Goal: Task Accomplishment & Management: Manage account settings

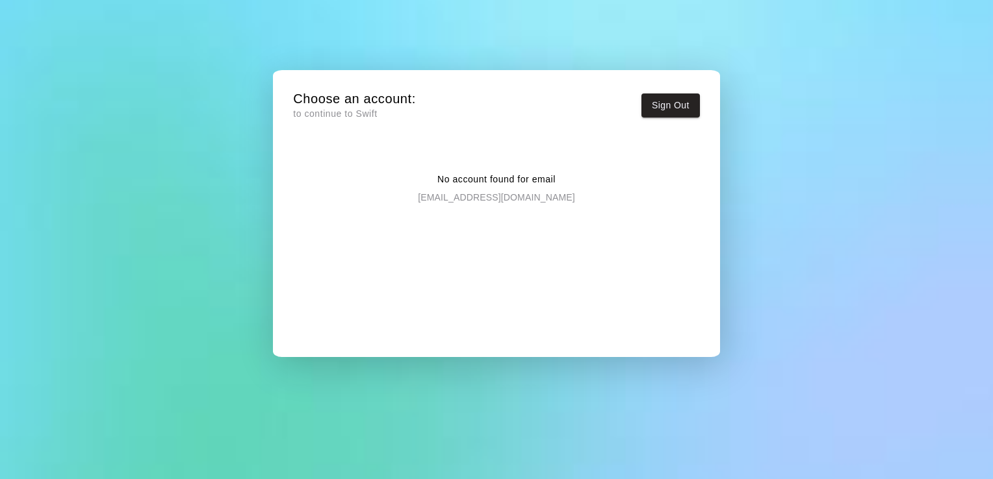
click at [333, 113] on p "to continue to Swift" at bounding box center [354, 114] width 123 height 14
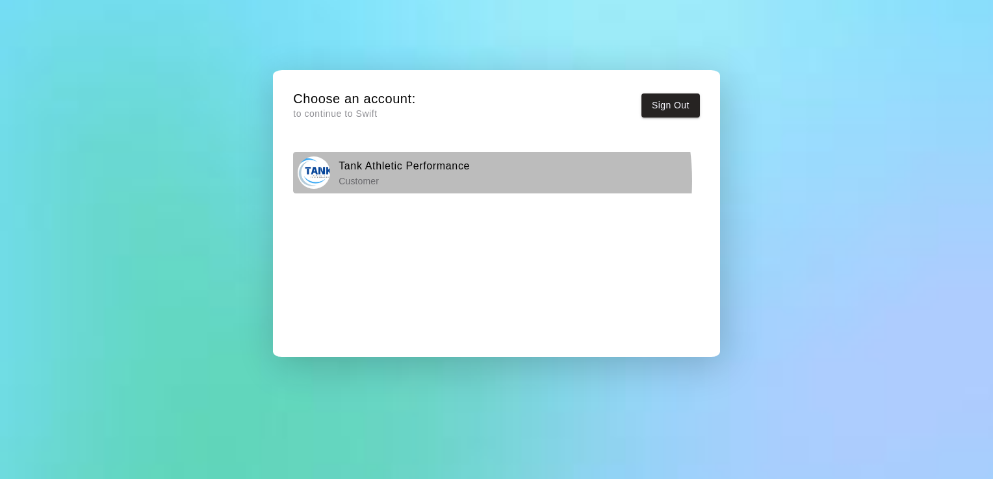
click at [448, 181] on p "Customer" at bounding box center [404, 181] width 131 height 13
click at [413, 172] on h6 "Tank Athletic Performance" at bounding box center [404, 166] width 131 height 17
click at [333, 183] on div "Tank Athletic Performance Customer" at bounding box center [497, 173] width 398 height 32
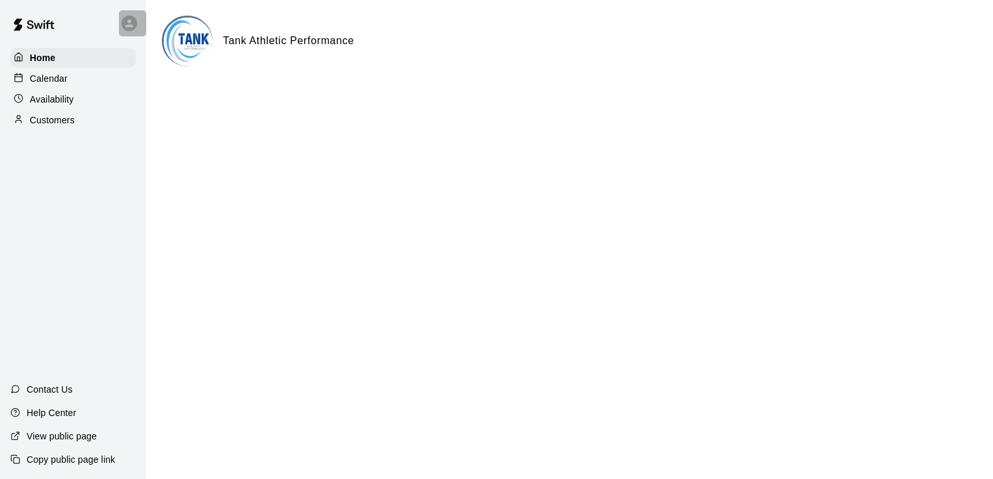
click at [129, 22] on icon at bounding box center [129, 23] width 8 height 8
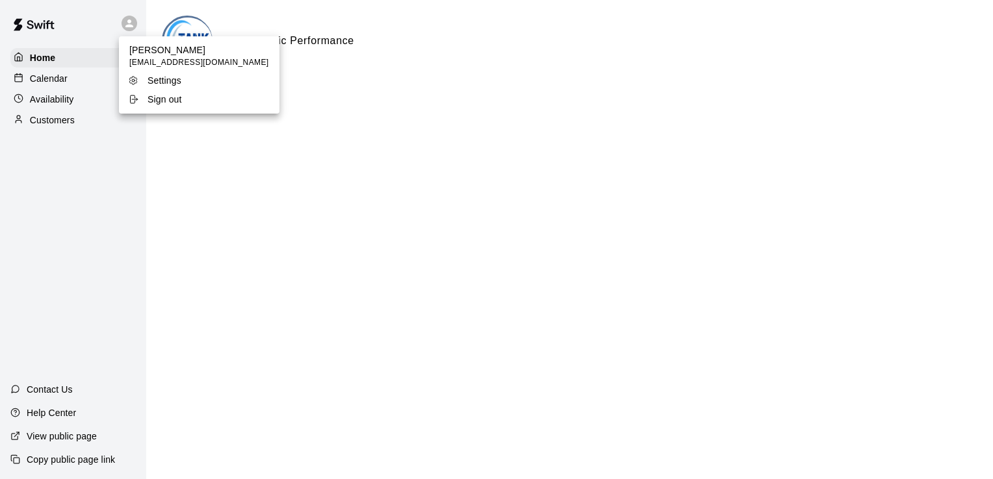
click at [173, 56] on p "Alex Diaz" at bounding box center [199, 50] width 140 height 13
click at [40, 72] on div at bounding box center [496, 239] width 993 height 479
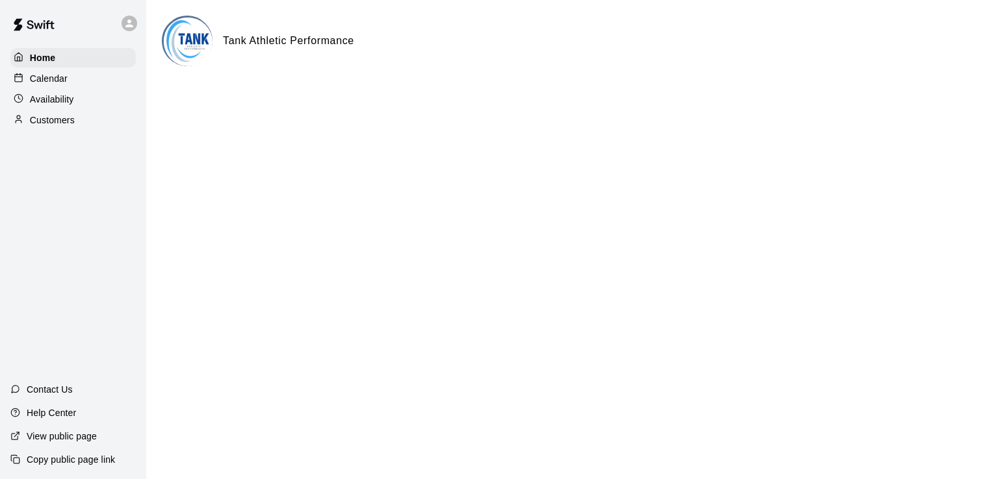
click at [36, 82] on p "Calendar" at bounding box center [49, 78] width 38 height 13
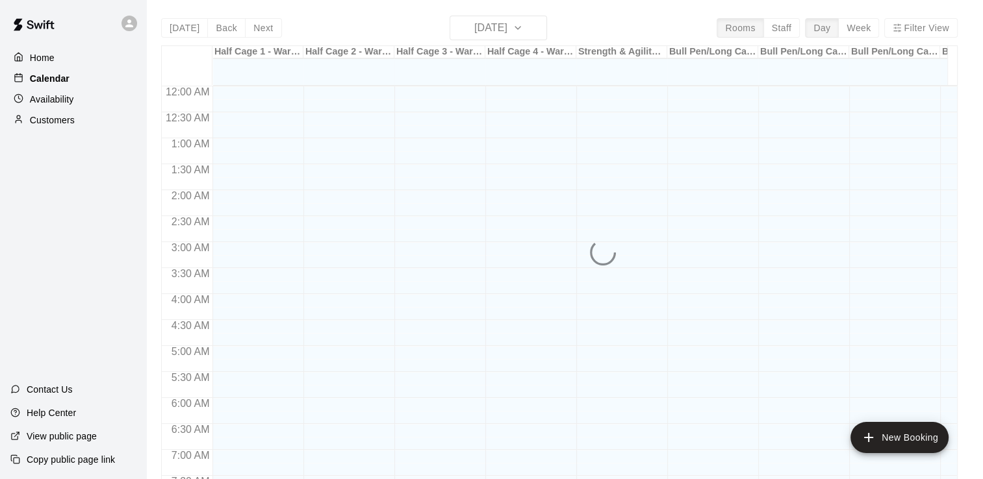
scroll to position [682, 0]
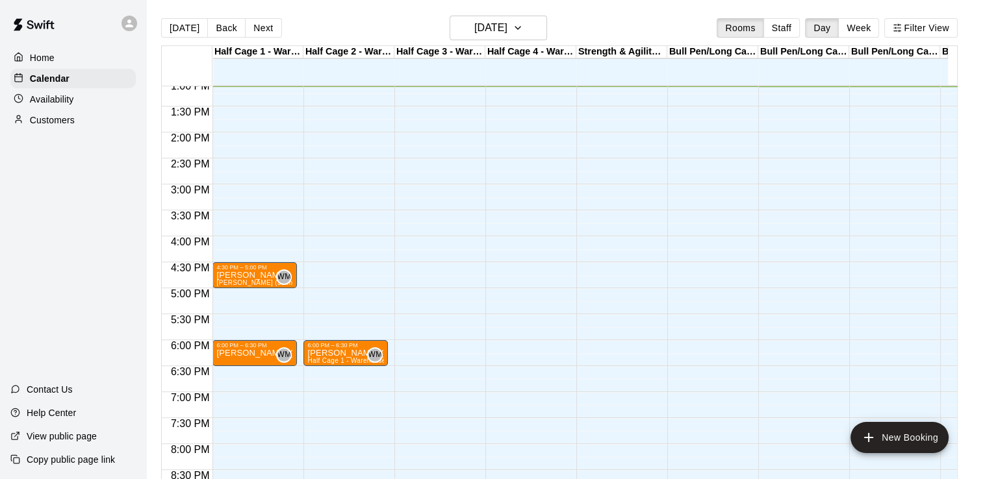
click at [58, 106] on p "Availability" at bounding box center [52, 99] width 44 height 13
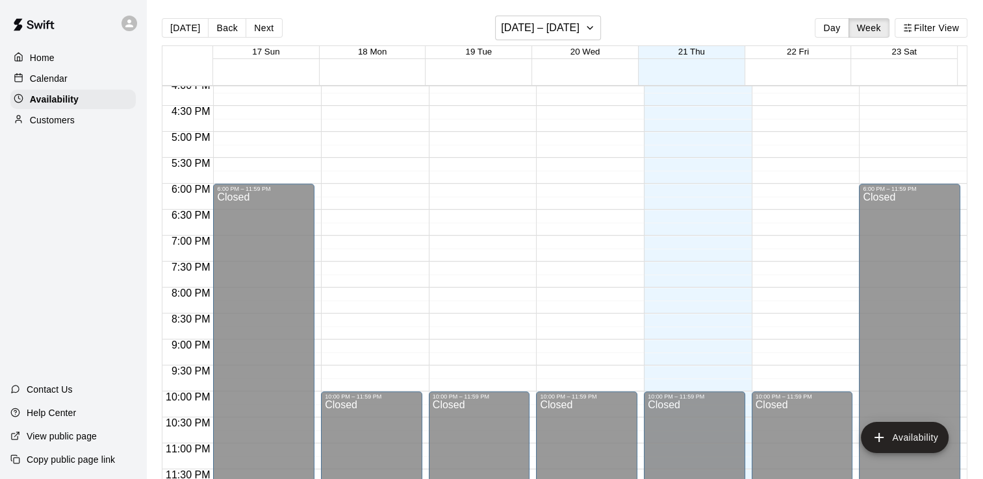
scroll to position [21, 0]
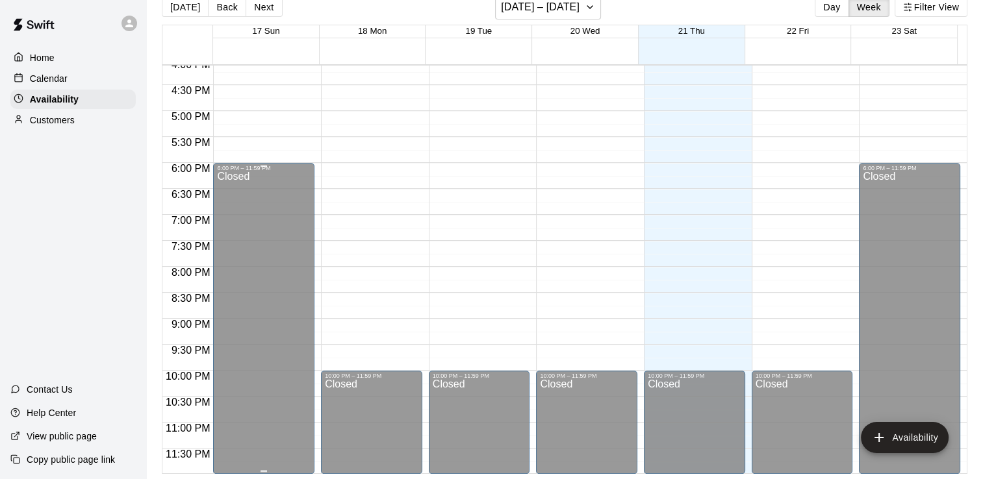
click at [275, 198] on div "Closed" at bounding box center [264, 325] width 94 height 307
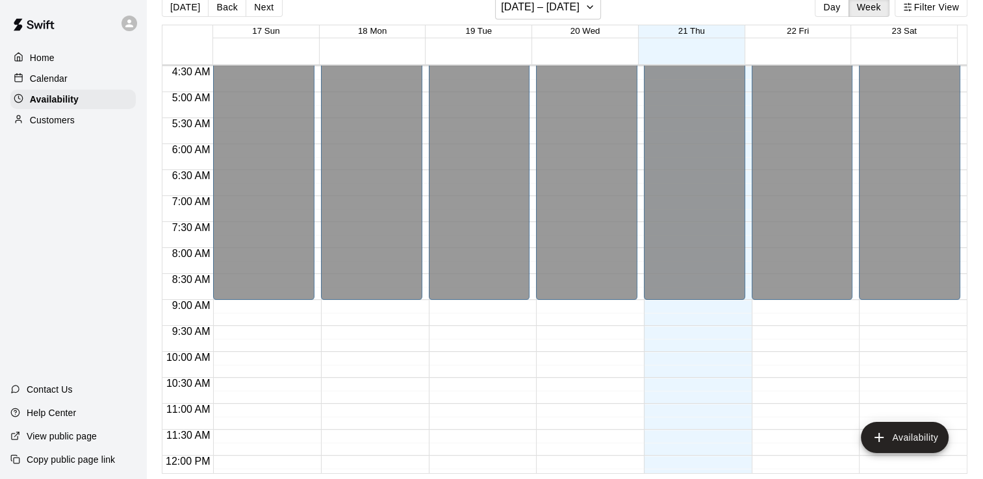
scroll to position [233, 0]
click at [402, 120] on div "Closed" at bounding box center [372, 73] width 94 height 464
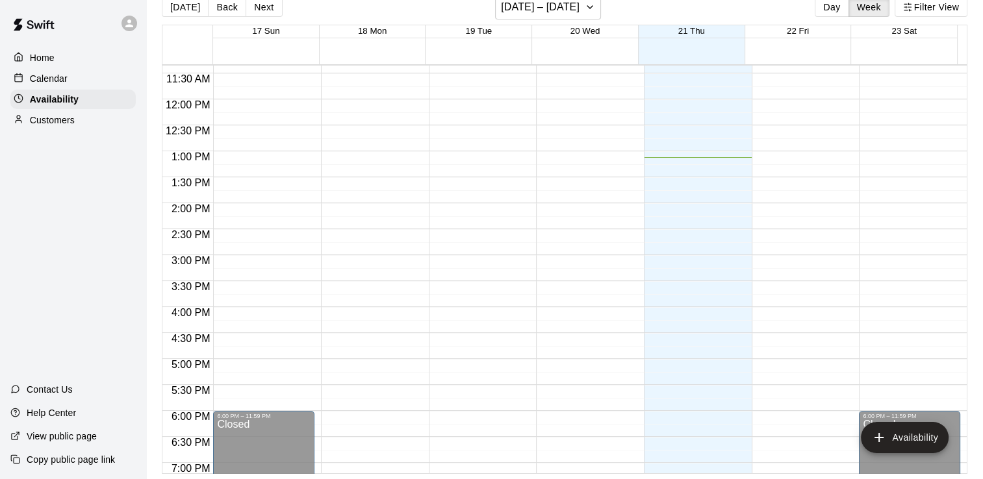
scroll to position [591, 0]
click at [78, 118] on div "Customers" at bounding box center [72, 119] width 125 height 19
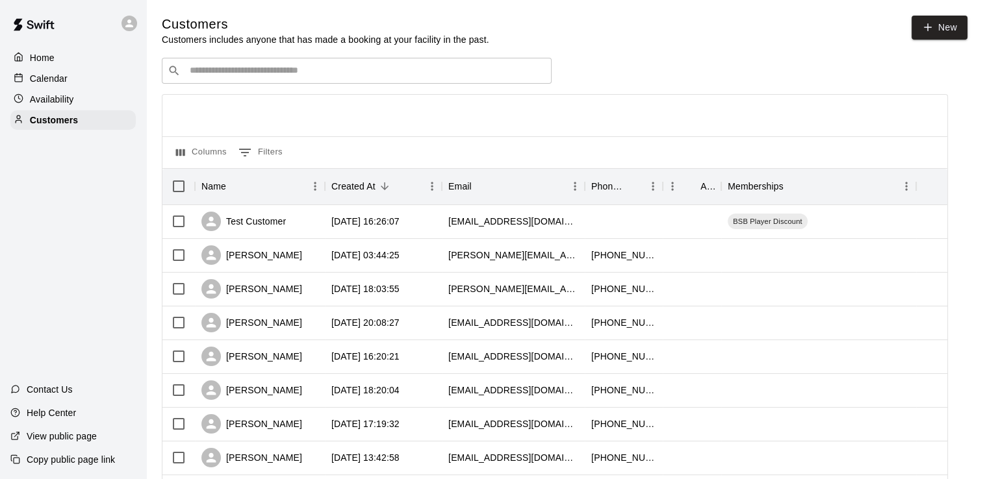
click at [88, 103] on div "Availability" at bounding box center [72, 99] width 125 height 19
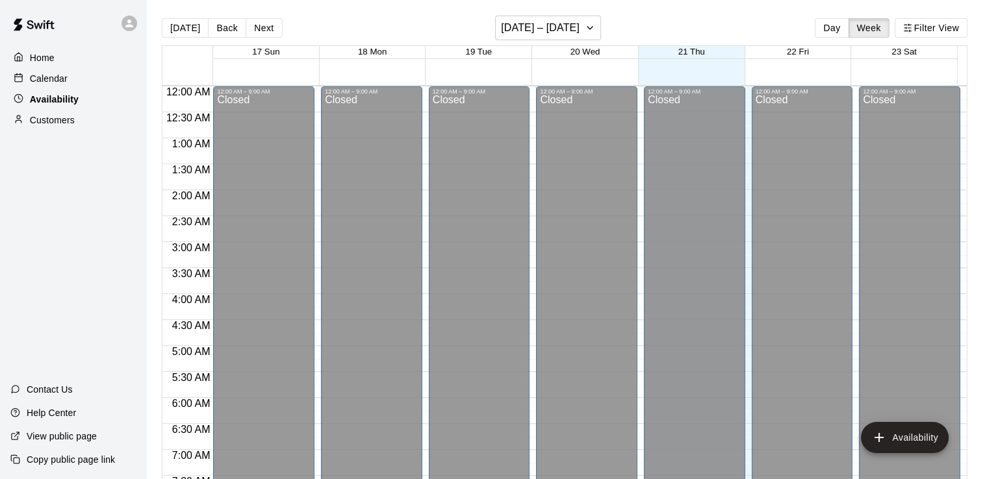
scroll to position [682, 0]
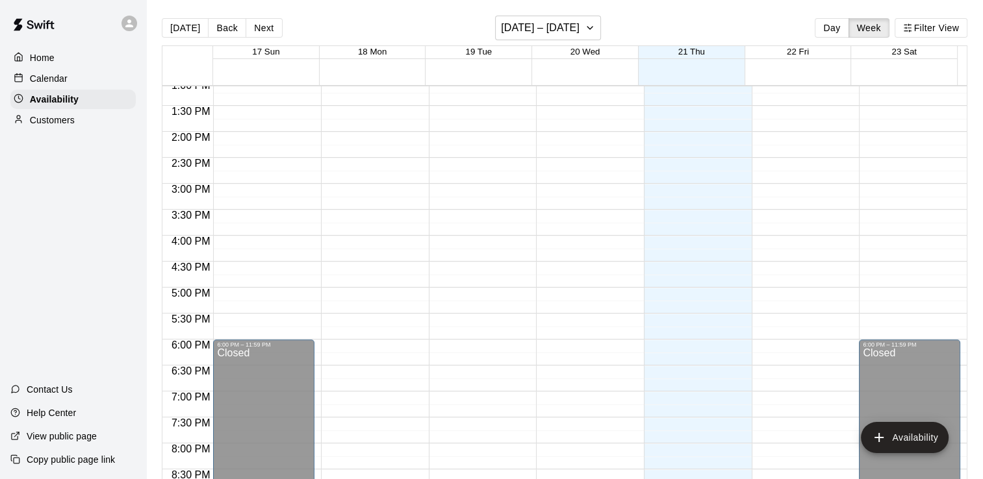
click at [97, 73] on div "Calendar" at bounding box center [72, 78] width 125 height 19
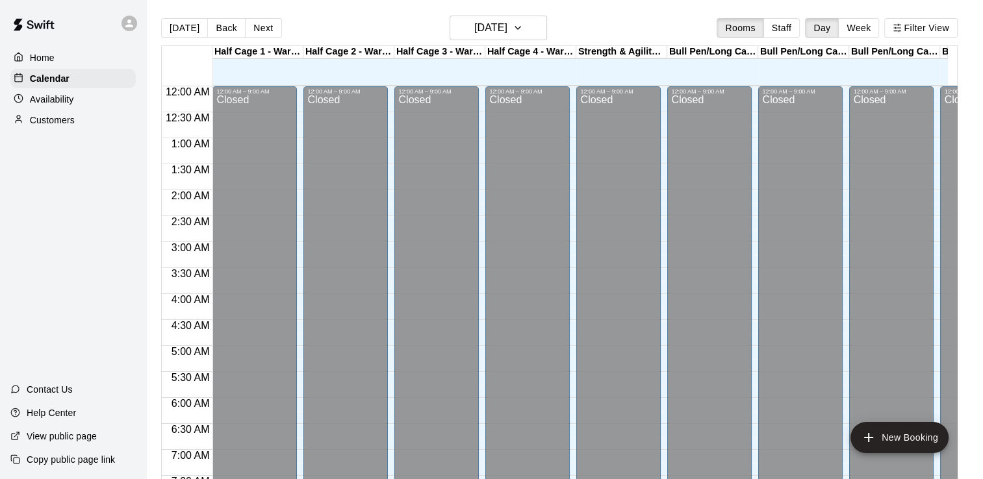
scroll to position [682, 0]
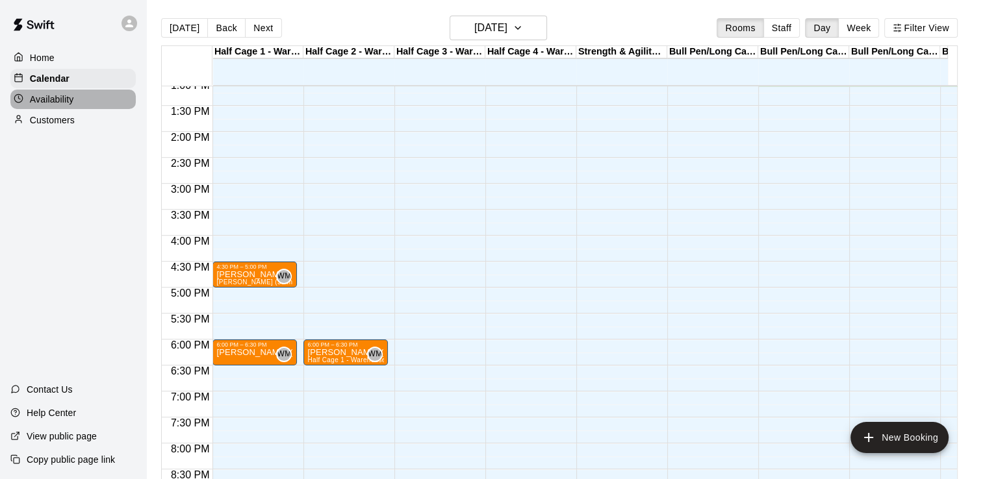
click at [102, 103] on div "Availability" at bounding box center [72, 99] width 125 height 19
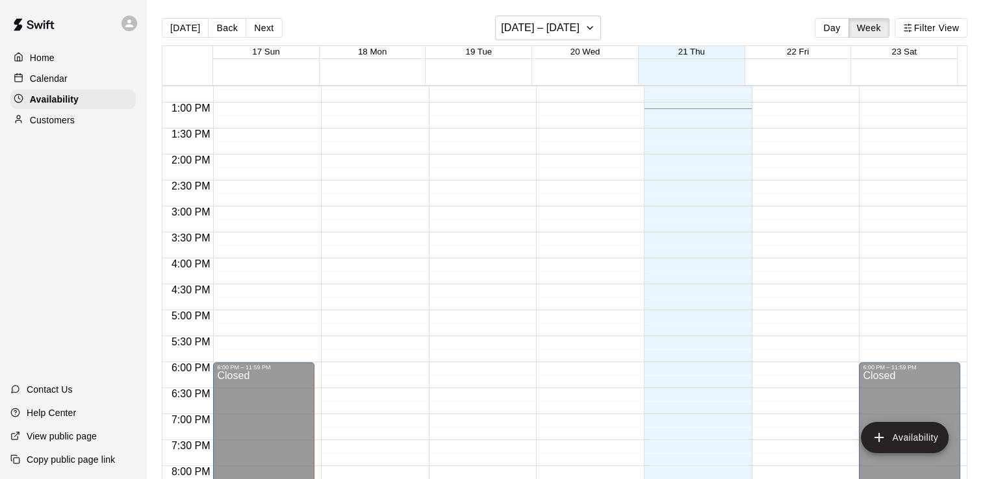
scroll to position [663, 0]
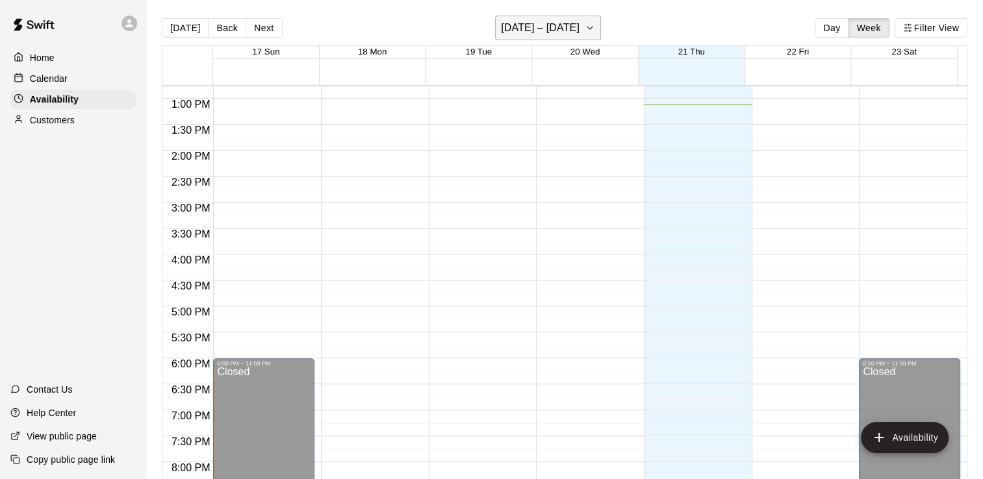
click at [591, 27] on button "August 17 – 23" at bounding box center [548, 28] width 106 height 25
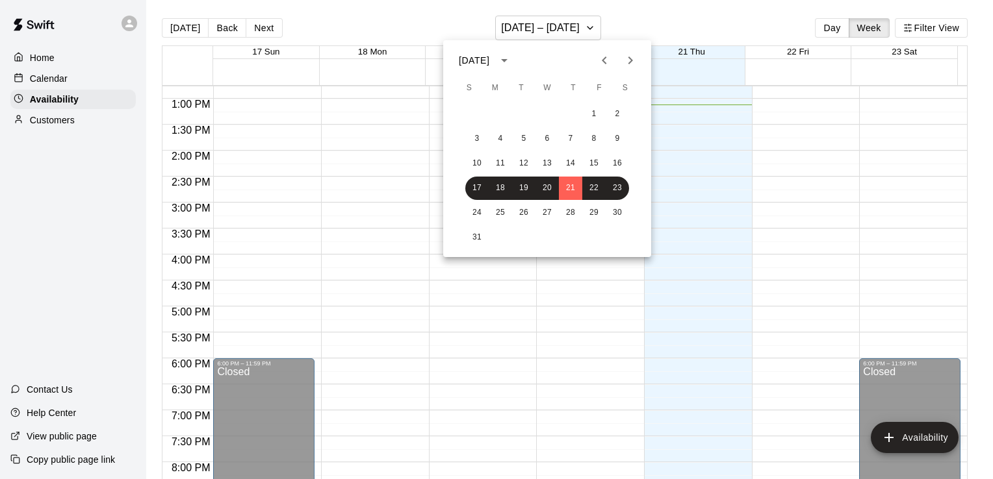
click at [652, 15] on div at bounding box center [496, 239] width 993 height 479
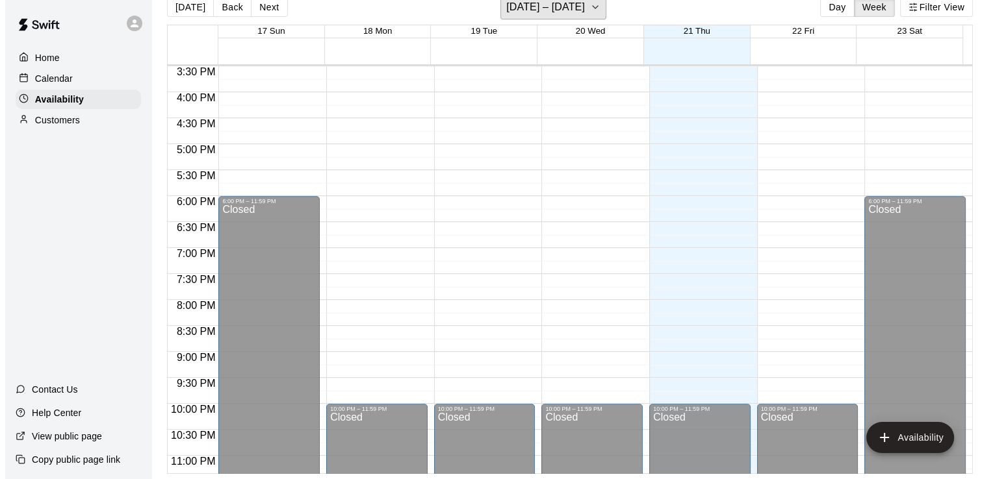
scroll to position [806, 0]
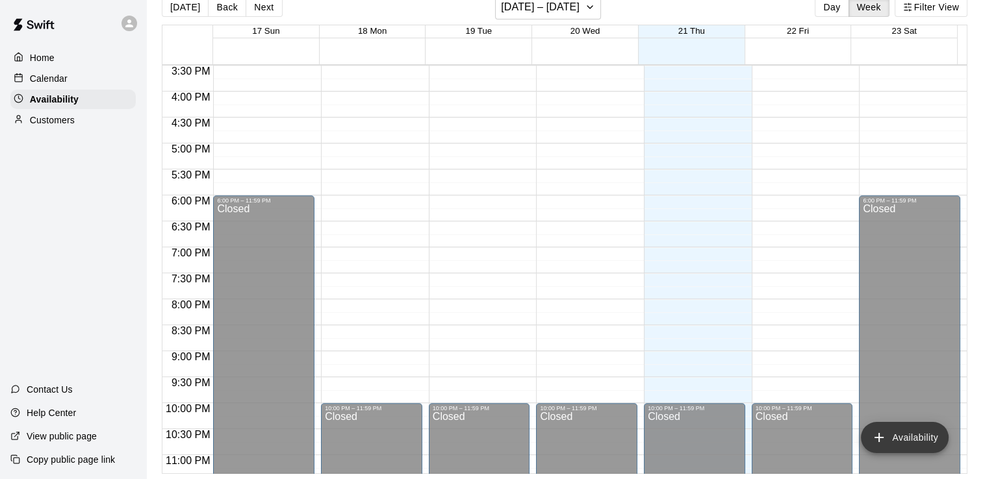
click at [913, 451] on button "Availability" at bounding box center [905, 437] width 88 height 31
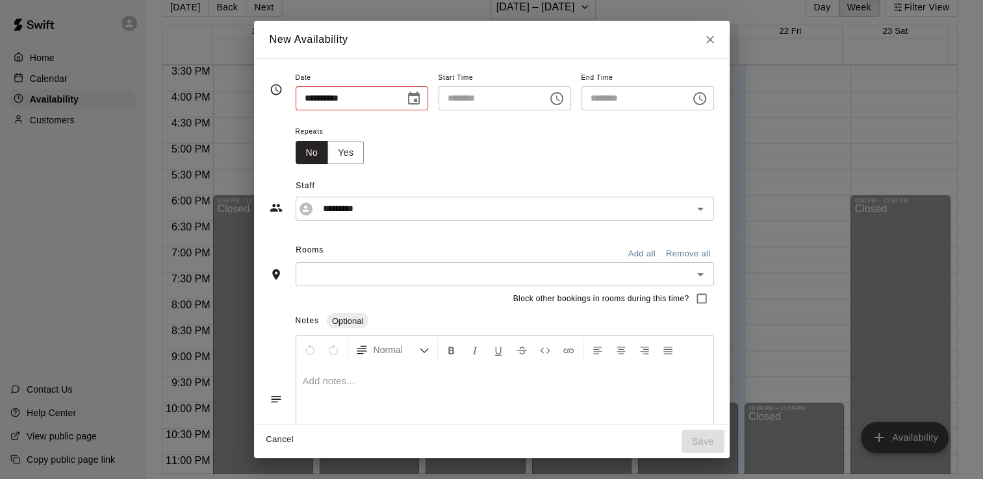
type input "**********"
type input "********"
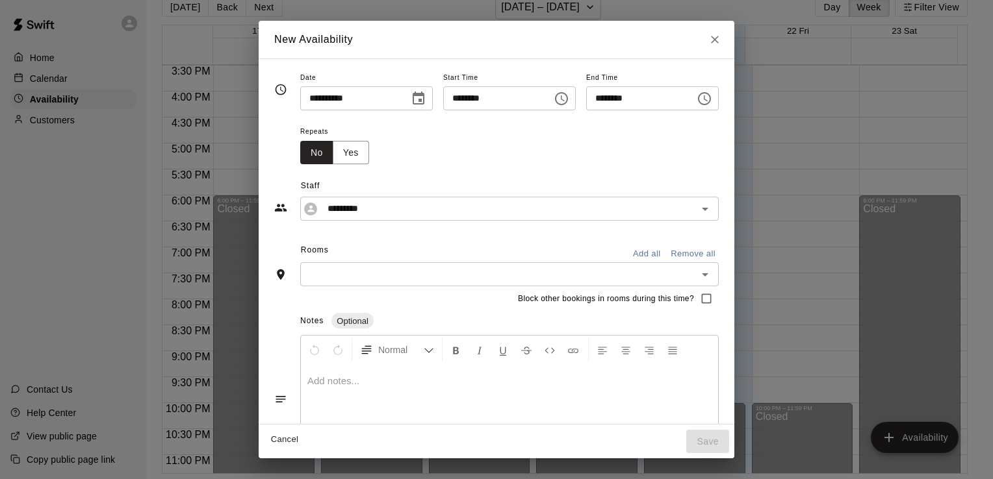
click at [655, 98] on input "********" at bounding box center [636, 98] width 100 height 24
click at [611, 104] on input "********" at bounding box center [636, 98] width 100 height 24
click at [606, 99] on input "********" at bounding box center [636, 98] width 100 height 24
type input "********"
click at [614, 149] on div "Repeats No Yes" at bounding box center [509, 143] width 418 height 41
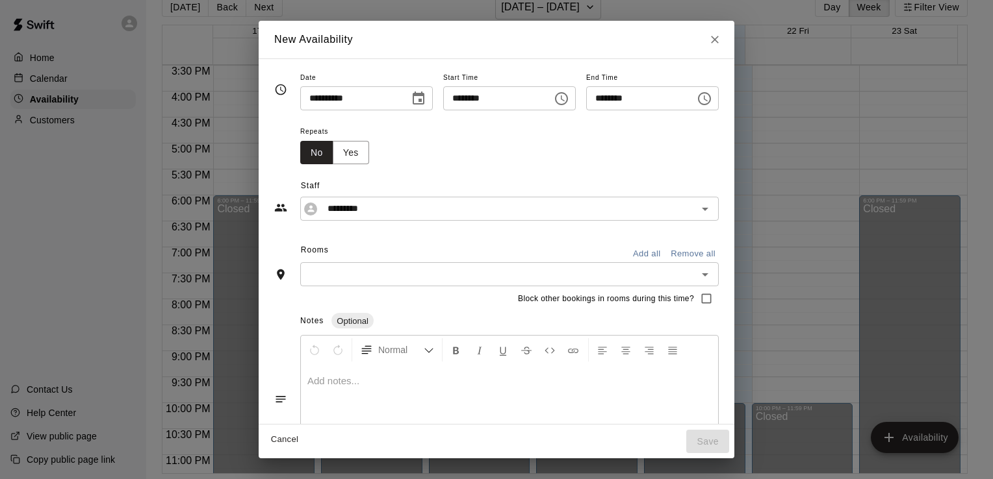
scroll to position [23, 0]
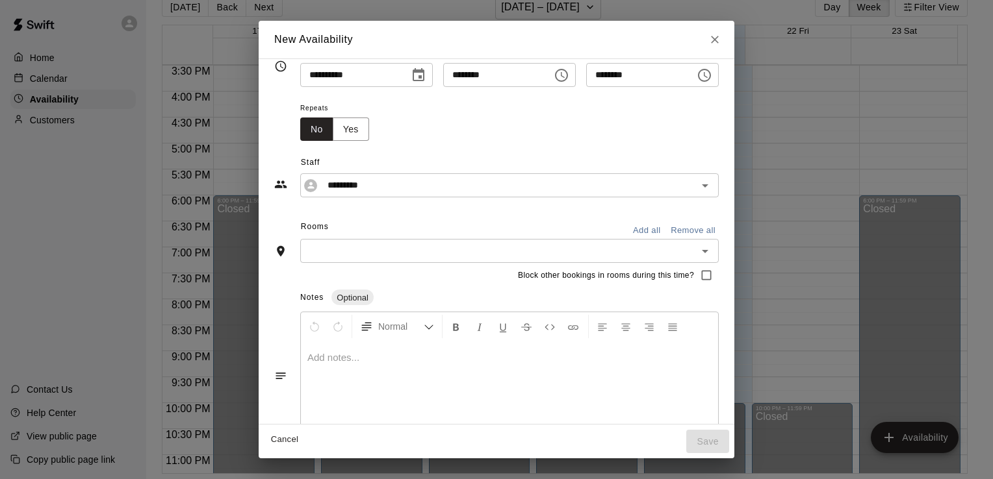
click at [370, 253] on input "text" at bounding box center [498, 251] width 389 height 16
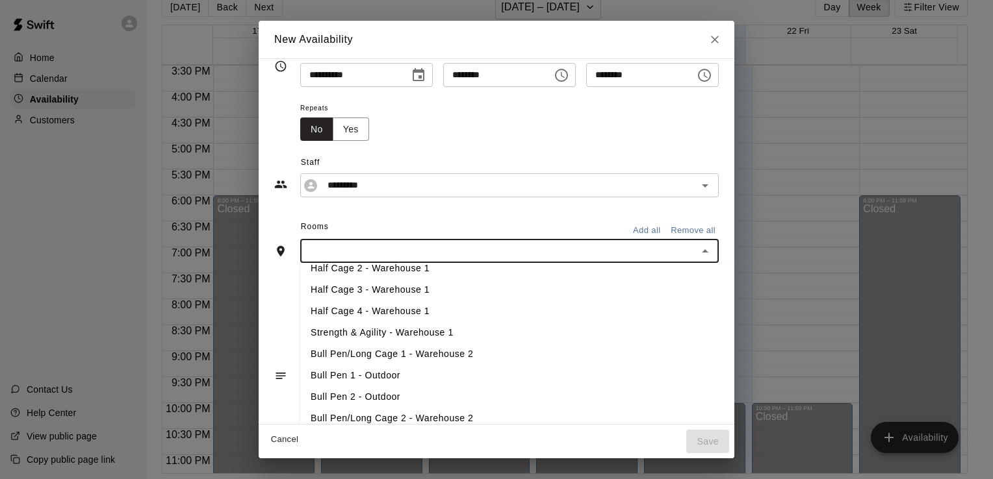
scroll to position [0, 0]
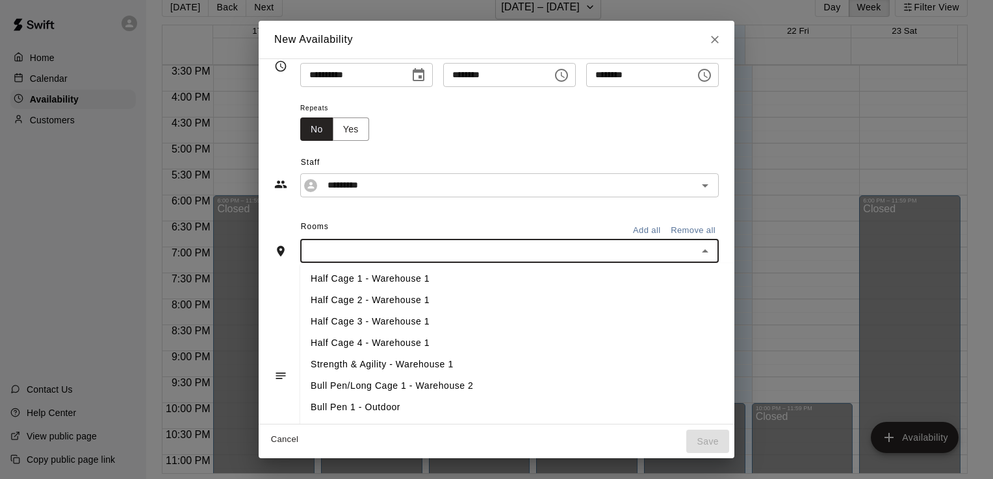
click at [390, 280] on li "Half Cage 1 - Warehouse 1" at bounding box center [532, 279] width 464 height 21
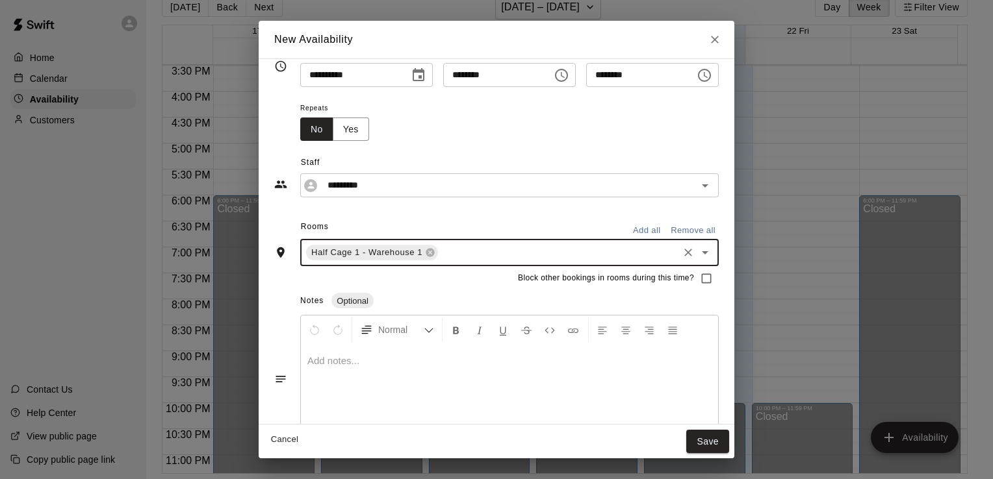
click at [446, 257] on input "text" at bounding box center [558, 253] width 236 height 16
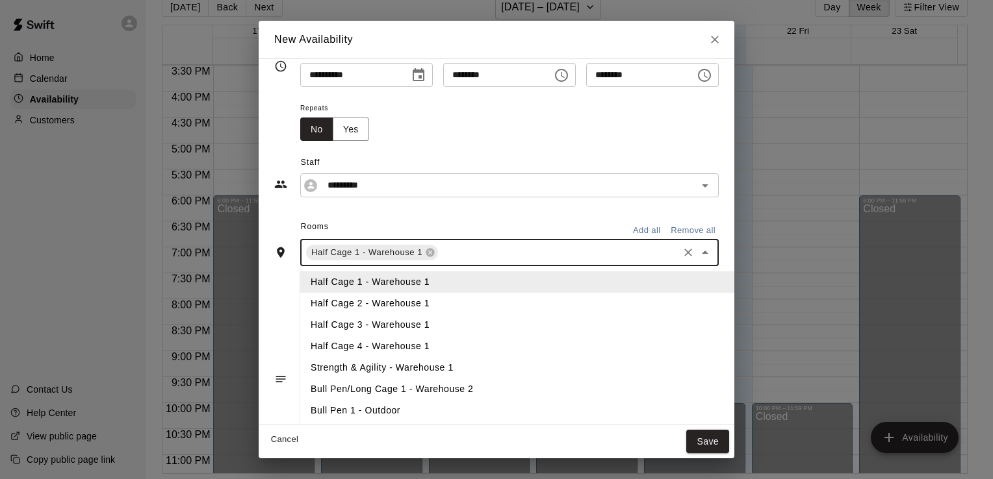
click at [435, 299] on li "Half Cage 2 - Warehouse 1" at bounding box center [532, 303] width 464 height 21
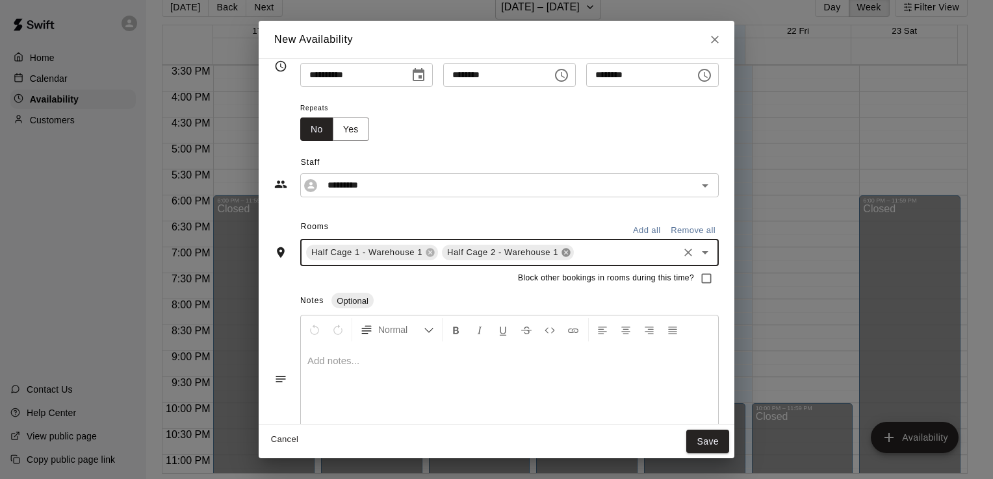
click at [561, 250] on icon at bounding box center [565, 253] width 8 height 8
click at [426, 251] on icon at bounding box center [430, 253] width 8 height 8
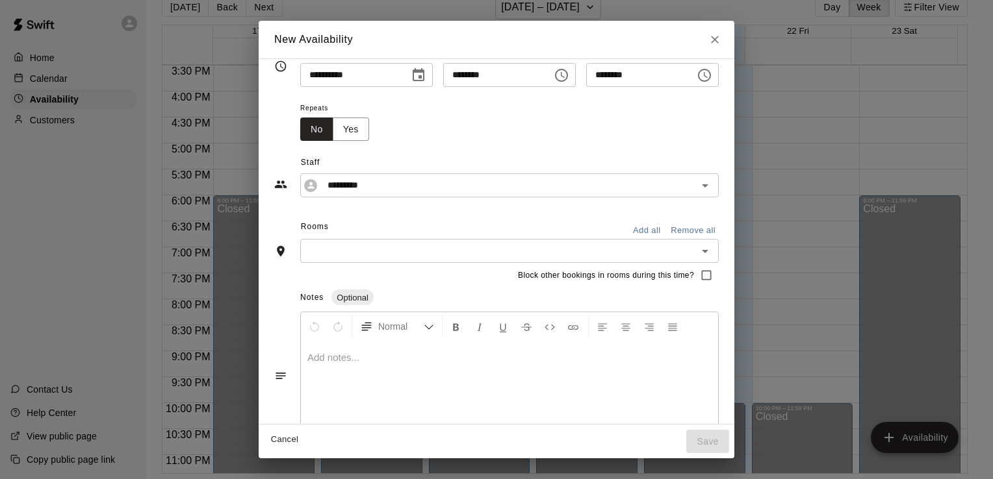
click at [396, 277] on div "Block other bookings in rooms during this time?" at bounding box center [496, 275] width 444 height 25
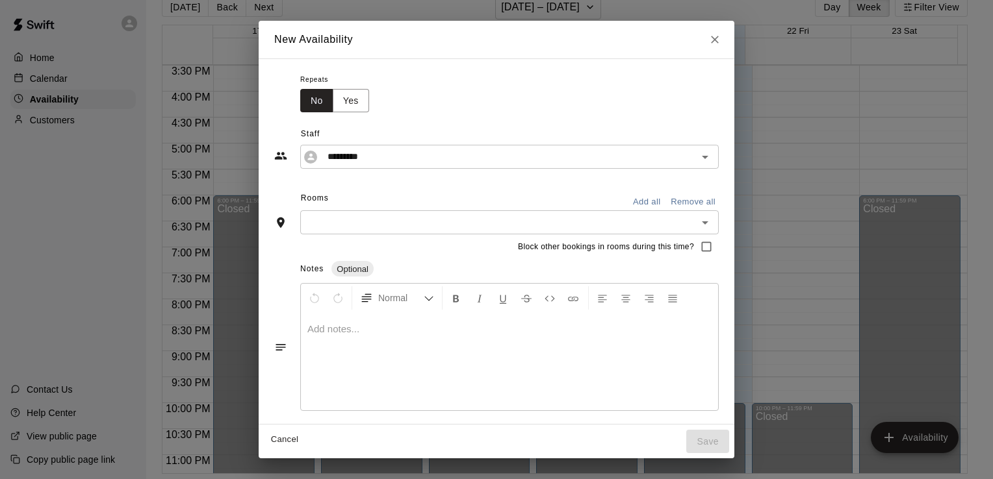
click at [403, 224] on input "text" at bounding box center [498, 222] width 389 height 16
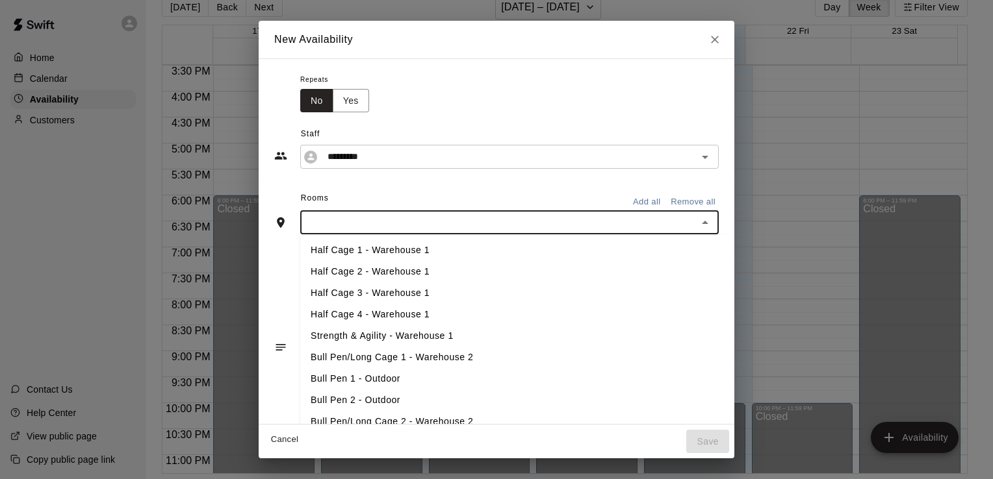
click at [377, 247] on li "Half Cage 1 - Warehouse 1" at bounding box center [532, 250] width 464 height 21
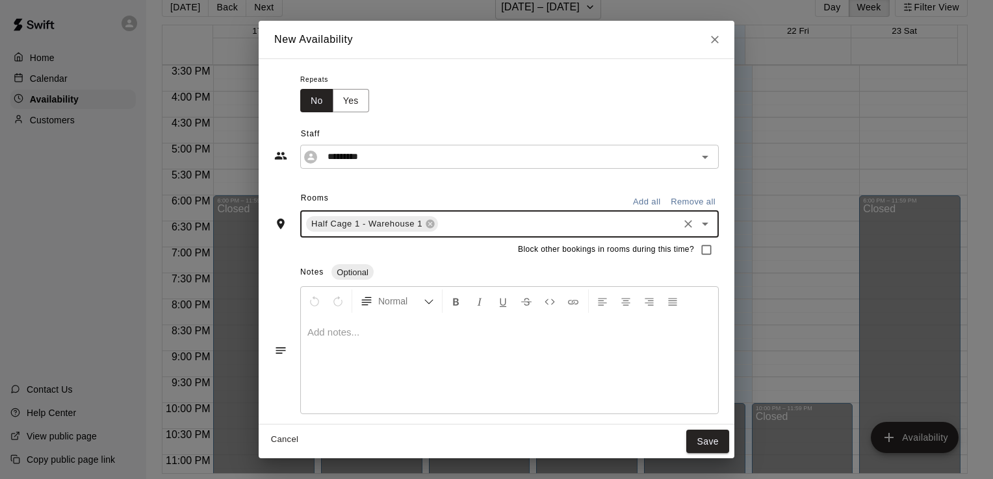
click at [441, 224] on input "text" at bounding box center [558, 224] width 236 height 16
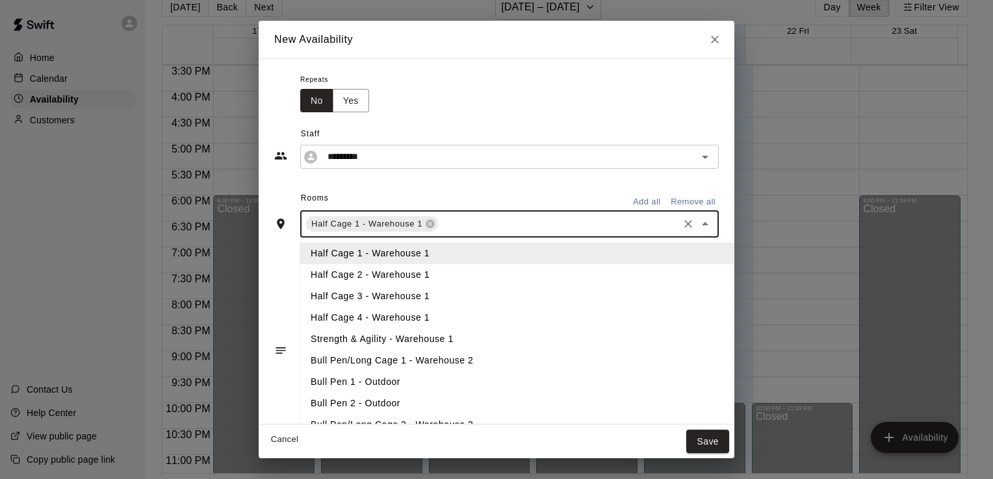
click at [411, 270] on li "Half Cage 2 - Warehouse 1" at bounding box center [532, 274] width 464 height 21
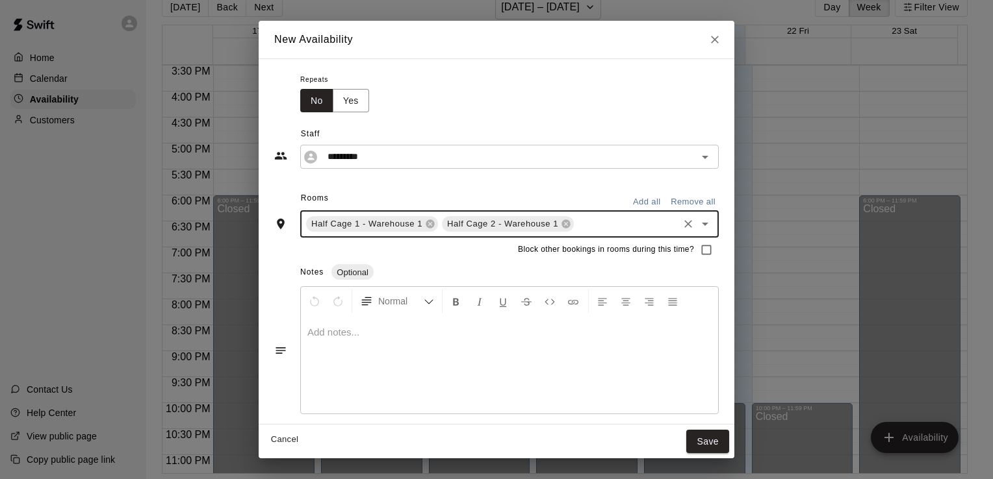
click at [576, 222] on input "text" at bounding box center [626, 224] width 101 height 16
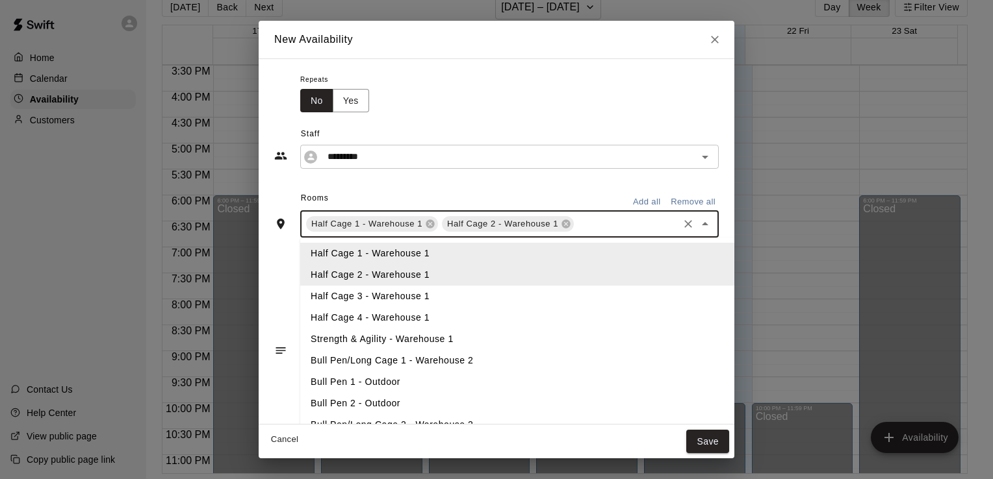
click at [478, 287] on li "Half Cage 3 - Warehouse 1" at bounding box center [532, 296] width 464 height 21
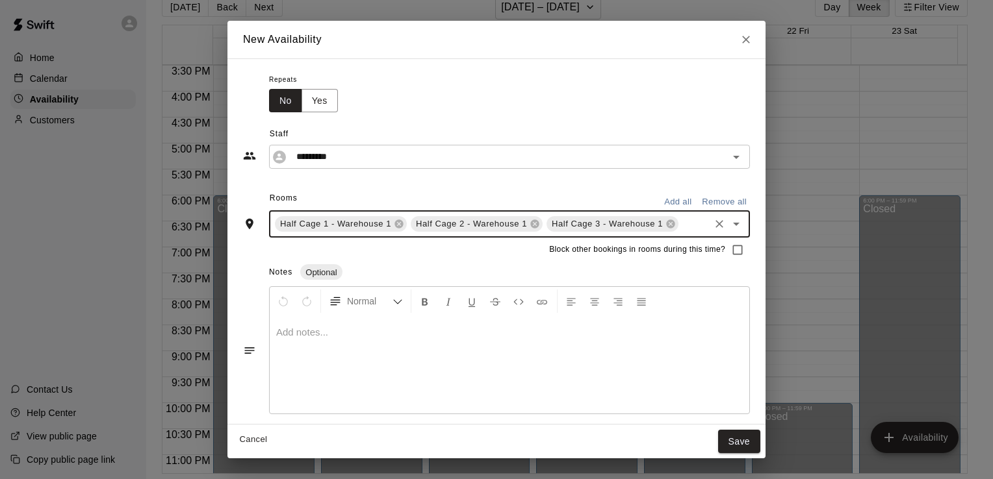
click at [680, 220] on input "text" at bounding box center [693, 224] width 27 height 16
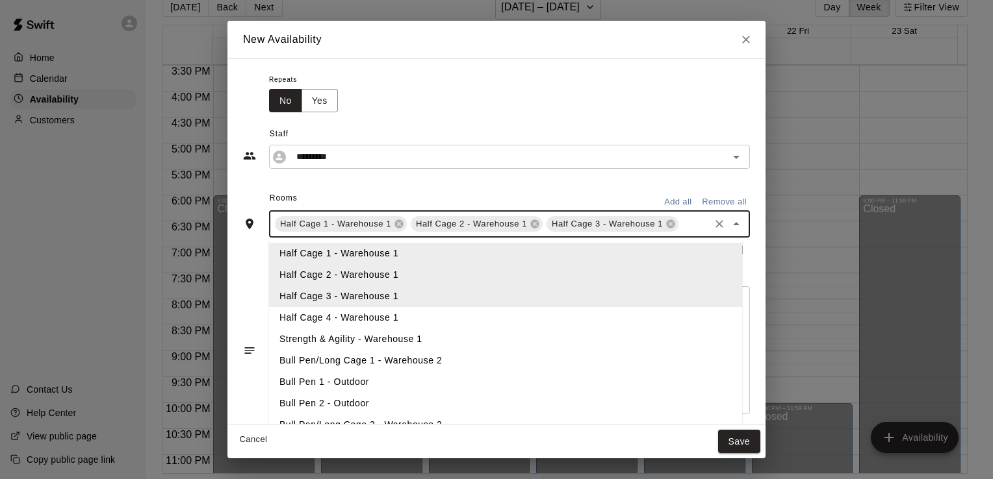
click at [528, 316] on li "Half Cage 4 - Warehouse 1" at bounding box center [505, 317] width 473 height 21
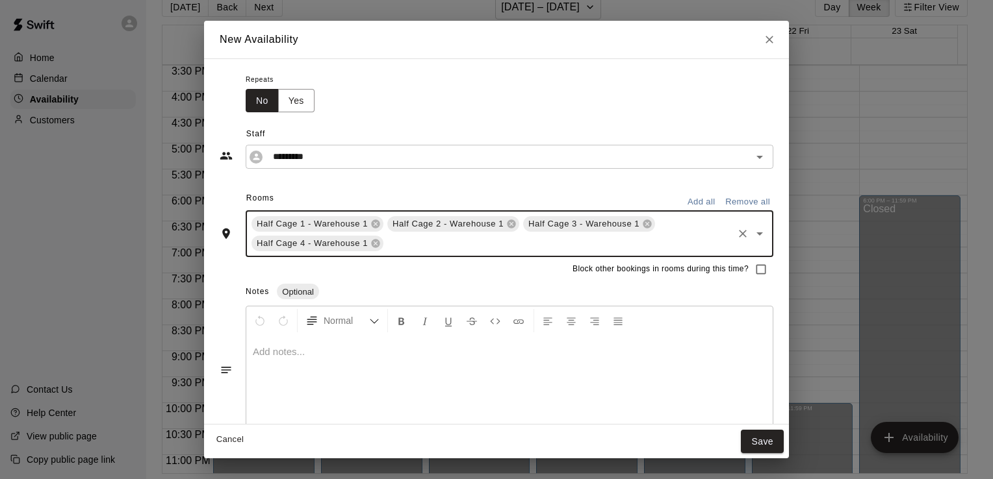
click at [478, 248] on input "text" at bounding box center [558, 244] width 346 height 16
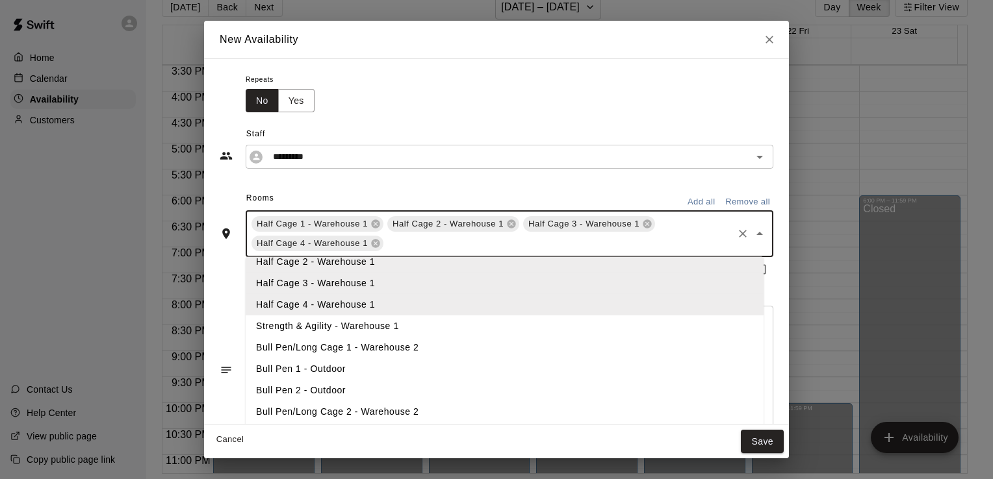
scroll to position [77, 0]
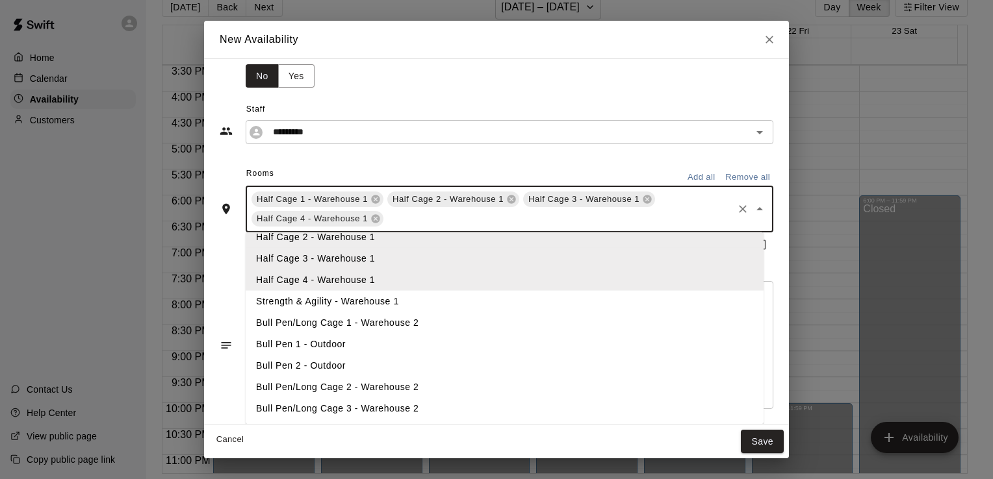
click at [422, 320] on li "Bull Pen/Long Cage 1 - Warehouse 2" at bounding box center [505, 323] width 518 height 21
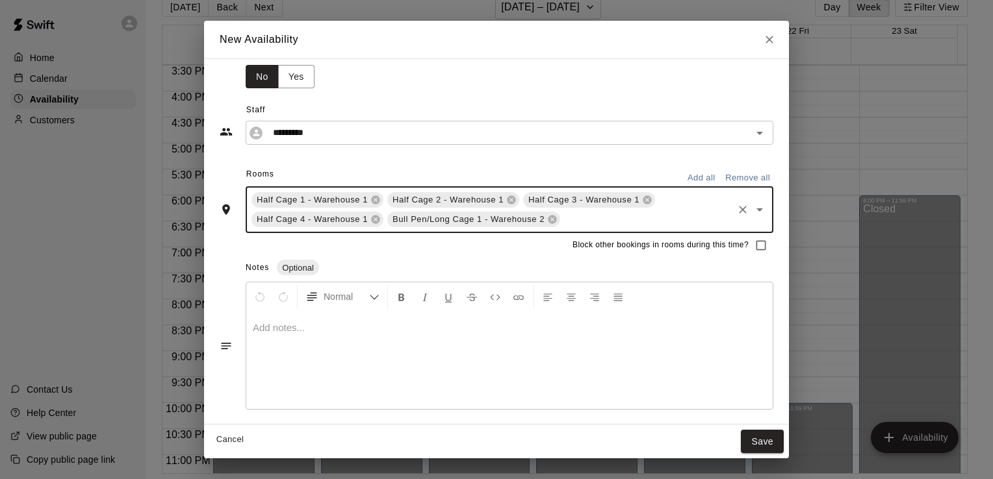
scroll to position [75, 0]
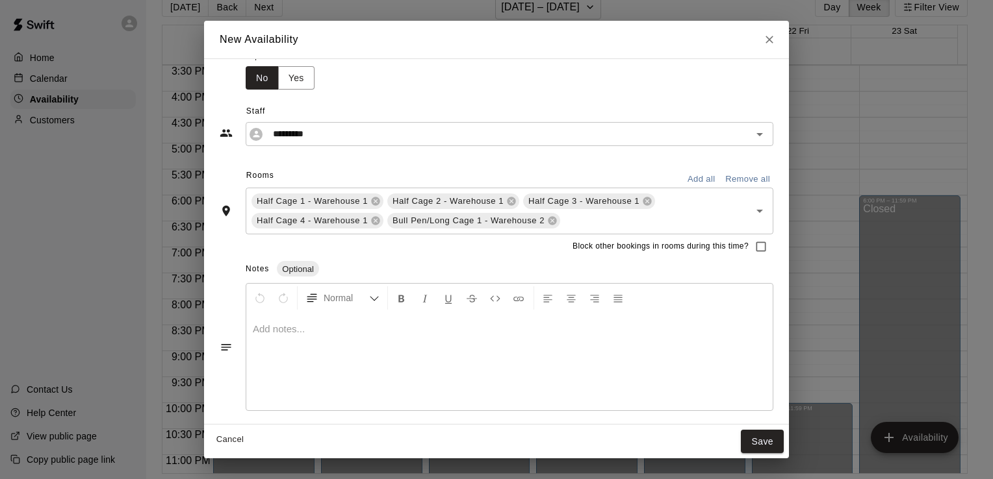
click at [429, 268] on div "Notes Optional" at bounding box center [510, 269] width 528 height 21
click at [350, 338] on div at bounding box center [509, 361] width 526 height 97
click at [405, 251] on div "Block other bookings in rooms during this time?" at bounding box center [497, 247] width 554 height 25
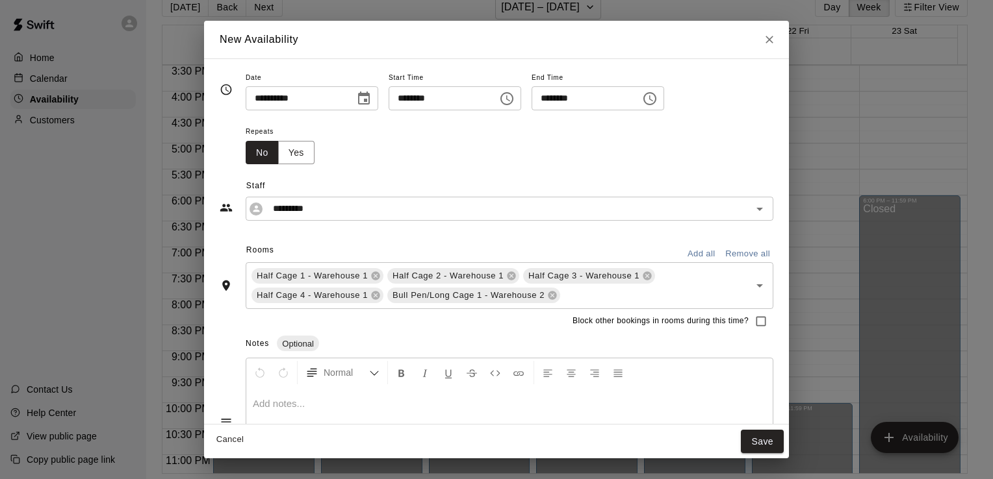
click at [316, 153] on div "Repeats No Yes" at bounding box center [285, 143] width 79 height 41
click at [297, 152] on button "Yes" at bounding box center [296, 153] width 36 height 24
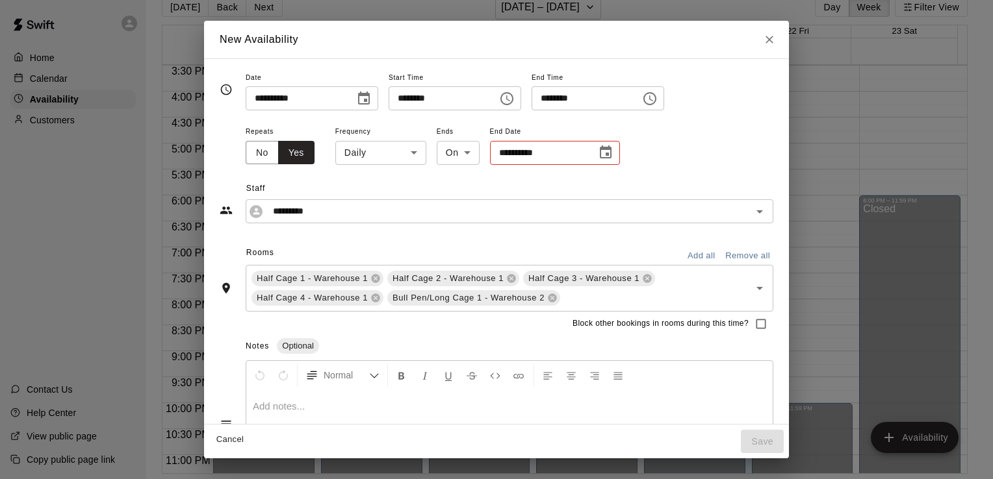
click at [411, 162] on body "Home Calendar Availability Customers Contact Us Help Center View public page Co…" at bounding box center [496, 229] width 993 height 500
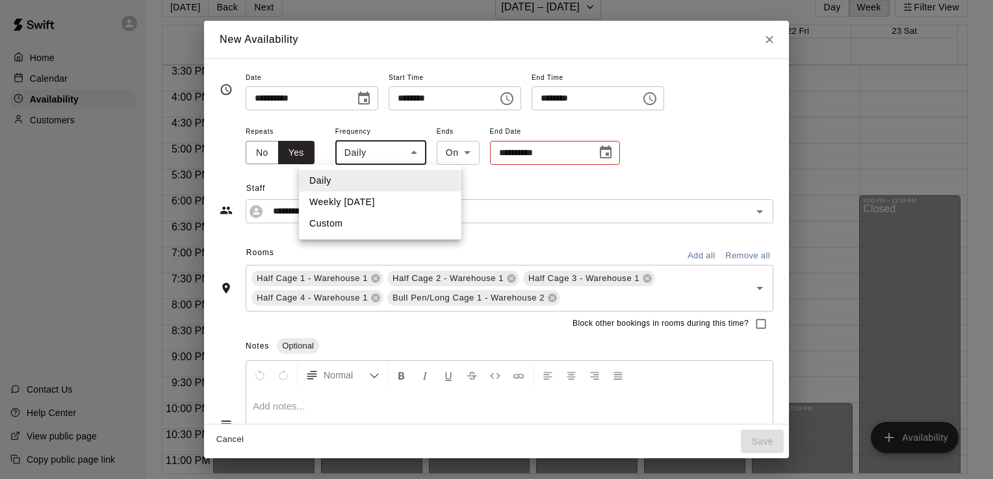
click at [505, 183] on div at bounding box center [496, 239] width 993 height 479
click at [387, 147] on body "Home Calendar Availability Customers Contact Us Help Center View public page Co…" at bounding box center [496, 229] width 993 height 500
click at [372, 219] on li "Custom" at bounding box center [380, 223] width 162 height 21
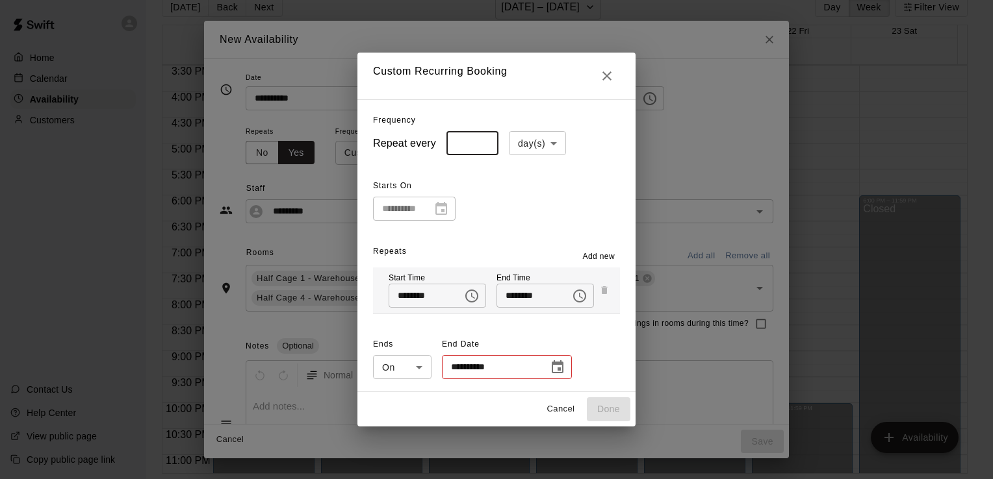
click at [474, 150] on input "*" at bounding box center [472, 143] width 52 height 24
click at [483, 181] on div "**********" at bounding box center [496, 198] width 247 height 45
click at [540, 157] on div "**********" at bounding box center [496, 245] width 278 height 293
click at [538, 148] on body "Home Calendar Availability Customers Contact Us Help Center View public page Co…" at bounding box center [496, 229] width 993 height 500
click at [463, 187] on div at bounding box center [496, 239] width 993 height 479
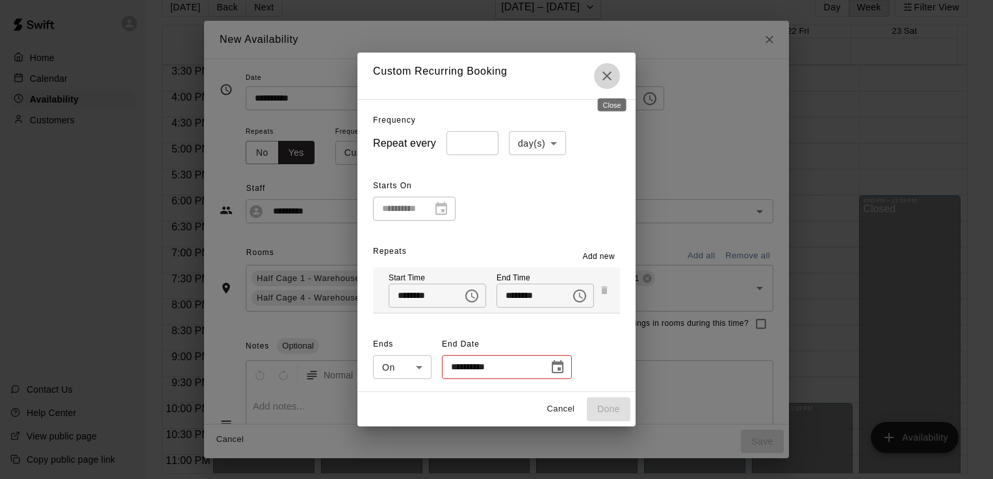
click at [614, 76] on icon "Close" at bounding box center [607, 76] width 16 height 16
type input "*****"
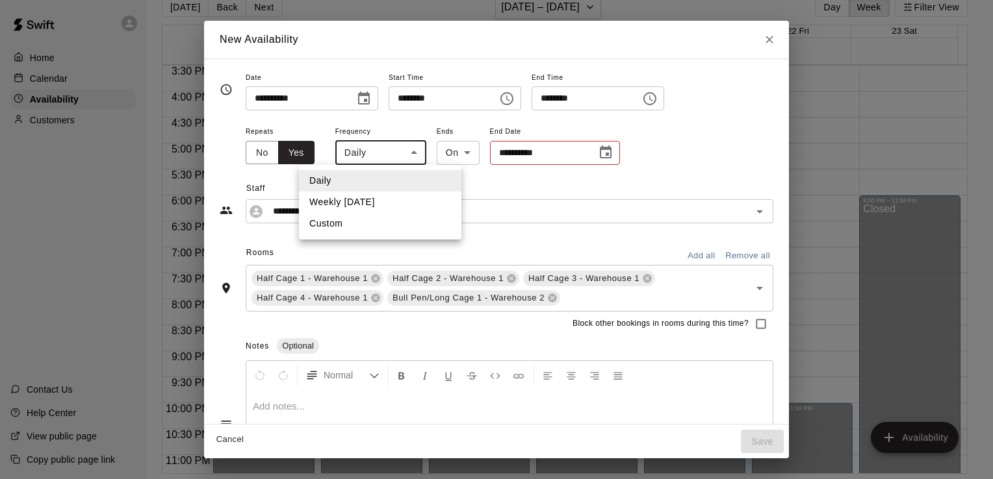
click at [379, 149] on body "Home Calendar Availability Customers Contact Us Help Center View public page Co…" at bounding box center [496, 229] width 993 height 500
click at [499, 177] on div at bounding box center [496, 239] width 993 height 479
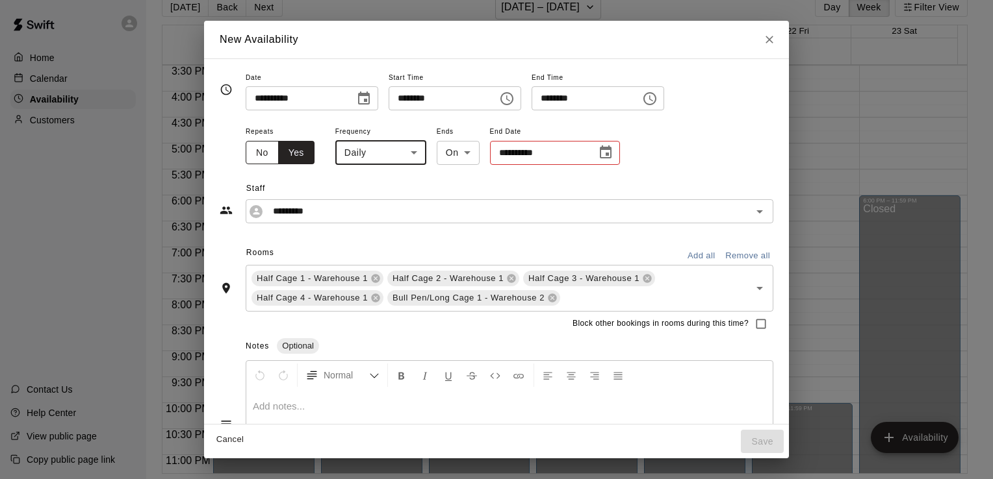
click at [261, 157] on button "No" at bounding box center [262, 153] width 33 height 24
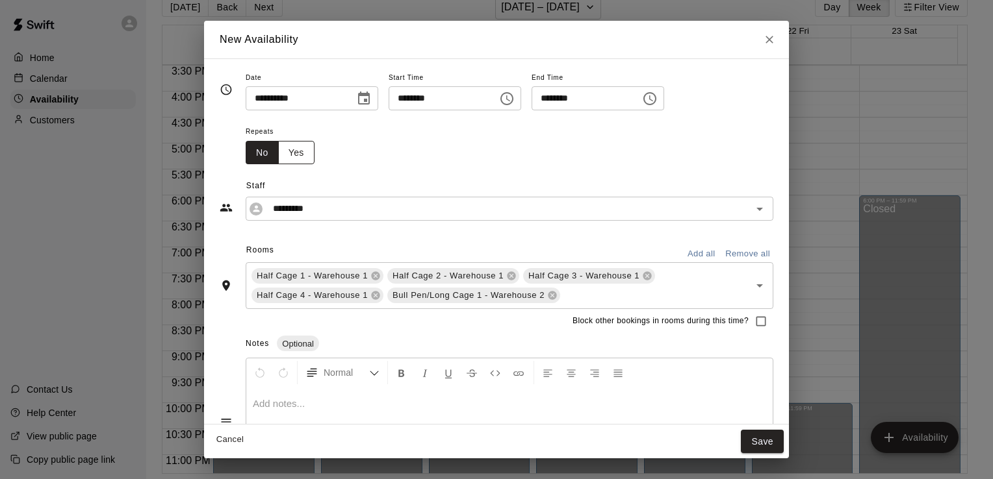
click at [300, 150] on button "Yes" at bounding box center [296, 153] width 36 height 24
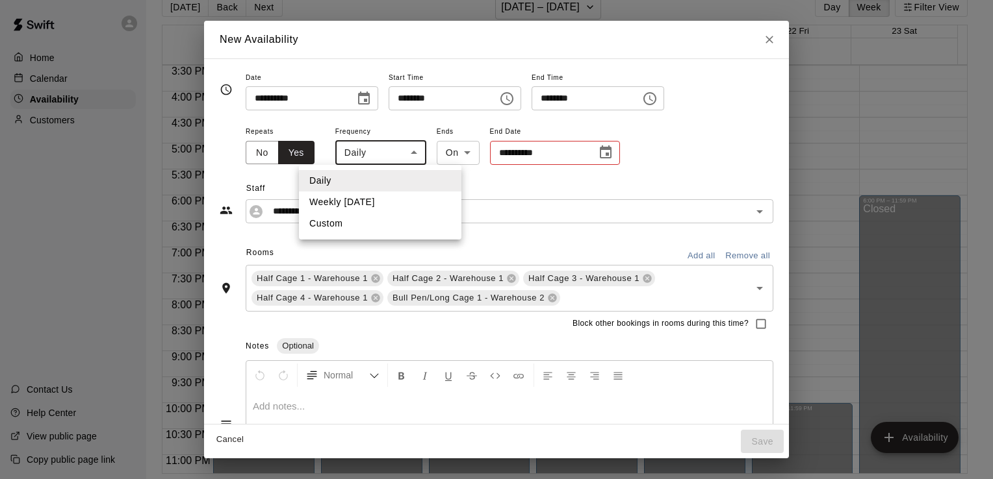
click at [372, 149] on body "Home Calendar Availability Customers Contact Us Help Center View public page Co…" at bounding box center [496, 229] width 993 height 500
click at [356, 197] on li "Weekly on Thursday" at bounding box center [380, 202] width 162 height 21
type input "******"
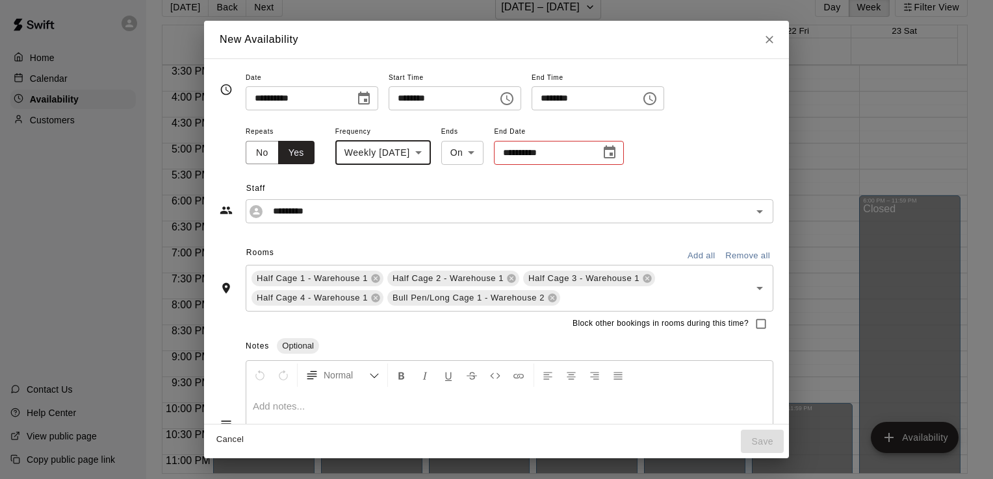
click at [403, 181] on span "Staff" at bounding box center [509, 189] width 527 height 21
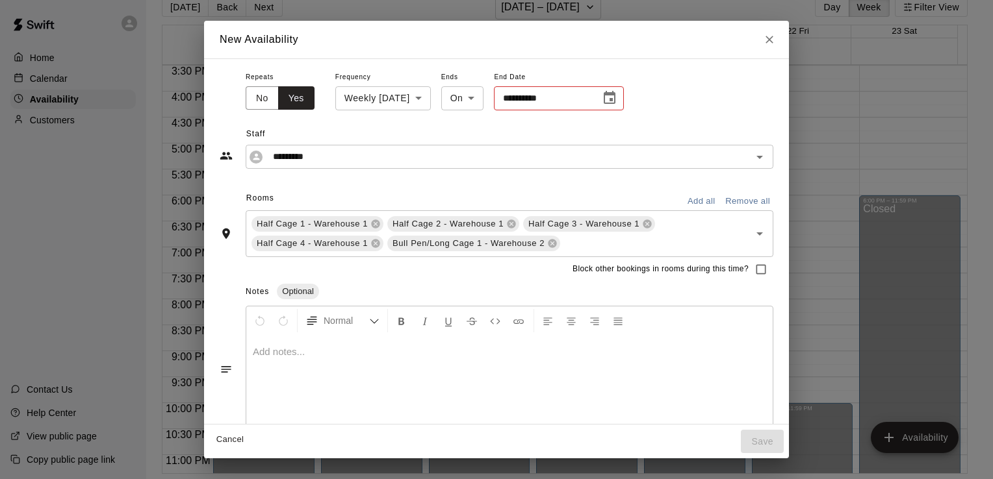
scroll to position [25, 0]
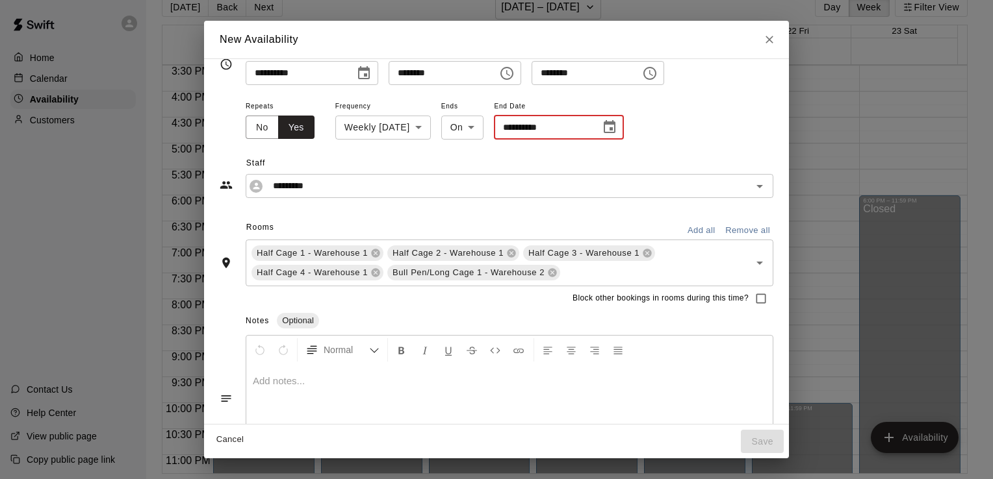
click at [533, 131] on input "**********" at bounding box center [542, 128] width 97 height 24
click at [615, 132] on icon "Choose date" at bounding box center [610, 126] width 12 height 13
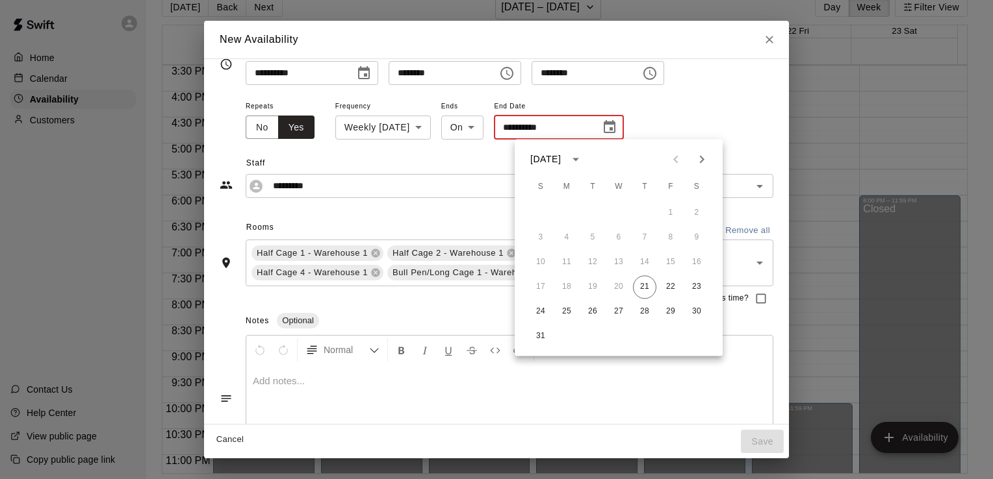
click at [699, 162] on icon "Next month" at bounding box center [702, 159] width 16 height 16
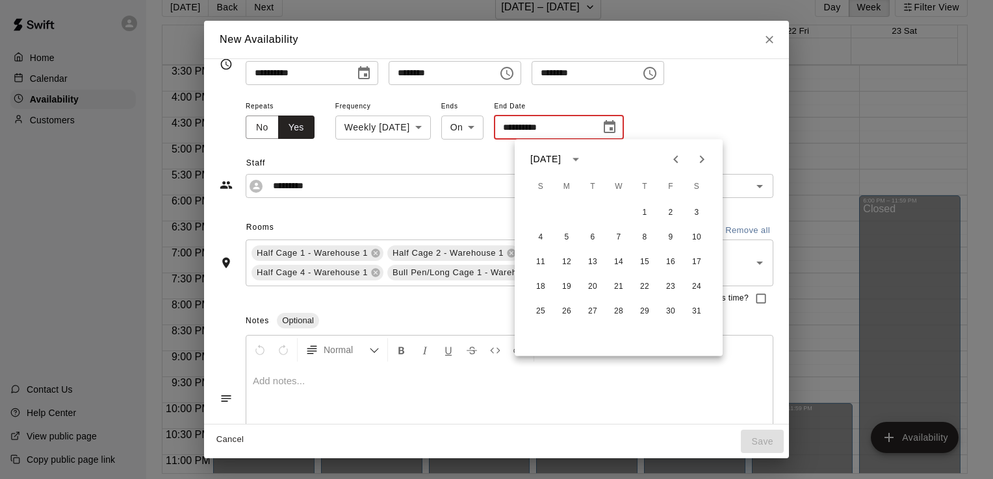
click at [665, 161] on button "Previous month" at bounding box center [676, 159] width 26 height 26
click at [675, 157] on icon "Previous month" at bounding box center [676, 159] width 16 height 16
click at [698, 162] on icon "Next month" at bounding box center [702, 159] width 16 height 16
click at [639, 262] on button "18" at bounding box center [644, 262] width 23 height 23
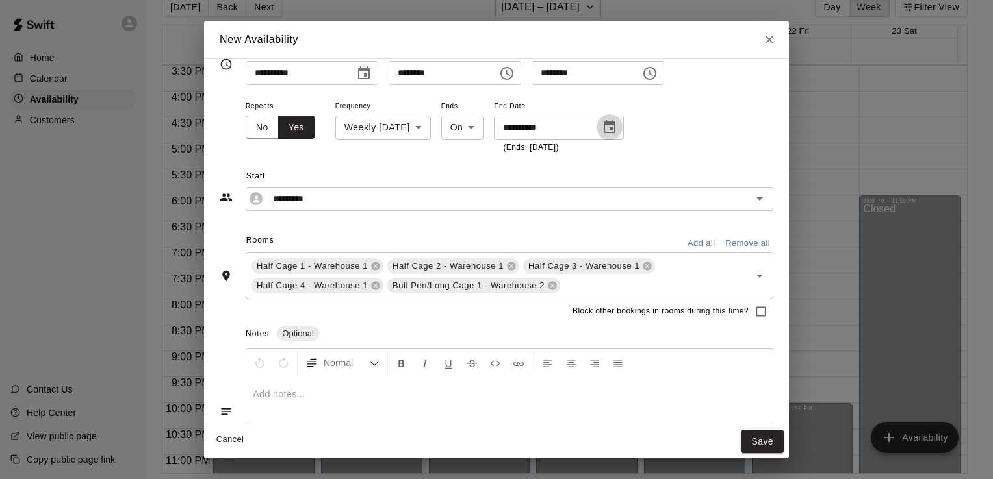
click at [615, 133] on icon "Choose date, selected date is Dec 18, 2025" at bounding box center [610, 126] width 12 height 13
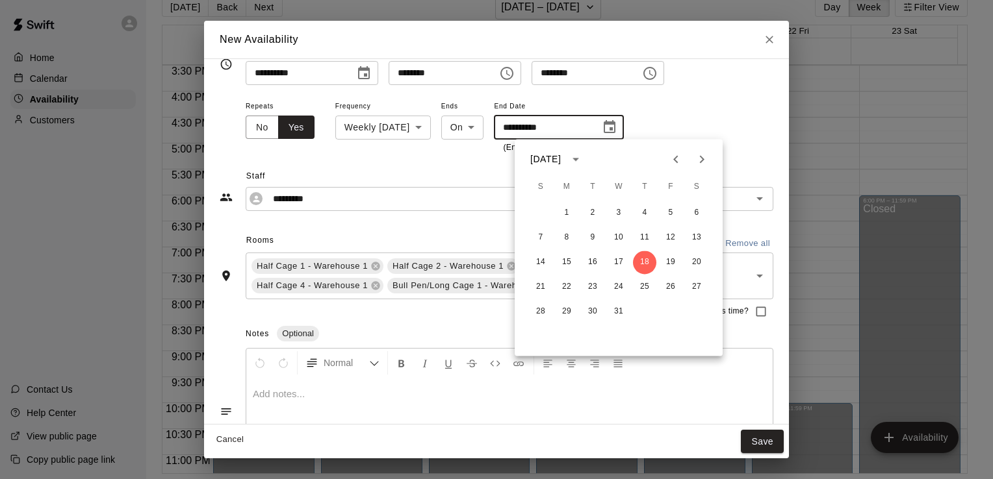
click at [671, 249] on div "1 2 3 4 5 6 7 8 9 10 11 12 13 14 15 16 17 18 19 20 21 22 23 24 25 26 27 28 29 3…" at bounding box center [619, 262] width 208 height 125
click at [668, 258] on button "19" at bounding box center [670, 262] width 23 height 23
type input "**********"
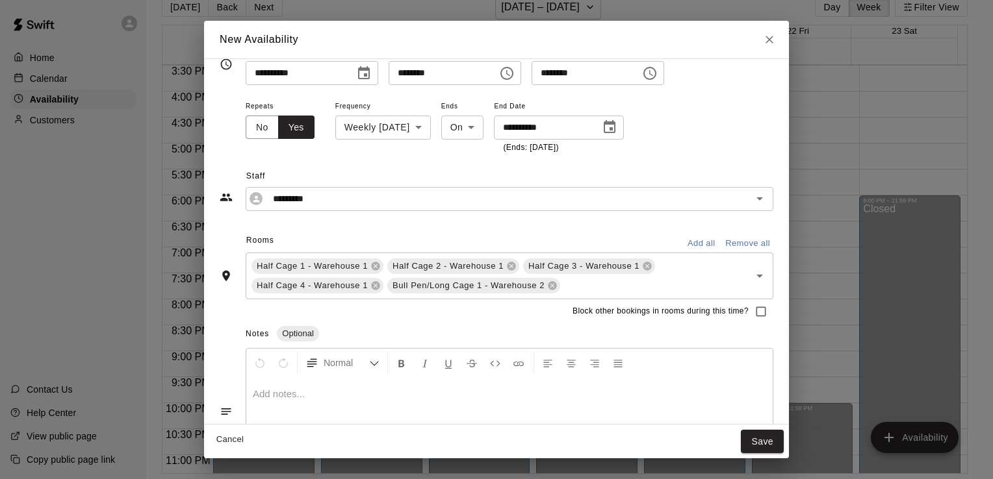
click at [698, 173] on span "Staff" at bounding box center [509, 176] width 527 height 21
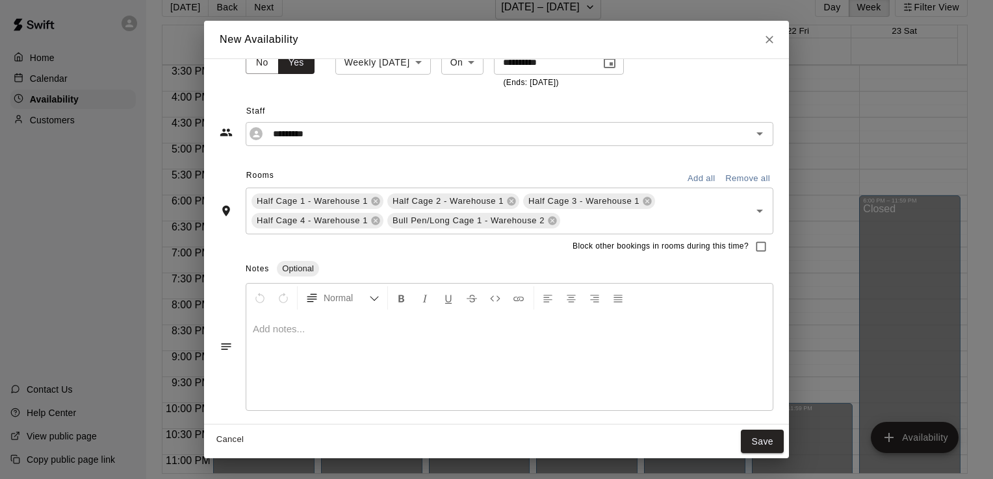
scroll to position [0, 0]
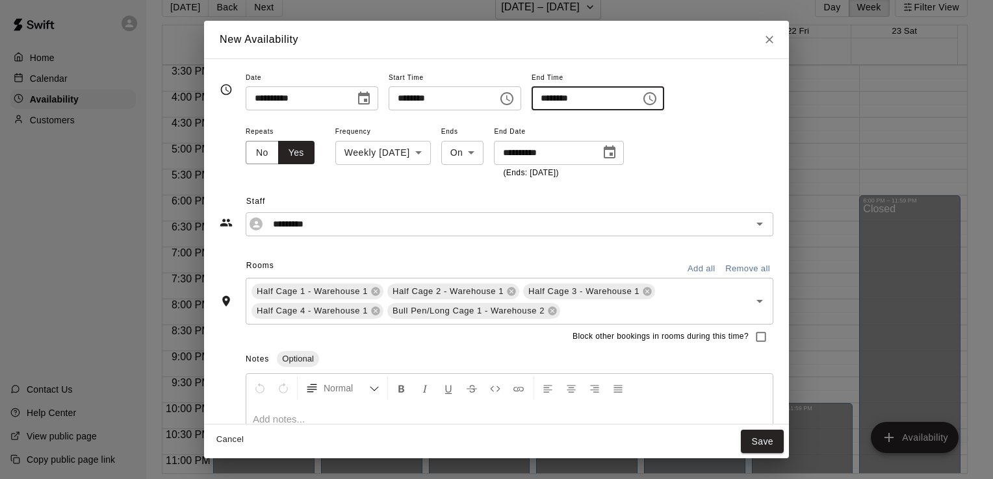
click at [593, 100] on input "********" at bounding box center [581, 98] width 100 height 24
click at [580, 101] on input "********" at bounding box center [581, 98] width 100 height 24
type input "********"
click at [606, 124] on span "End Date" at bounding box center [559, 132] width 130 height 18
click at [418, 97] on input "********" at bounding box center [439, 98] width 100 height 24
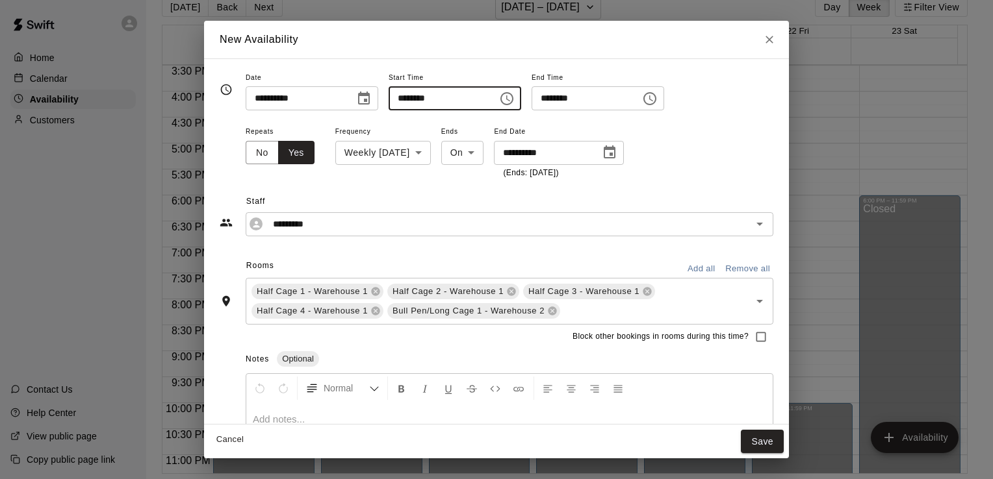
click at [515, 101] on icon "Choose time, selected time is 1:00 PM" at bounding box center [507, 99] width 16 height 16
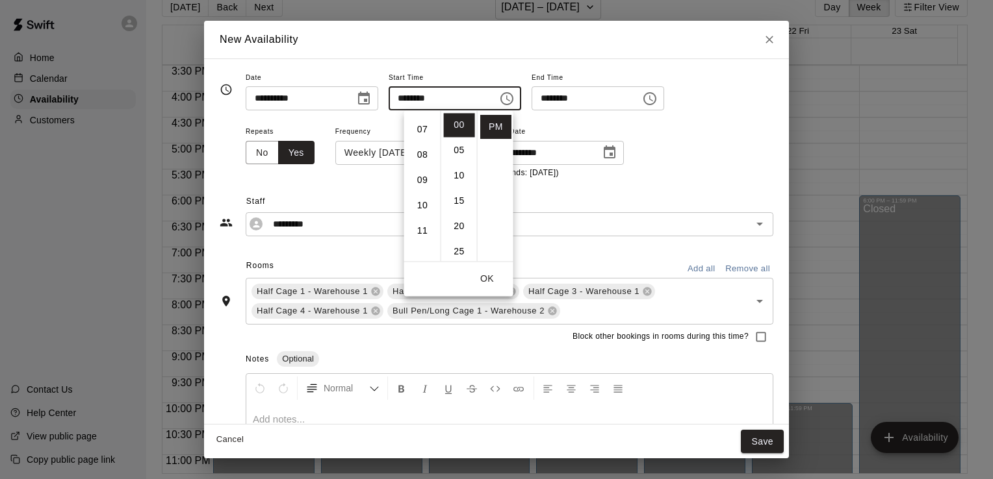
scroll to position [134, 0]
click at [417, 217] on li "09" at bounding box center [422, 219] width 31 height 24
type input "********"
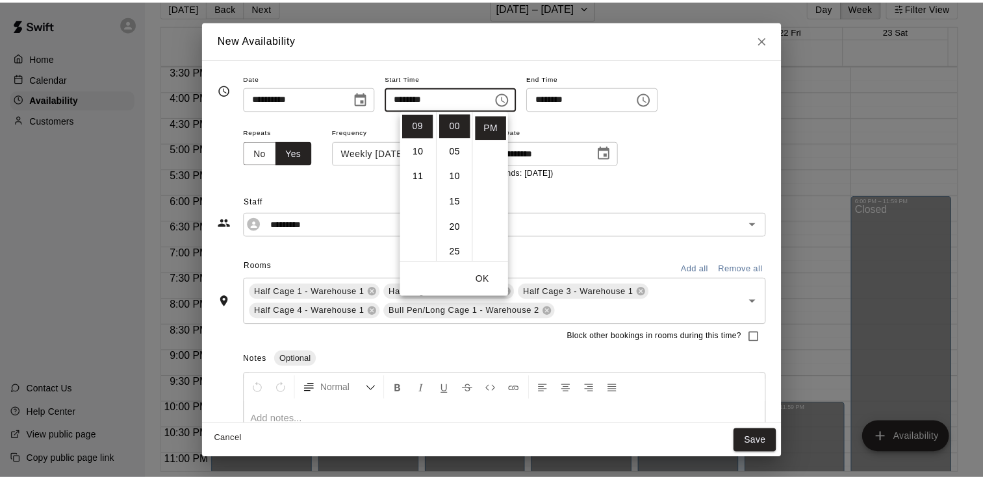
scroll to position [0, 0]
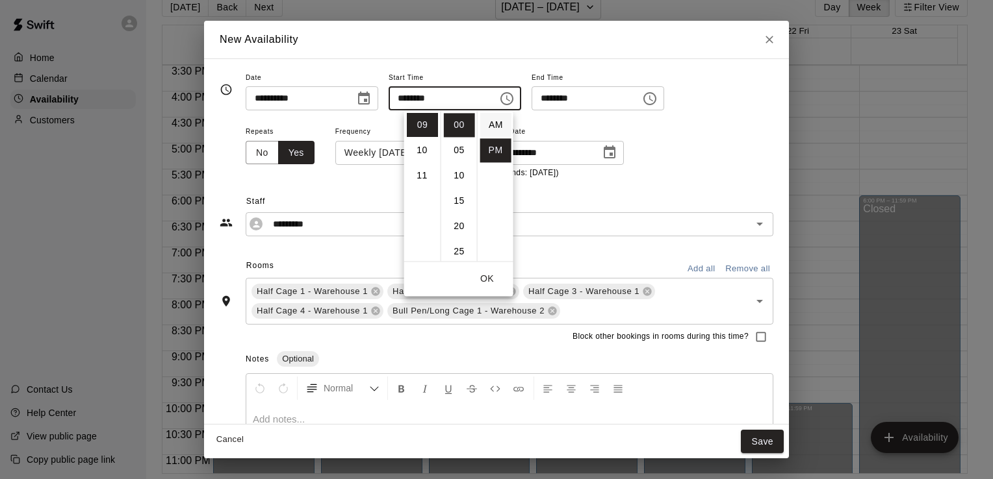
click at [494, 129] on li "AM" at bounding box center [495, 125] width 31 height 24
type input "********"
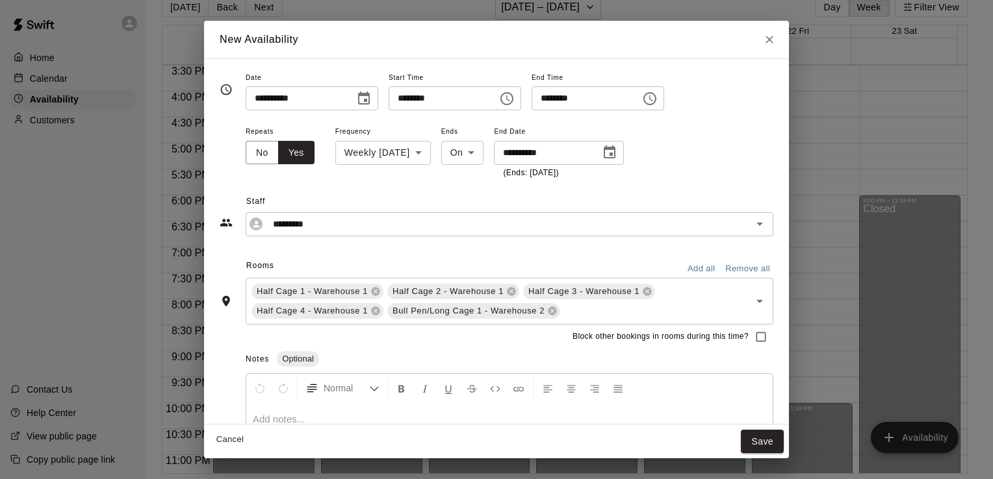
click at [494, 196] on span "Staff" at bounding box center [509, 202] width 527 height 21
click at [753, 445] on button "Save" at bounding box center [762, 442] width 43 height 24
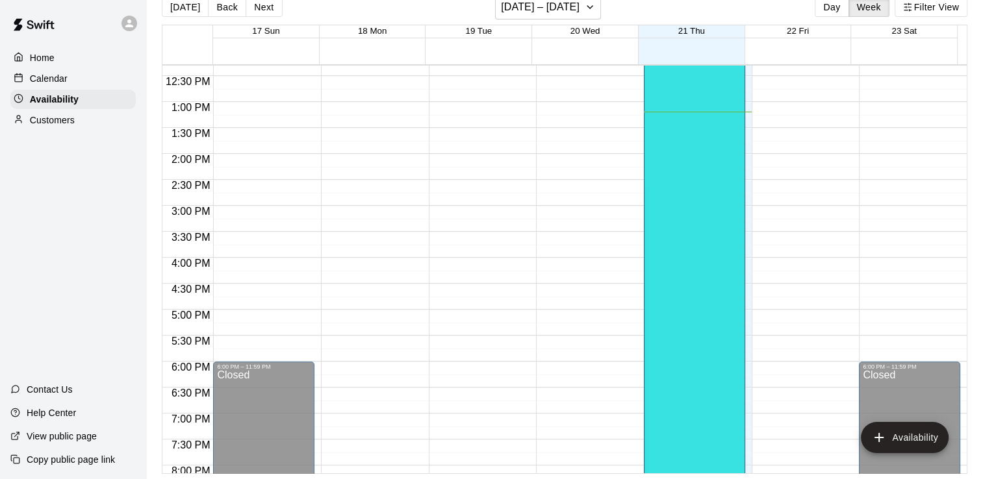
scroll to position [640, 0]
drag, startPoint x: 689, startPoint y: 395, endPoint x: 658, endPoint y: 297, distance: 102.9
click at [658, 297] on div "Alex Diaz Half Cage 1 - Warehouse 1, Half Cage 2 - Warehouse 1, Half Cage 3 - W…" at bounding box center [695, 141] width 94 height 479
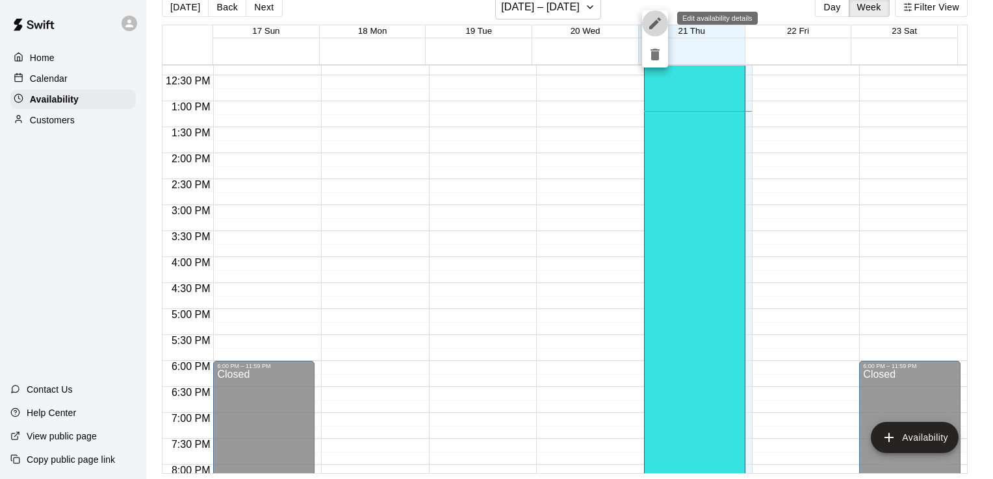
click at [654, 23] on icon "edit" at bounding box center [655, 24] width 12 height 12
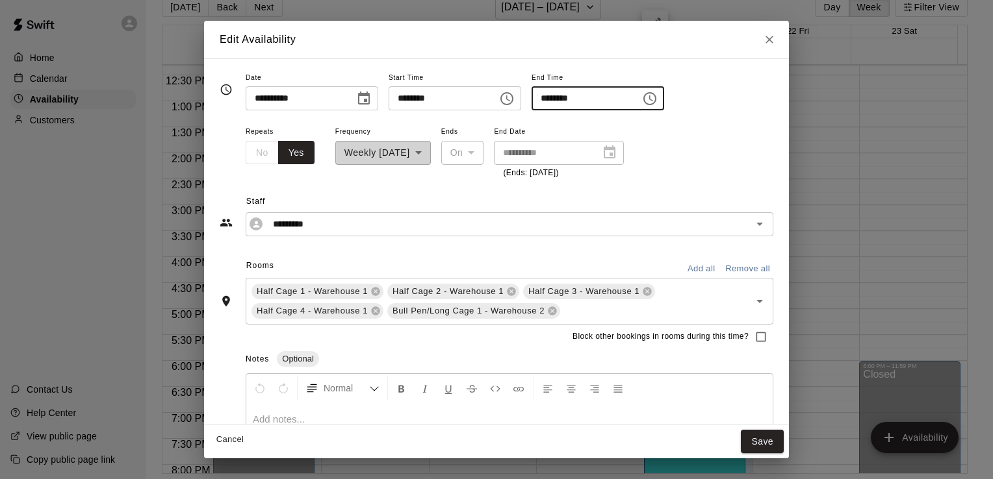
click at [580, 96] on input "********" at bounding box center [581, 98] width 100 height 24
type input "********"
click at [754, 441] on button "Save" at bounding box center [762, 442] width 43 height 24
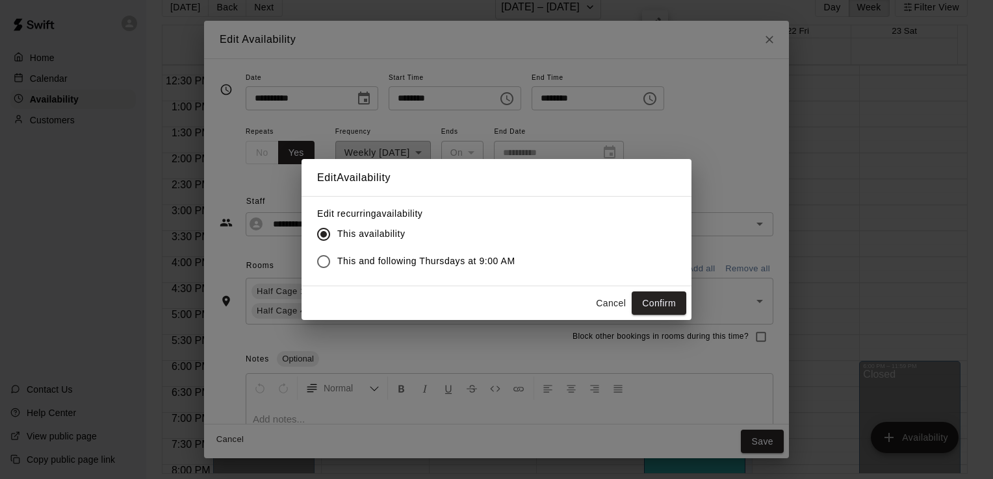
click at [451, 259] on span "This and following Thursdays at 9:00 AM" at bounding box center [426, 262] width 178 height 14
click at [637, 305] on button "Confirm" at bounding box center [659, 304] width 55 height 24
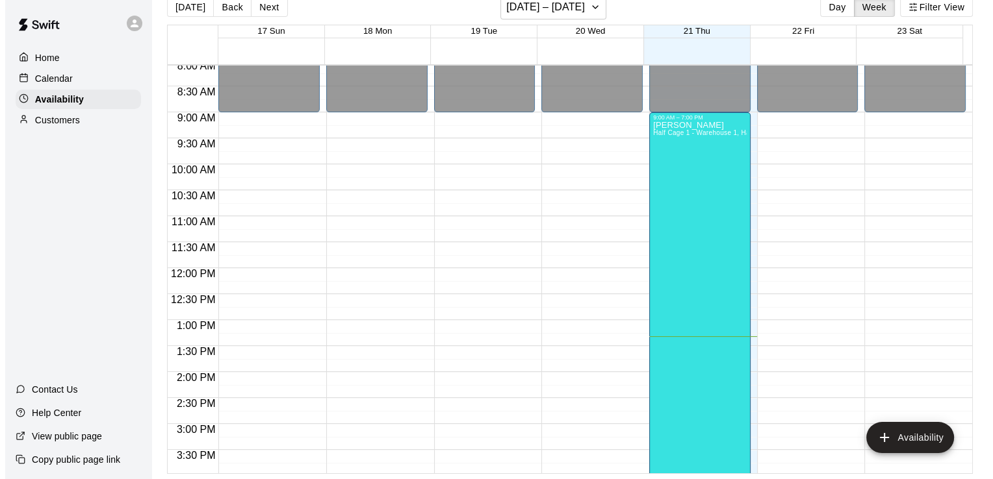
scroll to position [390, 0]
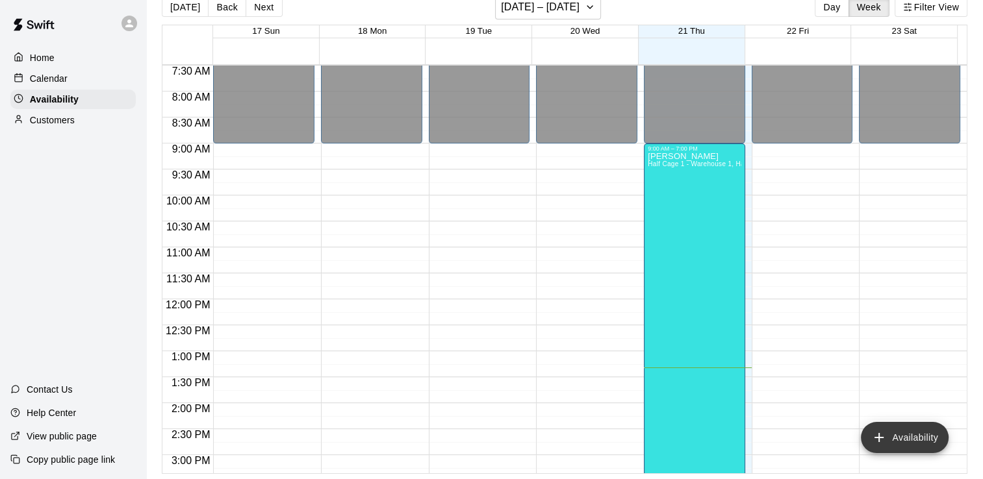
click at [898, 430] on button "Availability" at bounding box center [905, 437] width 88 height 31
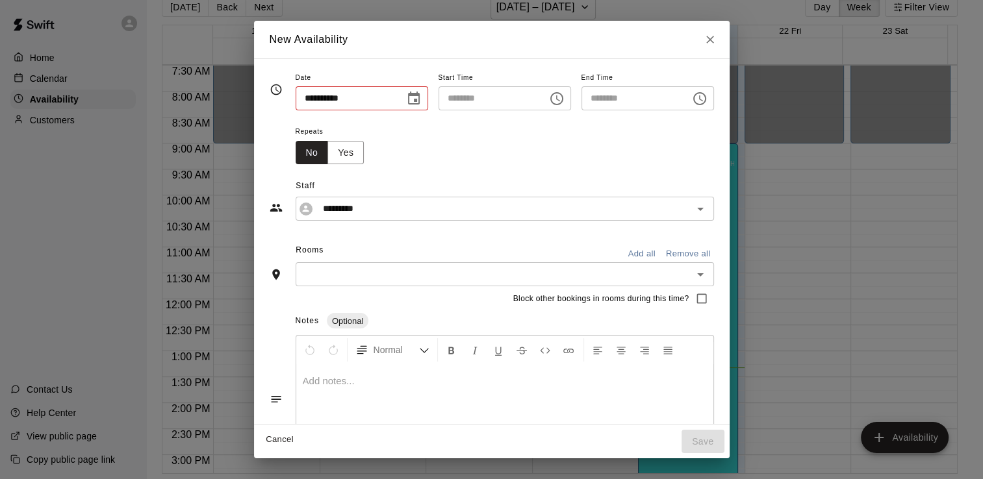
type input "**********"
type input "********"
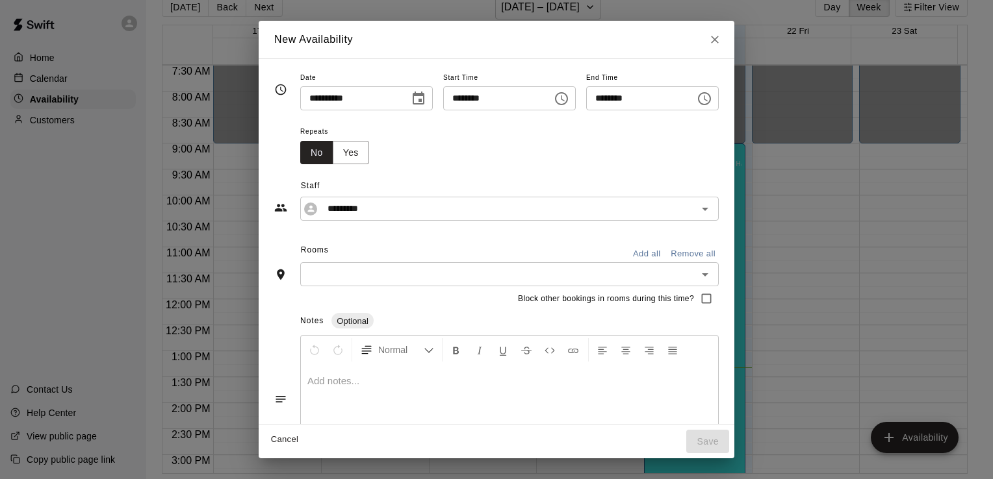
click at [726, 47] on button "Close" at bounding box center [714, 39] width 23 height 23
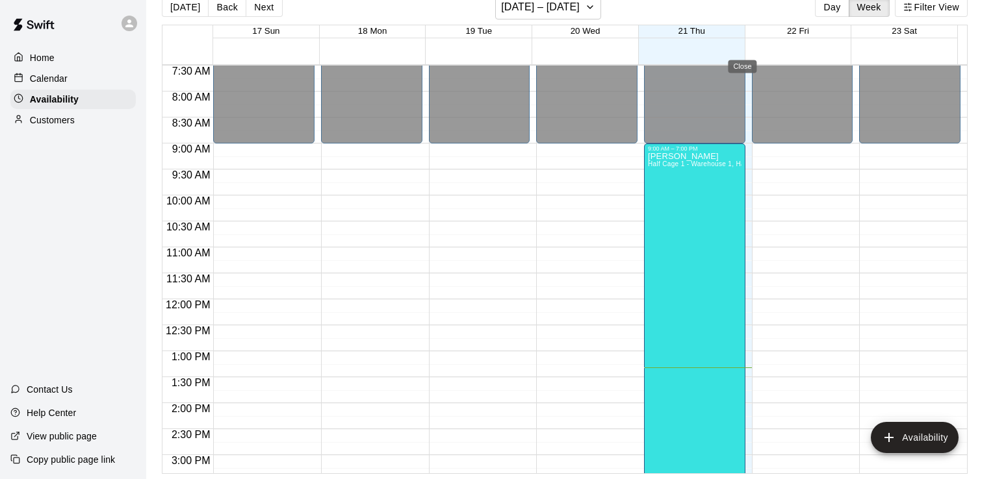
type input "**********"
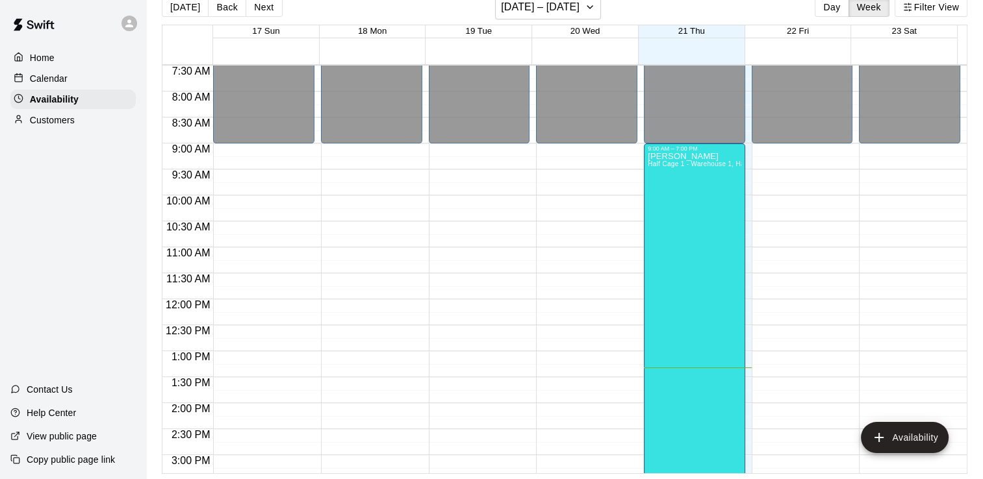
click at [777, 152] on div "12:00 AM – 9:00 AM Closed 10:00 PM – 11:59 PM Closed" at bounding box center [802, 299] width 101 height 1247
click at [774, 156] on div "12:00 AM – 9:00 AM Closed 10:00 PM – 11:59 PM Closed" at bounding box center [802, 299] width 101 height 1247
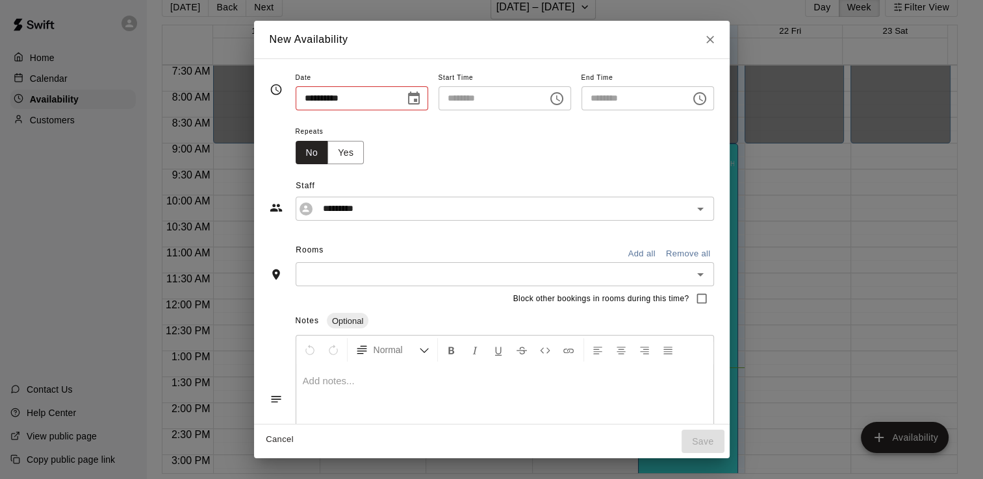
type input "**********"
type input "********"
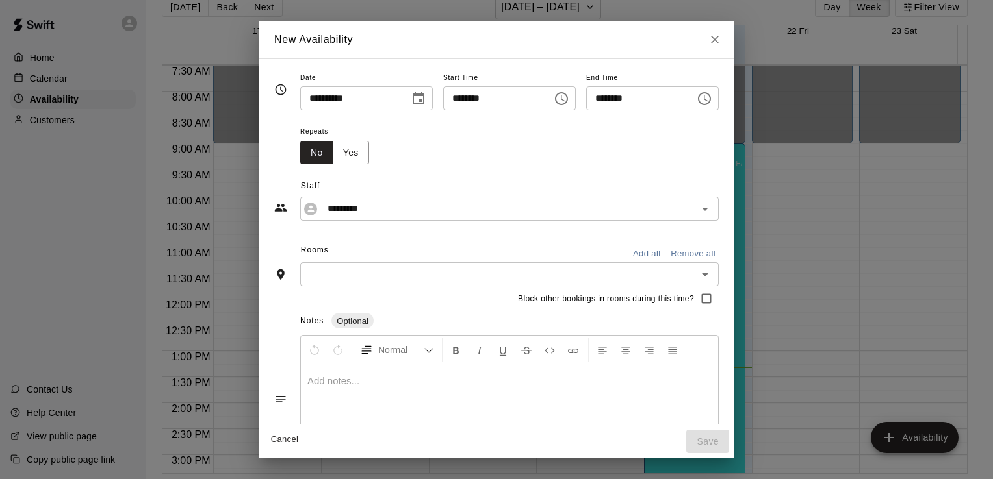
click at [345, 173] on div "Staff ********* ​" at bounding box center [496, 192] width 444 height 57
click at [333, 155] on button "Yes" at bounding box center [351, 153] width 36 height 24
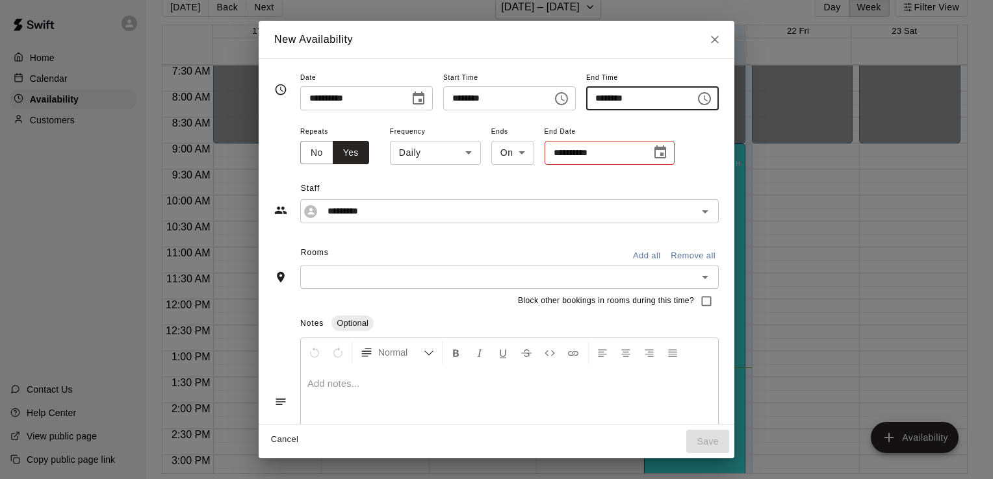
click at [643, 98] on input "********" at bounding box center [636, 98] width 100 height 24
click at [712, 98] on icon "Choose time, selected time is 9:30 AM" at bounding box center [704, 99] width 16 height 16
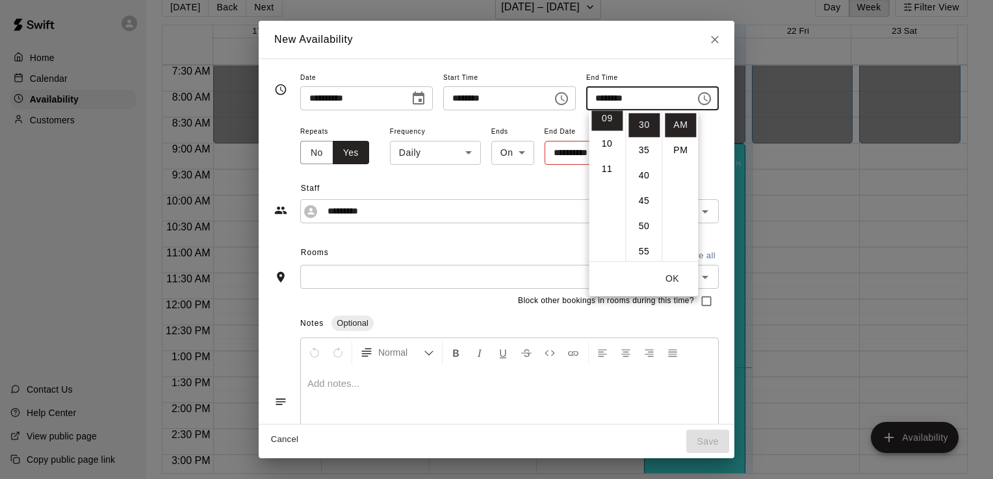
scroll to position [212, 0]
click at [609, 190] on li "11" at bounding box center [606, 192] width 31 height 24
click at [679, 151] on li "PM" at bounding box center [680, 150] width 31 height 24
type input "********"
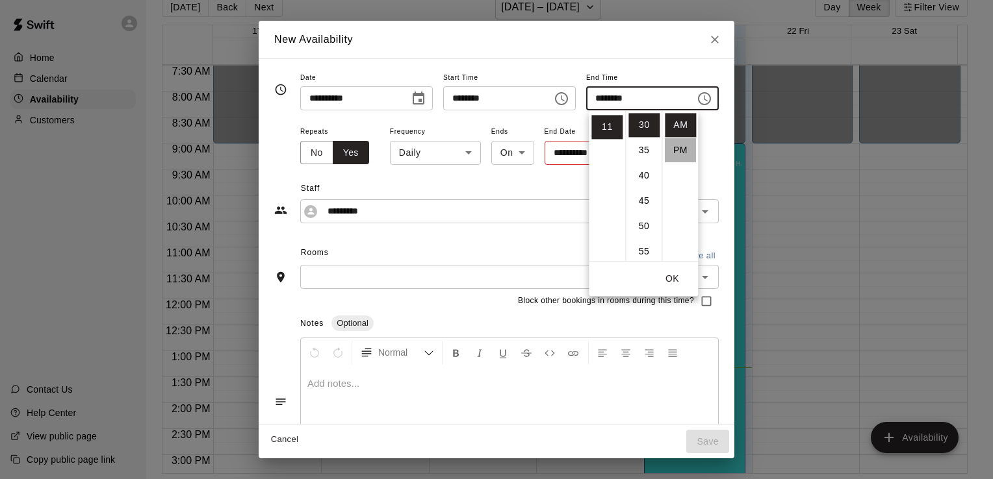
scroll to position [23, 0]
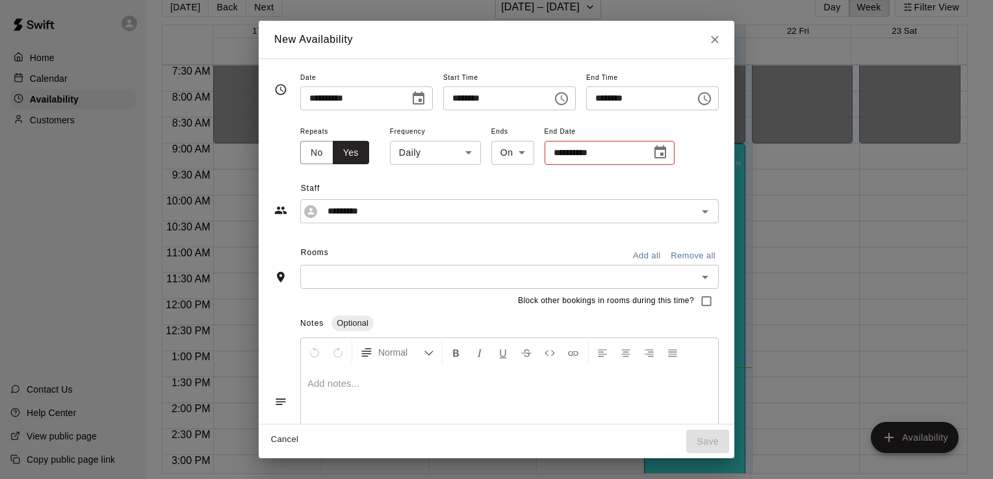
click at [569, 103] on icon "Choose time, selected time is 9:00 AM" at bounding box center [562, 99] width 16 height 16
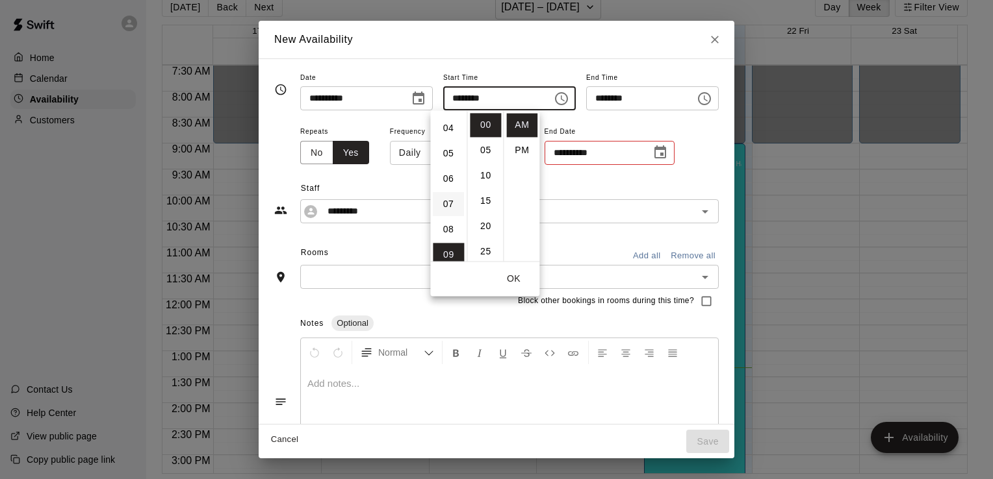
scroll to position [0, 0]
click at [685, 152] on div "**********" at bounding box center [509, 145] width 418 height 44
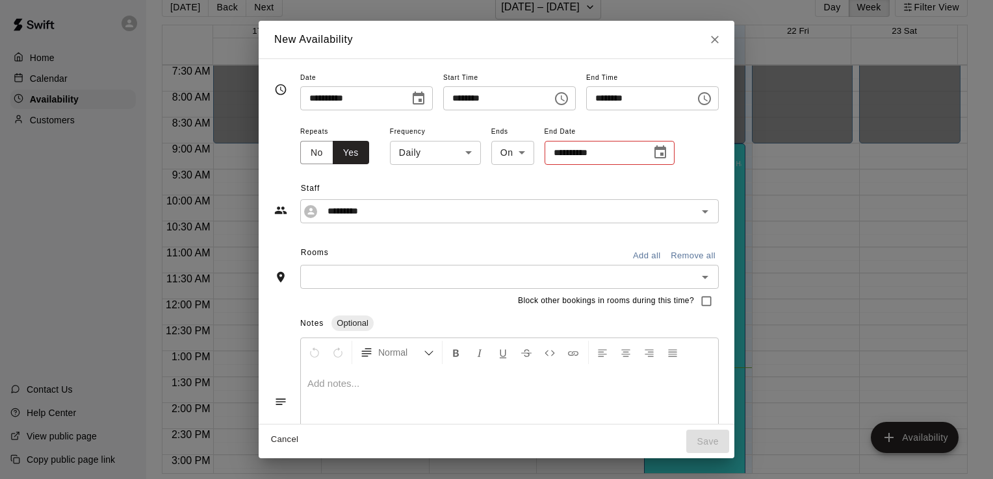
click at [652, 152] on icon "Choose date" at bounding box center [660, 153] width 16 height 16
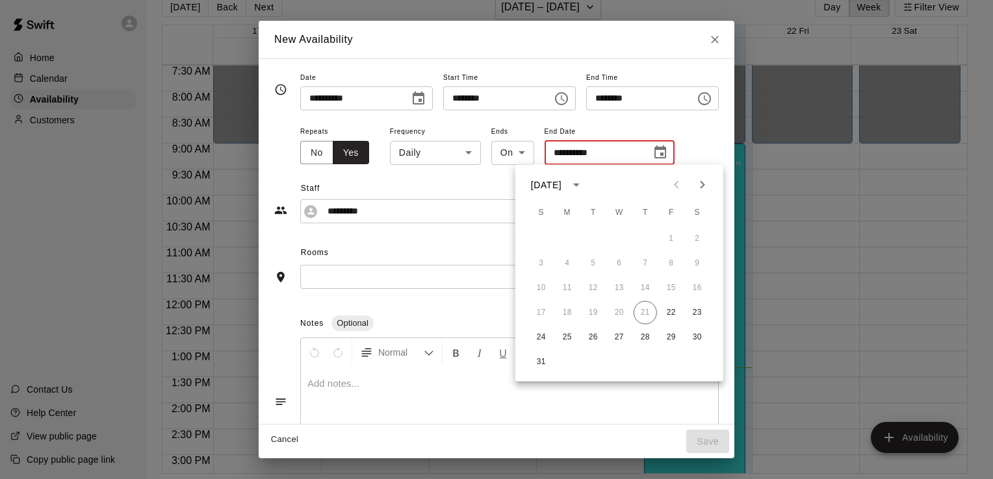
click at [697, 180] on icon "Next month" at bounding box center [703, 185] width 16 height 16
click at [697, 181] on icon "Next month" at bounding box center [703, 185] width 16 height 16
click at [640, 285] on button "18" at bounding box center [644, 288] width 23 height 23
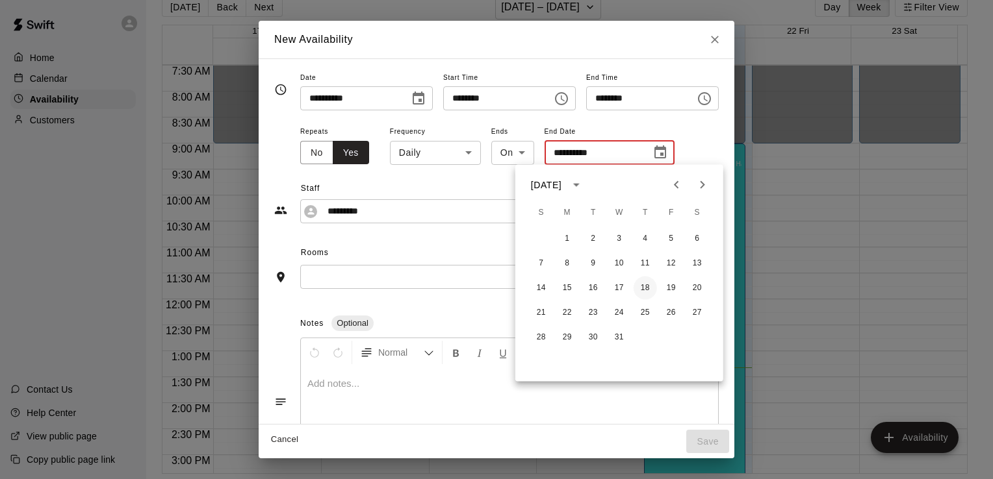
type input "**********"
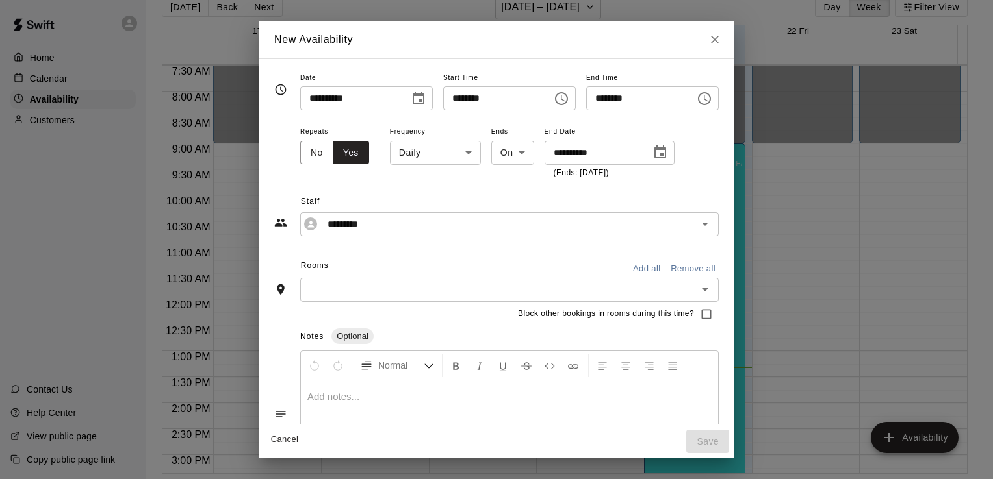
click at [430, 159] on body "Home Calendar Availability Customers Contact Us Help Center View public page Co…" at bounding box center [496, 229] width 993 height 500
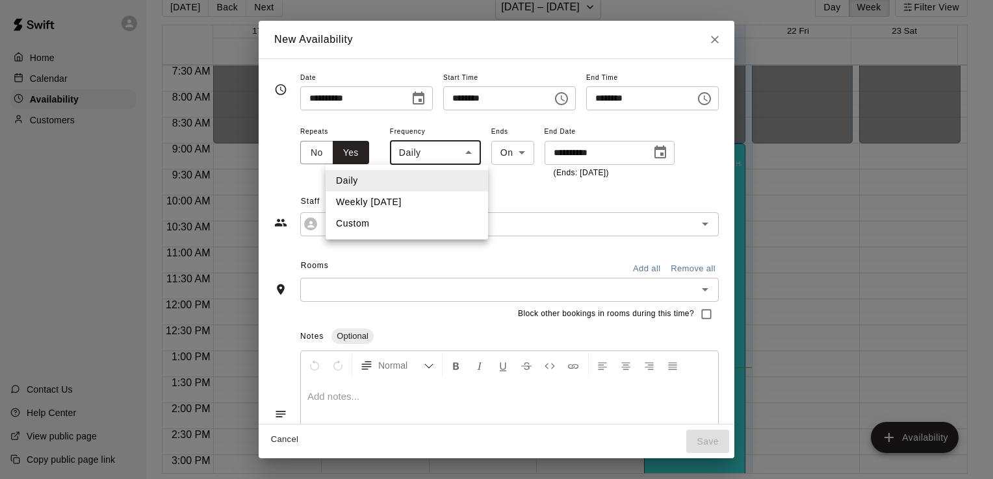
click at [439, 199] on li "Weekly on Friday" at bounding box center [407, 202] width 162 height 21
type input "******"
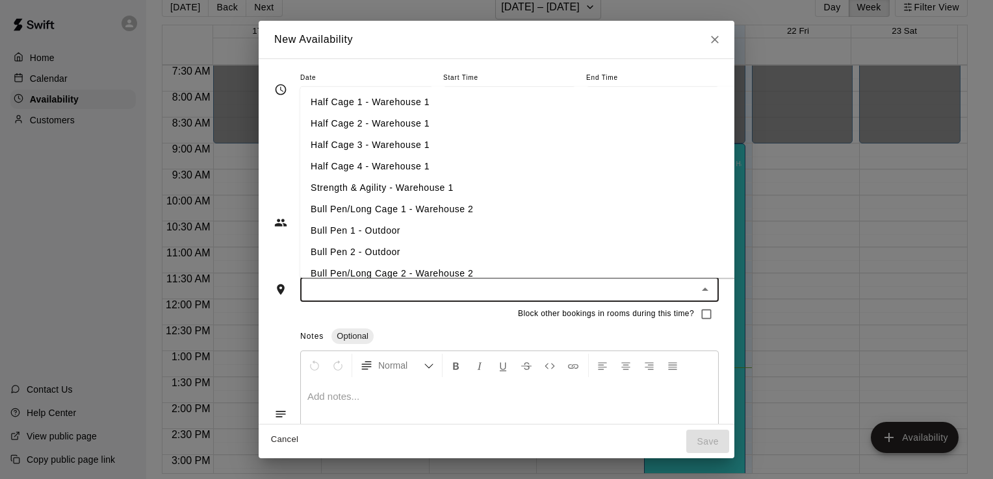
click at [428, 297] on input "text" at bounding box center [498, 290] width 389 height 16
click at [392, 103] on li "Half Cage 1 - Warehouse 1" at bounding box center [532, 102] width 464 height 21
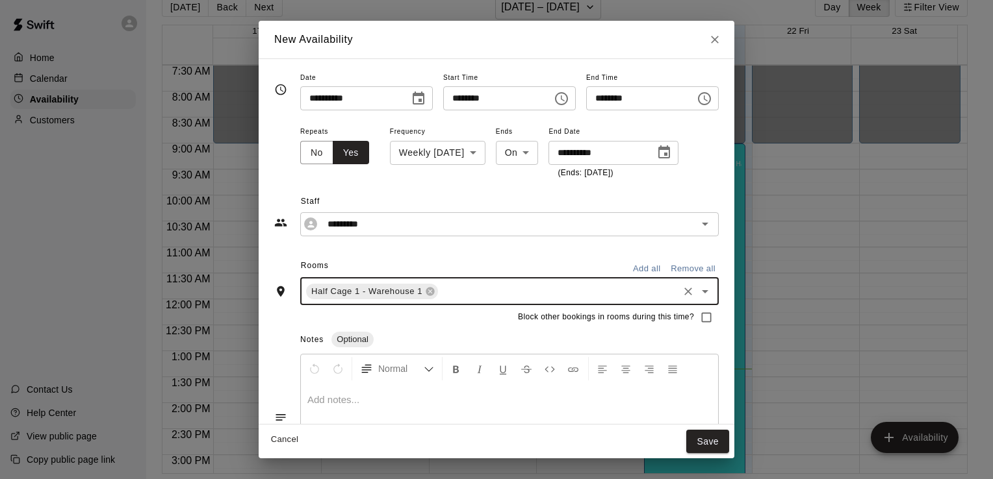
click at [440, 295] on input "text" at bounding box center [558, 291] width 236 height 16
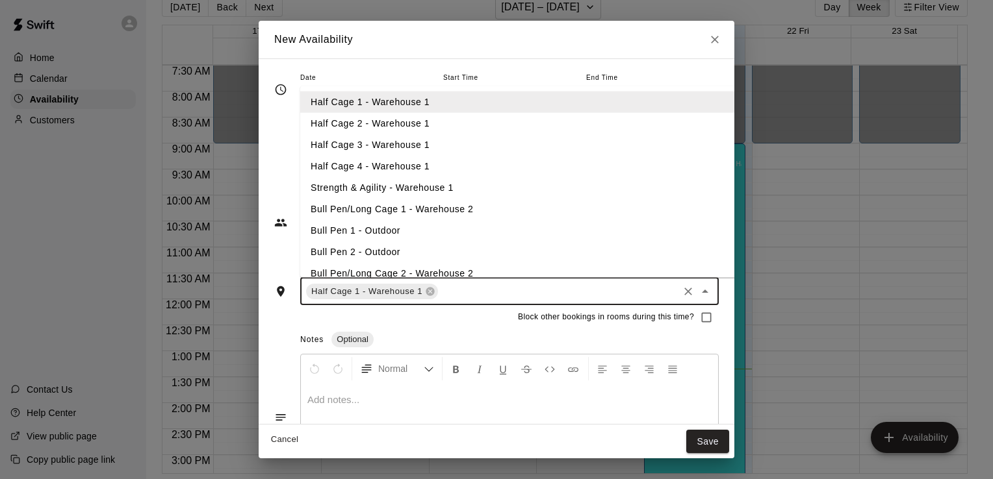
click at [426, 128] on li "Half Cage 2 - Warehouse 1" at bounding box center [532, 122] width 464 height 21
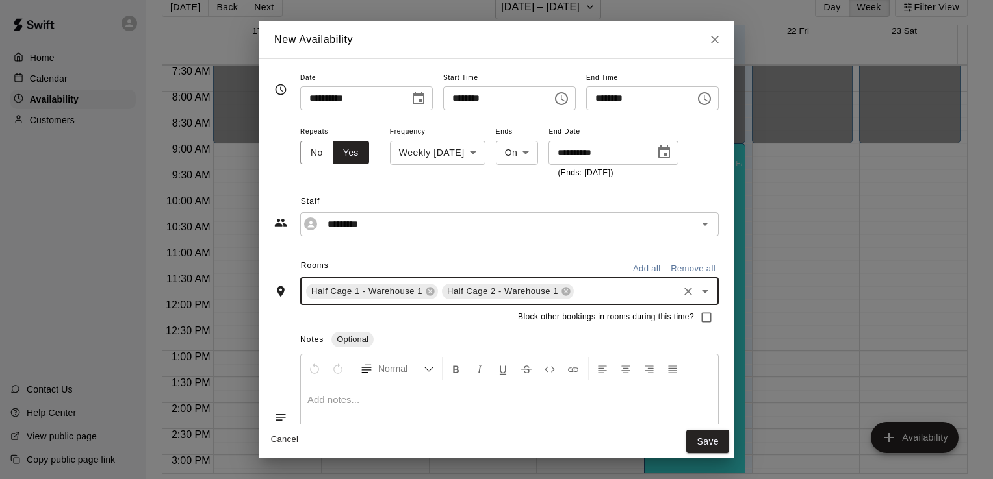
click at [576, 292] on input "text" at bounding box center [626, 291] width 101 height 16
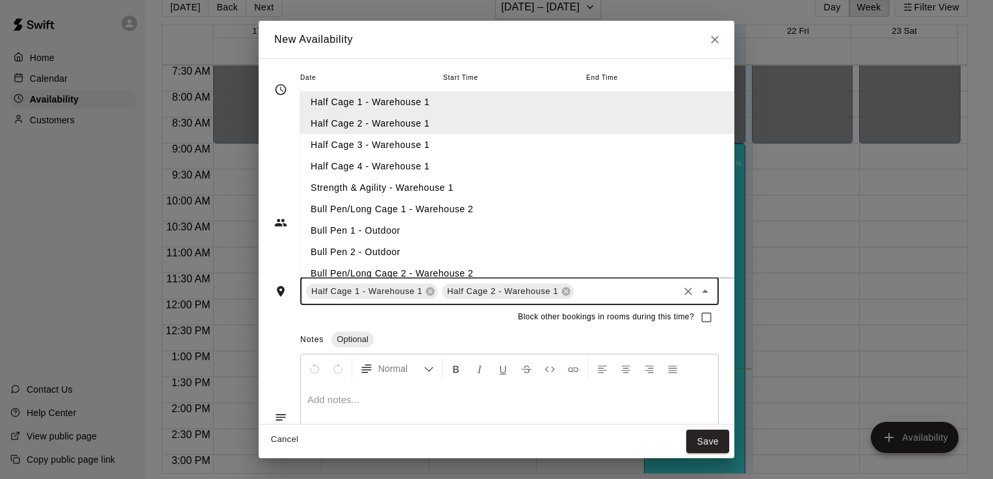
click at [510, 149] on li "Half Cage 3 - Warehouse 1" at bounding box center [532, 144] width 464 height 21
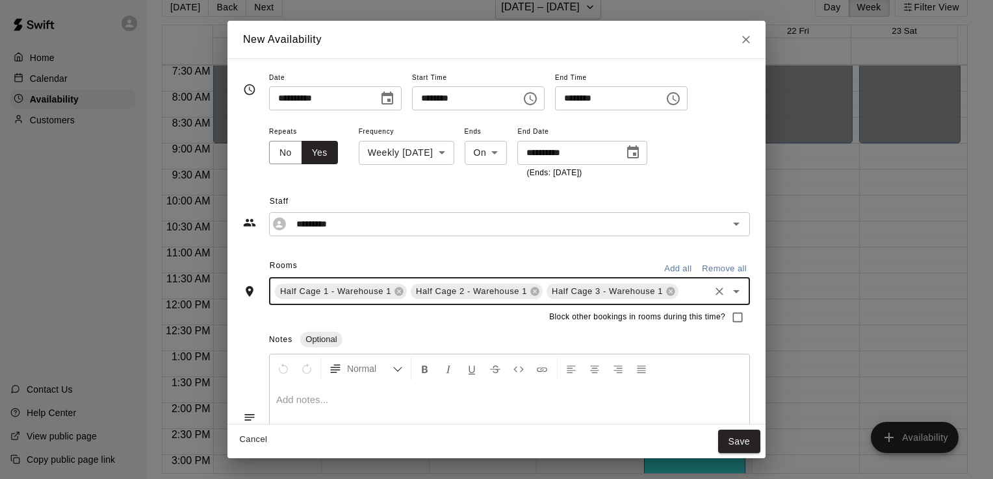
click at [683, 290] on input "text" at bounding box center [693, 291] width 27 height 16
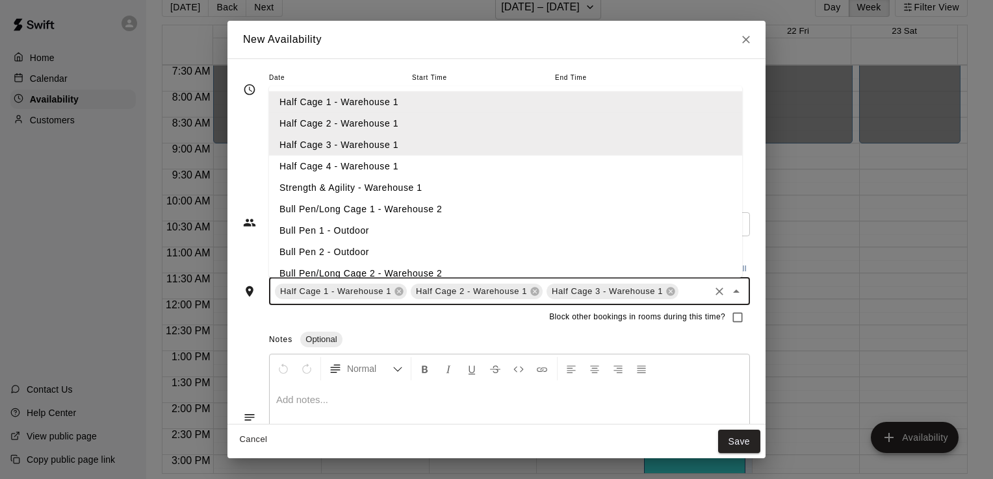
click at [527, 165] on li "Half Cage 4 - Warehouse 1" at bounding box center [505, 165] width 473 height 21
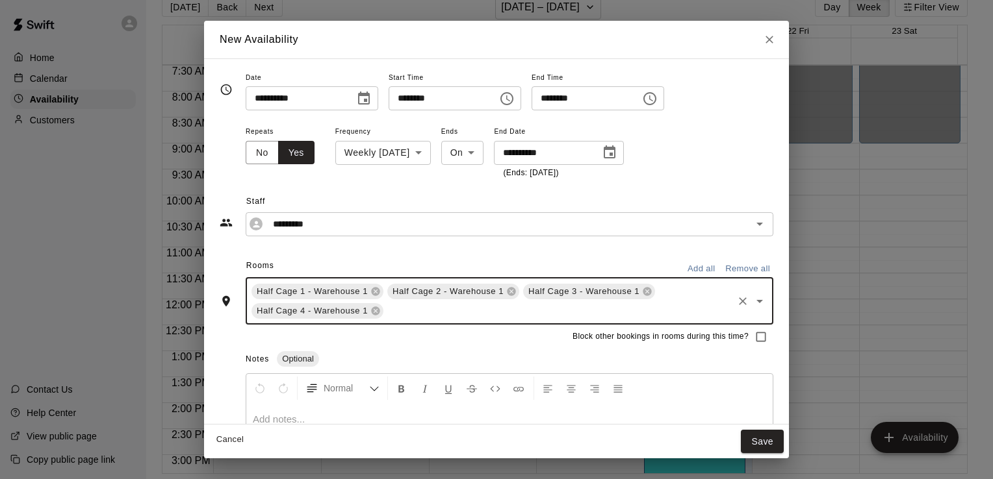
click at [483, 308] on input "text" at bounding box center [558, 311] width 346 height 16
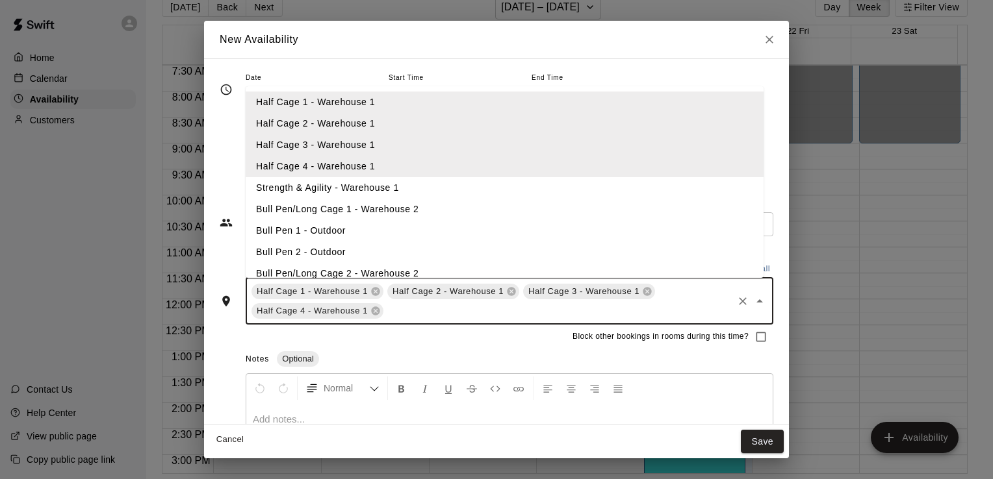
click at [416, 209] on li "Bull Pen/Long Cage 1 - Warehouse 2" at bounding box center [505, 209] width 518 height 21
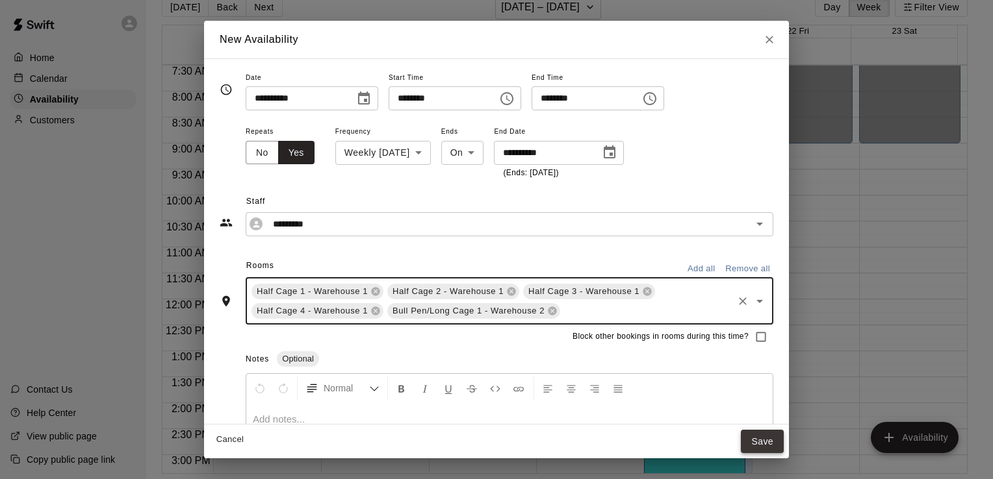
click at [762, 450] on button "Save" at bounding box center [762, 442] width 43 height 24
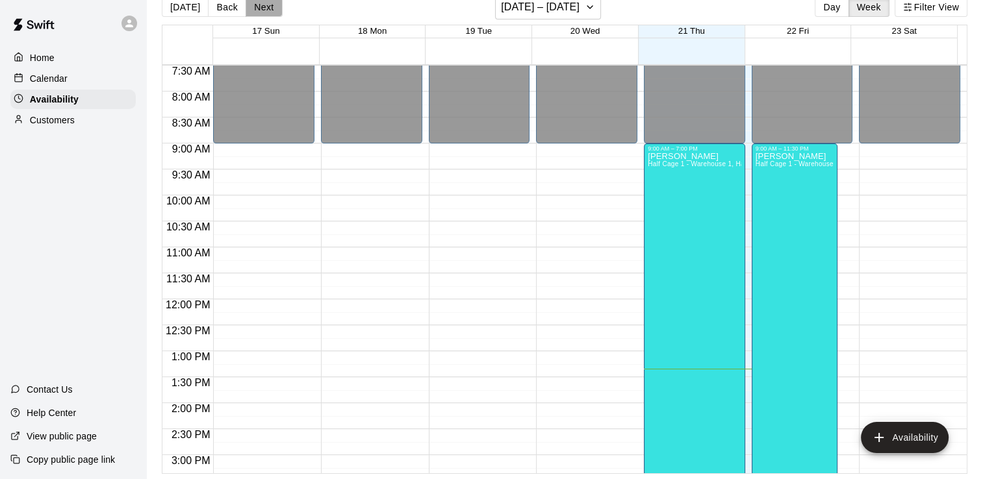
click at [266, 9] on button "Next" at bounding box center [264, 6] width 36 height 19
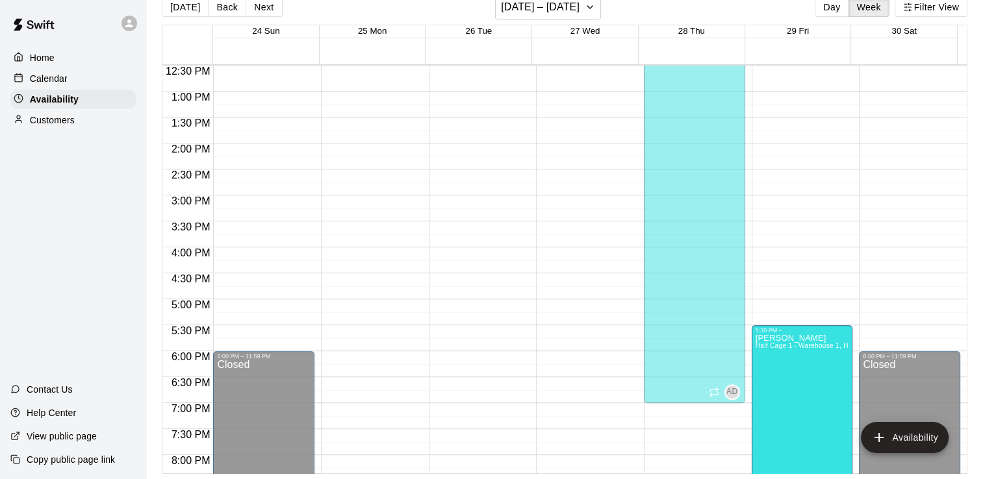
scroll to position [837, 0]
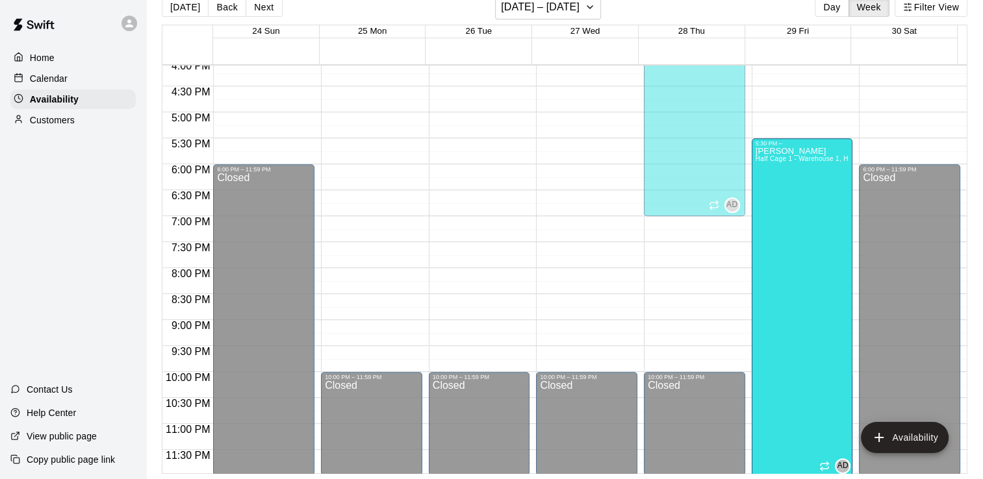
drag, startPoint x: 827, startPoint y: 201, endPoint x: 843, endPoint y: 201, distance: 15.6
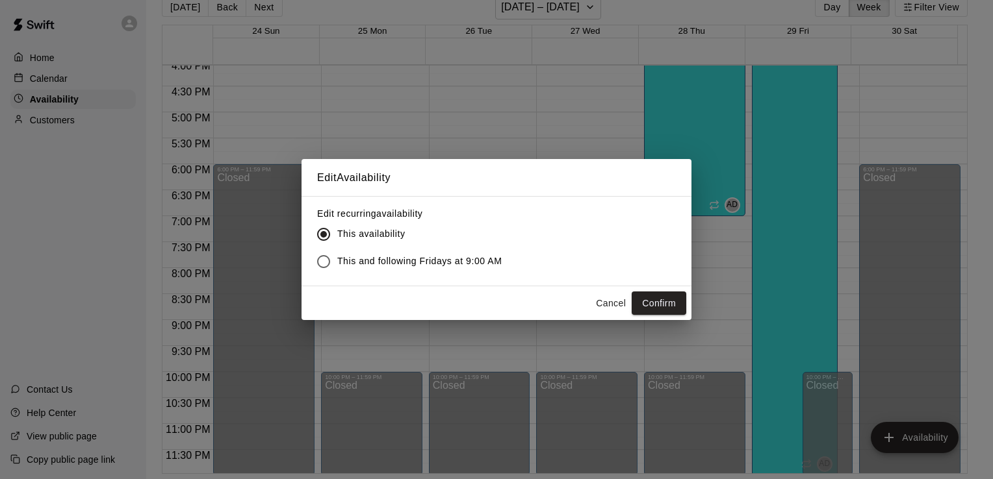
click at [602, 303] on button "Cancel" at bounding box center [611, 304] width 42 height 24
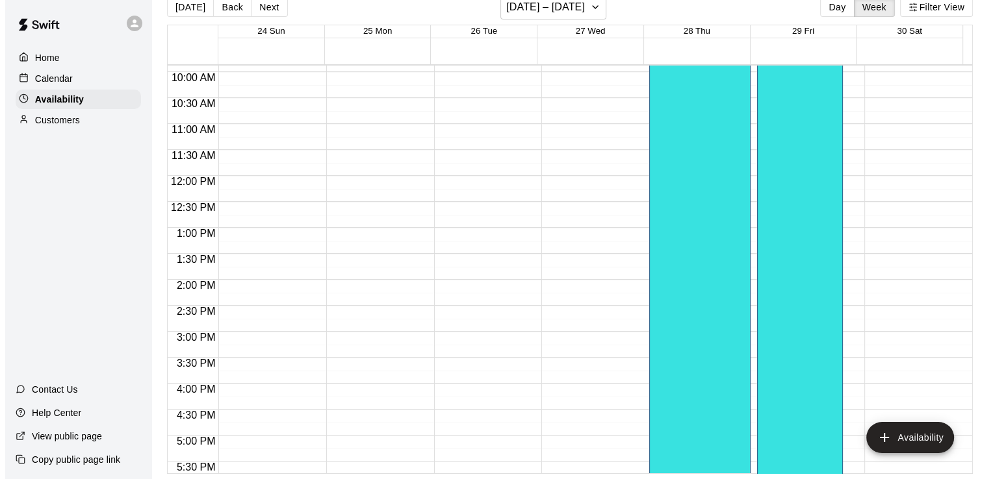
scroll to position [318, 0]
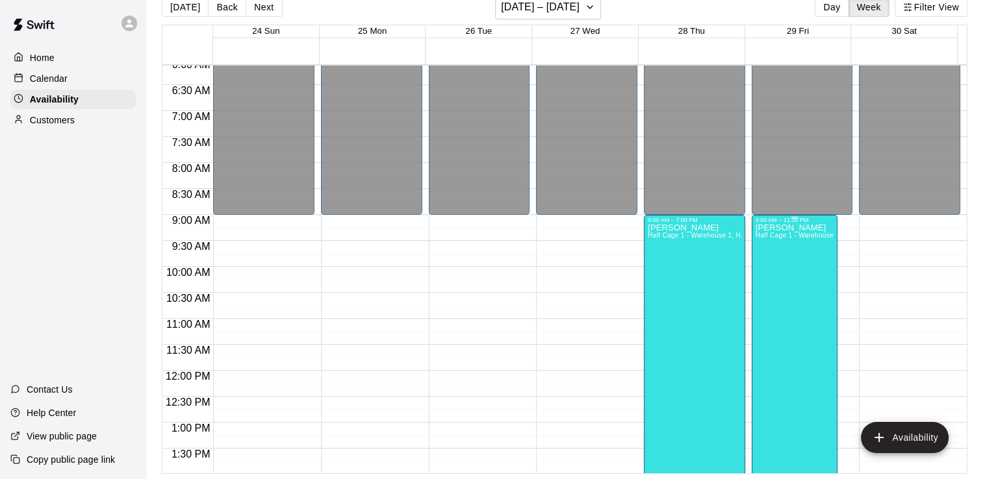
click at [758, 254] on div "Alex Diaz Half Cage 1 - Warehouse 1, Half Cage 2 - Warehouse 1, Half Cage 3 - W…" at bounding box center [795, 463] width 78 height 479
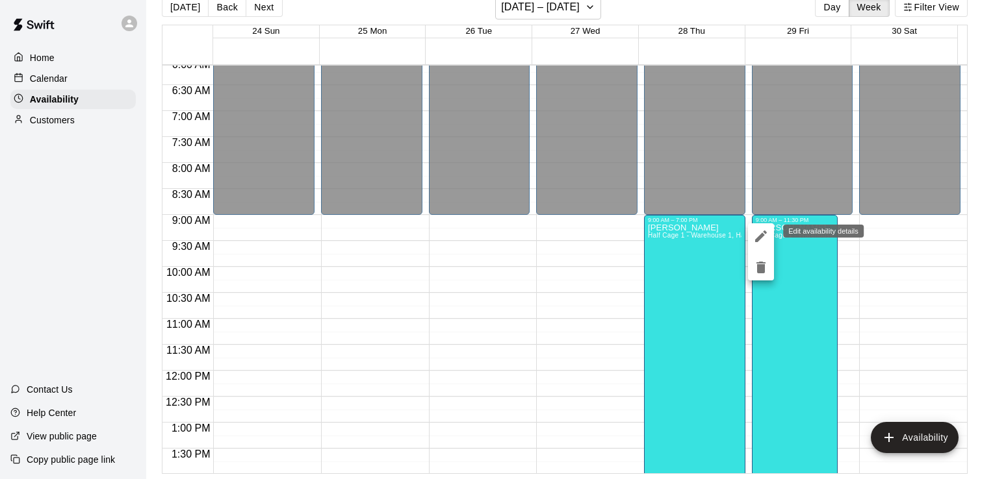
click at [761, 242] on icon "edit" at bounding box center [761, 237] width 16 height 16
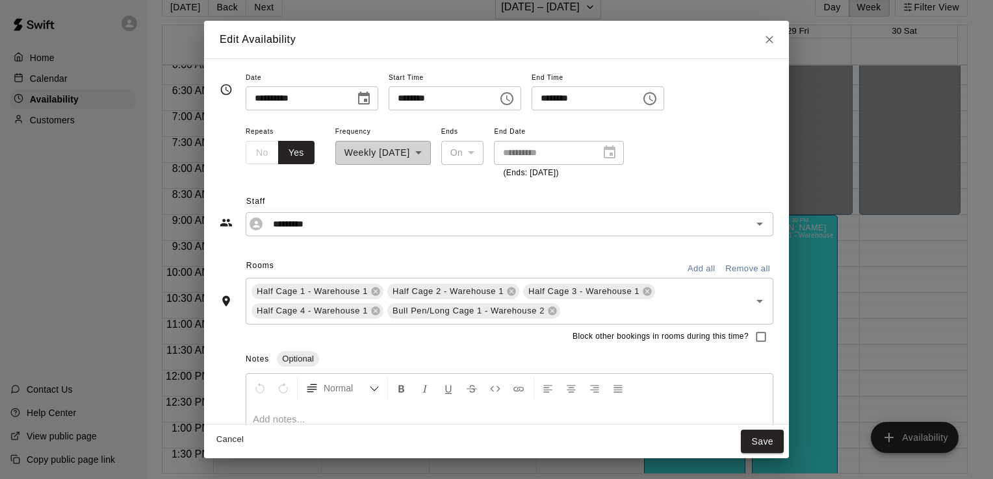
click at [489, 105] on input "********" at bounding box center [439, 98] width 100 height 24
click at [520, 96] on button "Choose time, selected time is 9:00 AM" at bounding box center [507, 99] width 26 height 26
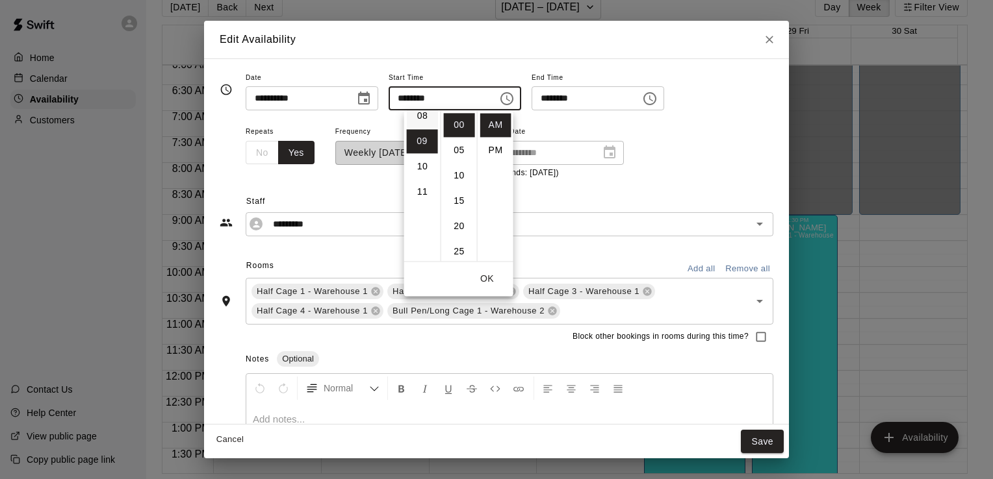
click at [424, 118] on li "08" at bounding box center [422, 116] width 31 height 24
type input "********"
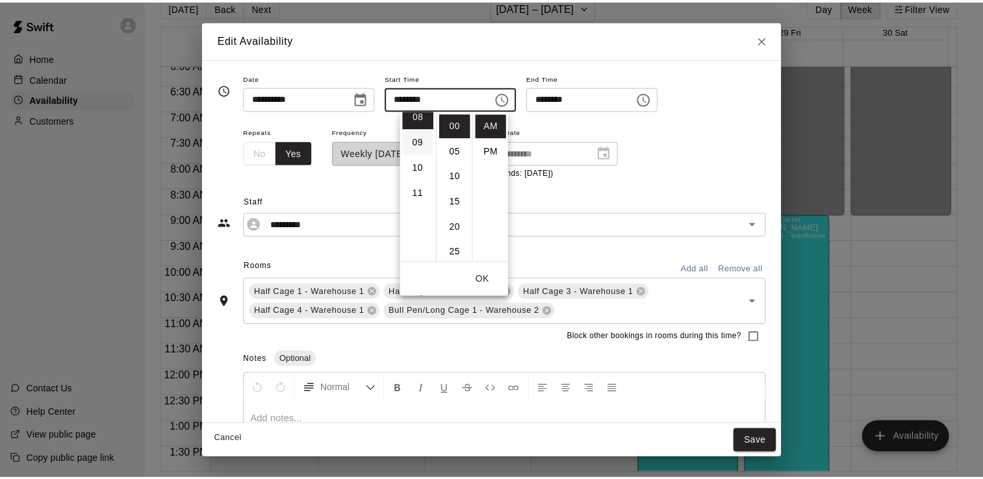
scroll to position [203, 0]
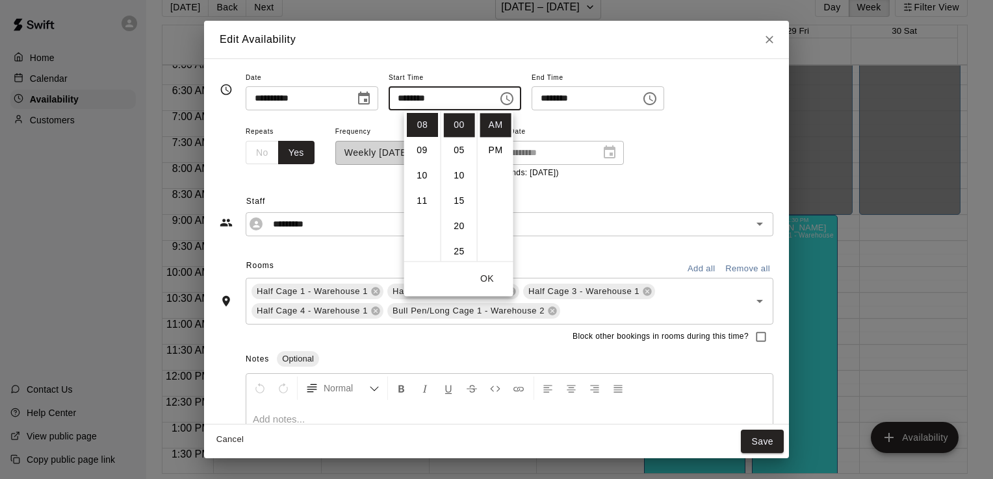
click at [492, 275] on button "OK" at bounding box center [487, 279] width 42 height 24
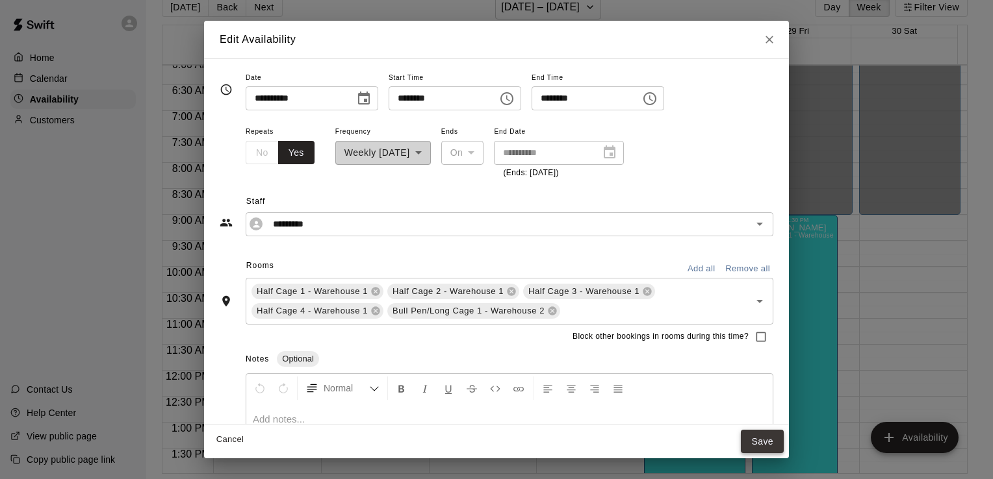
click at [747, 441] on button "Save" at bounding box center [762, 442] width 43 height 24
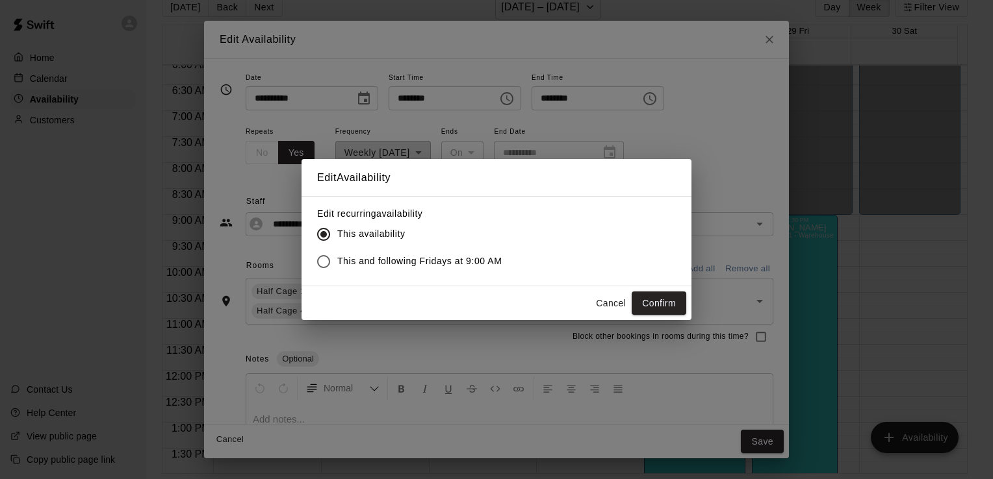
click at [442, 257] on span "This and following Fridays at 9:00 AM" at bounding box center [419, 262] width 164 height 14
click at [654, 304] on button "Confirm" at bounding box center [659, 304] width 55 height 24
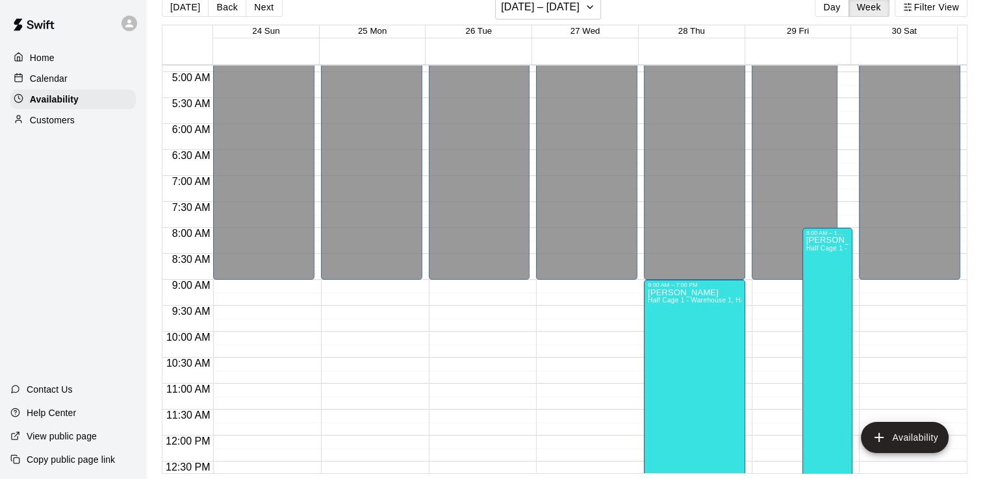
scroll to position [188, 0]
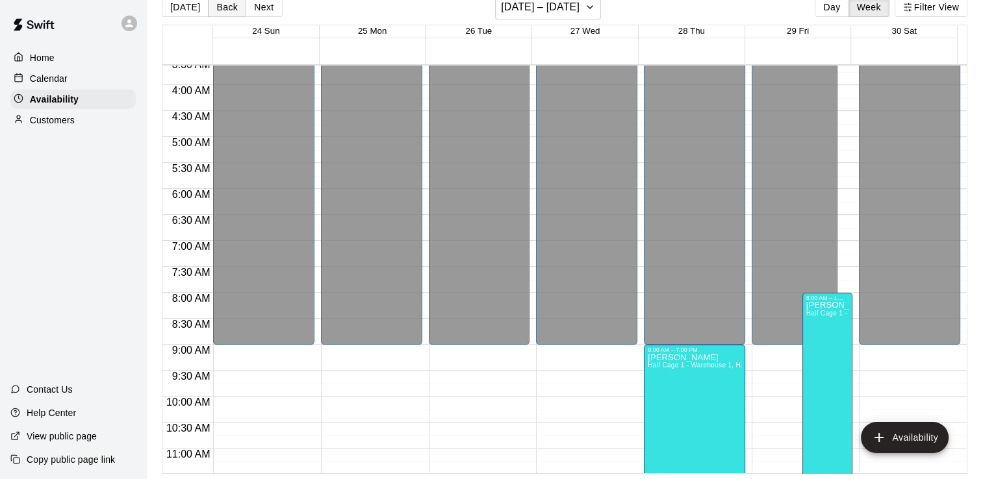
click at [229, 7] on button "Back" at bounding box center [227, 6] width 38 height 19
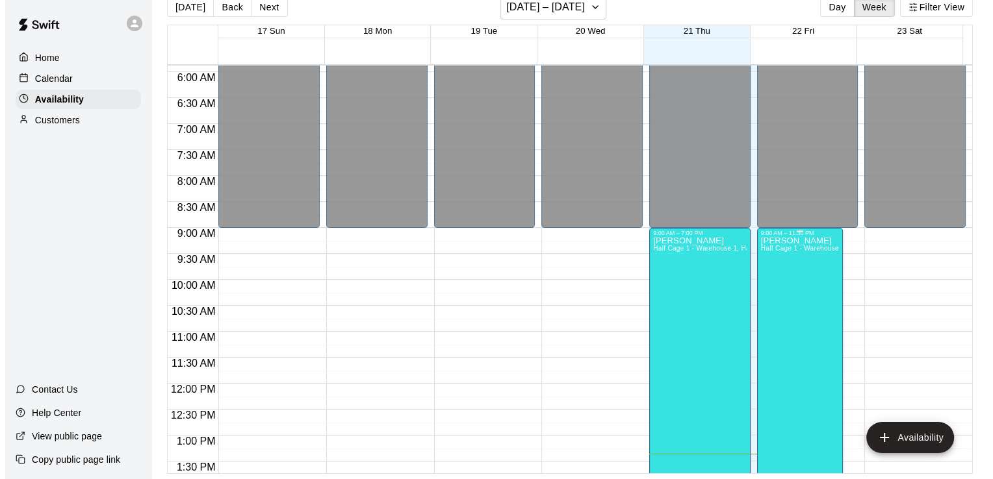
scroll to position [383, 0]
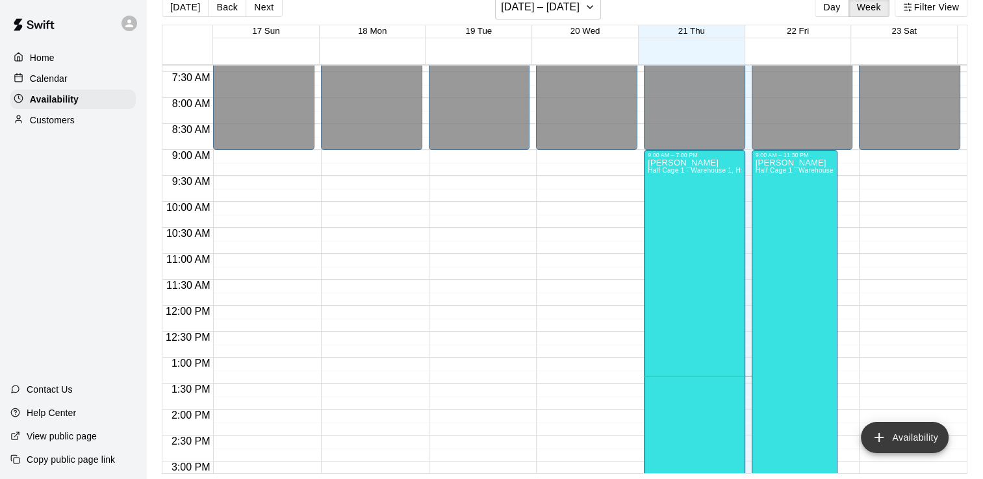
click at [893, 441] on button "Availability" at bounding box center [905, 437] width 88 height 31
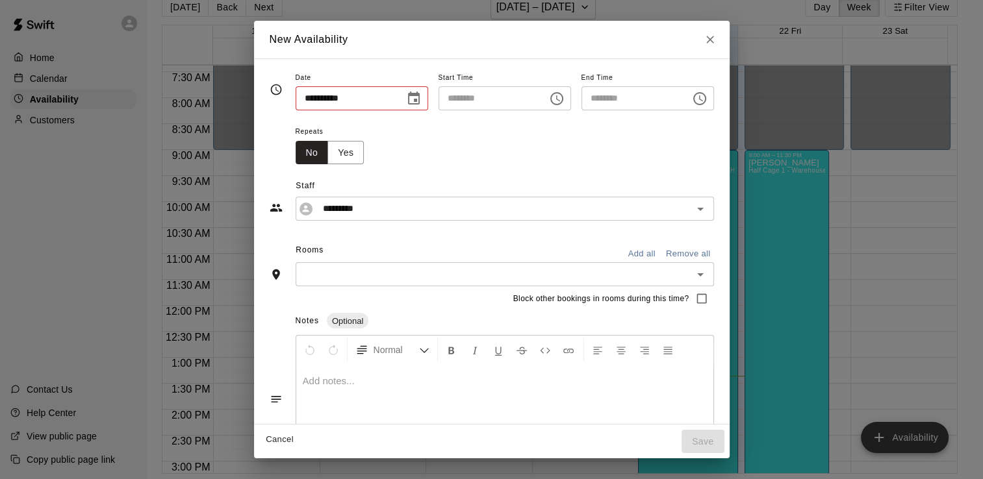
type input "**********"
type input "********"
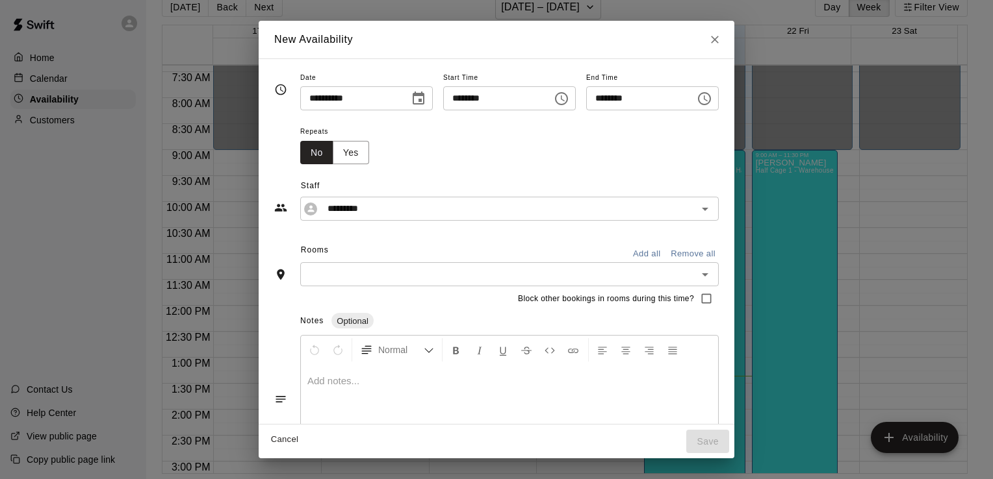
click at [721, 42] on icon "Close" at bounding box center [714, 39] width 13 height 13
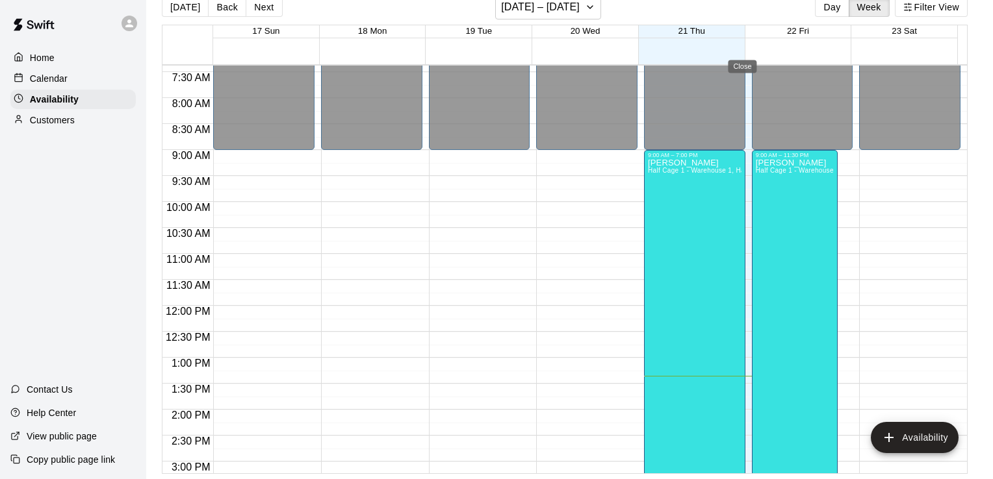
type input "**********"
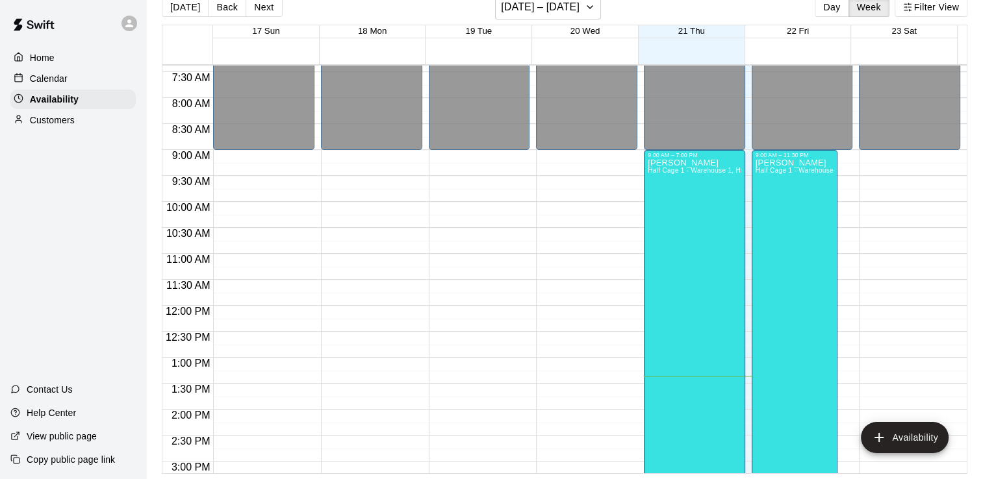
click at [871, 175] on div "12:00 AM – 9:00 AM Closed 6:00 PM – 11:59 PM Closed" at bounding box center [909, 305] width 101 height 1247
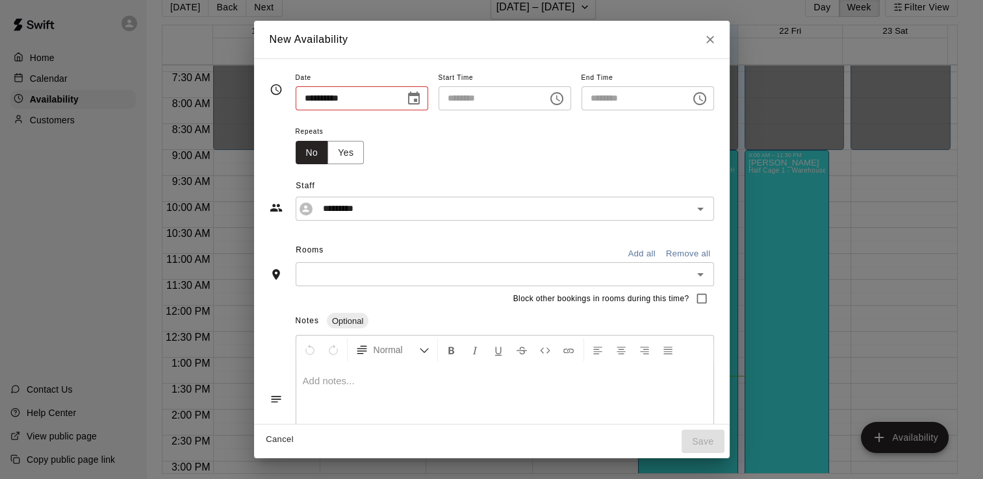
type input "**********"
type input "********"
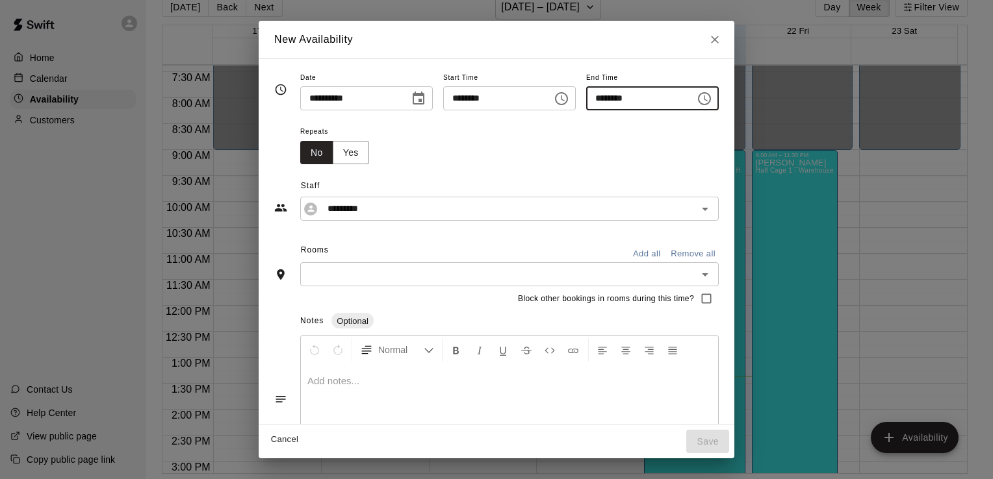
click at [678, 102] on input "********" at bounding box center [636, 98] width 100 height 24
click at [712, 103] on icon "Choose time, selected time is 10:00 AM" at bounding box center [704, 99] width 16 height 16
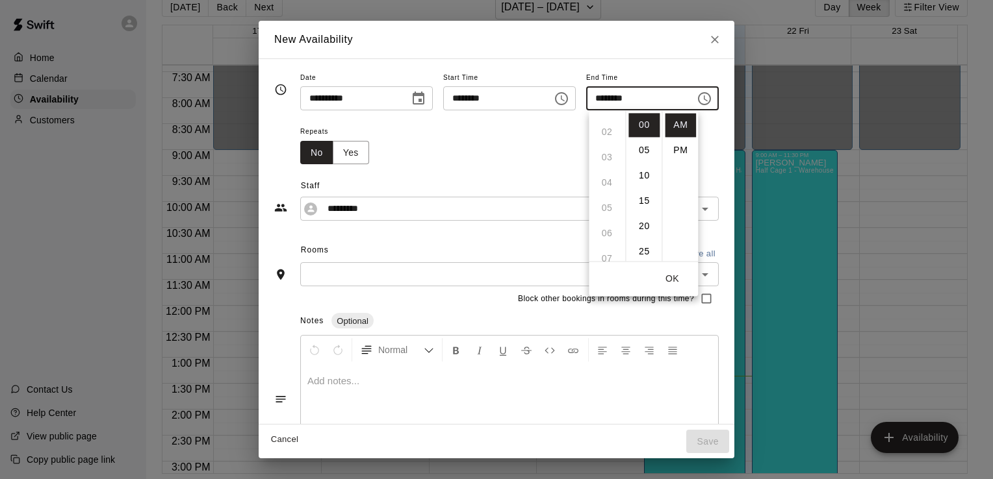
scroll to position [65, 0]
click at [677, 146] on li "PM" at bounding box center [680, 150] width 31 height 24
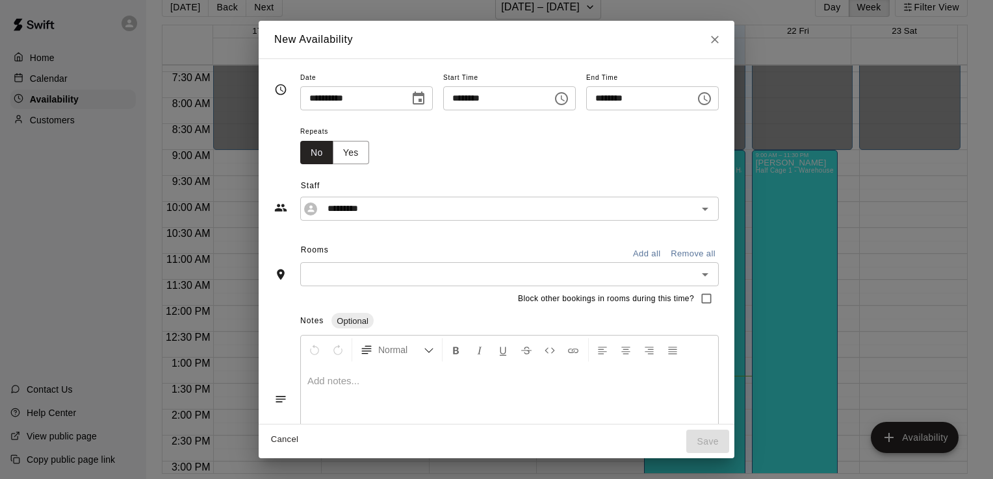
scroll to position [0, 0]
click at [642, 105] on input "********" at bounding box center [636, 98] width 100 height 24
click at [614, 153] on div "Repeats No Yes" at bounding box center [509, 143] width 418 height 41
click at [622, 99] on input "********" at bounding box center [636, 98] width 100 height 24
type input "********"
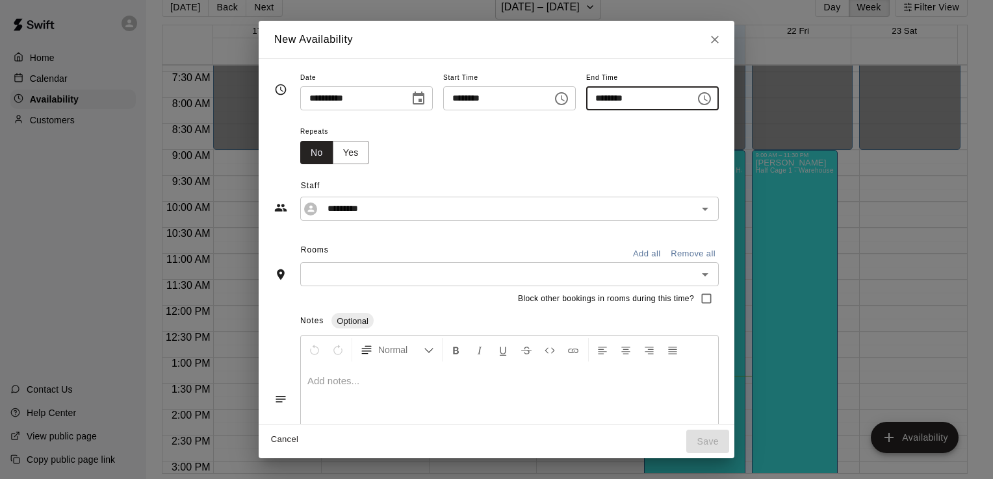
click at [616, 147] on div "Repeats No Yes" at bounding box center [509, 143] width 418 height 41
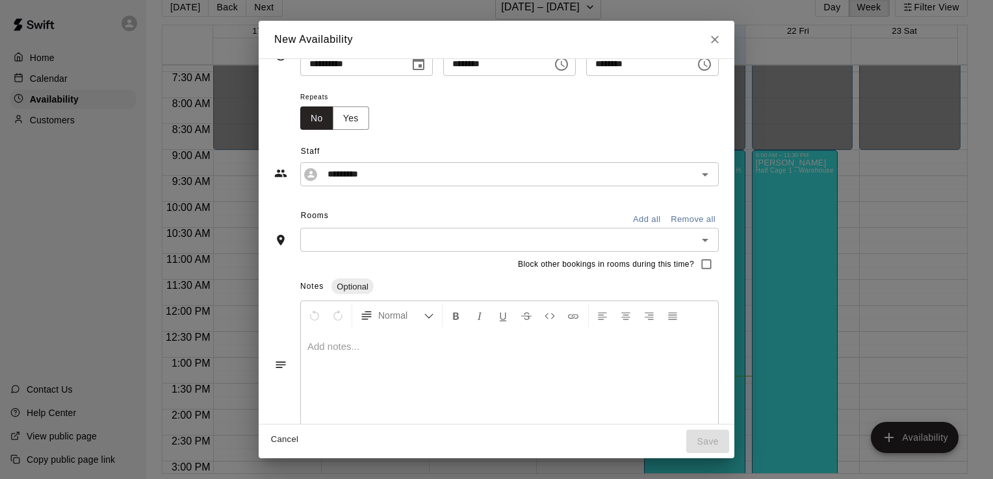
scroll to position [52, 0]
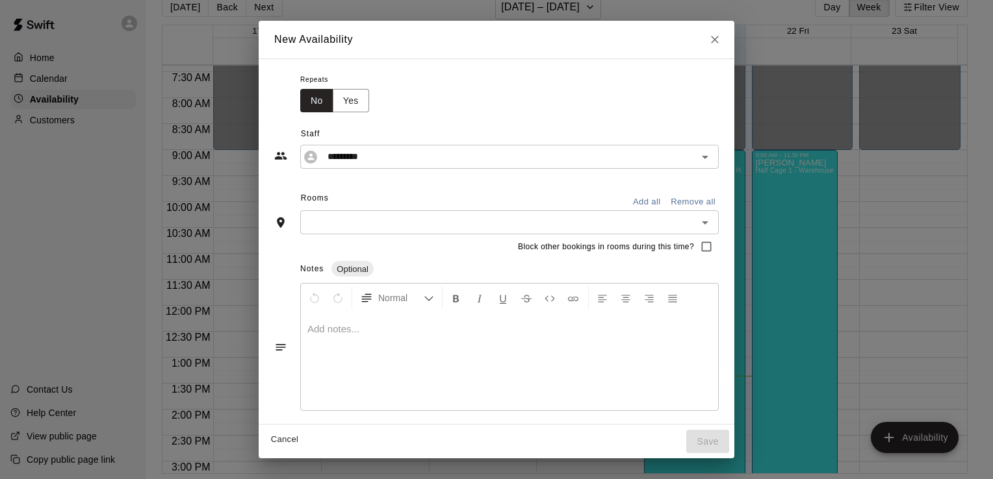
click at [445, 224] on input "text" at bounding box center [498, 222] width 389 height 16
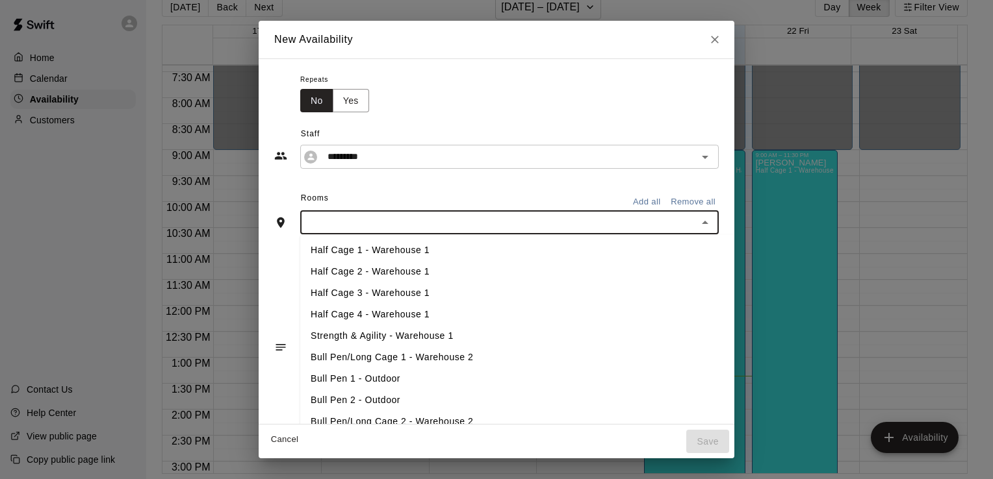
click at [416, 244] on li "Half Cage 1 - Warehouse 1" at bounding box center [532, 250] width 464 height 21
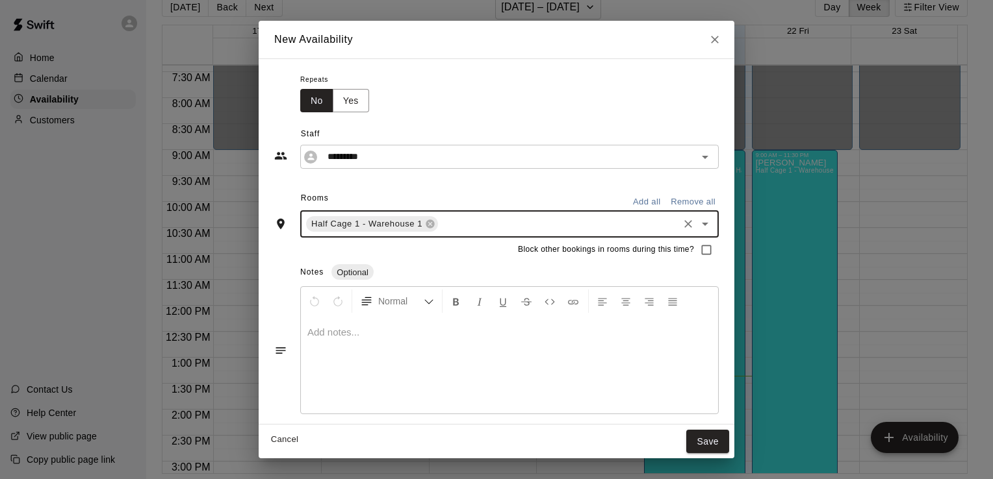
click at [440, 225] on input "text" at bounding box center [558, 224] width 236 height 16
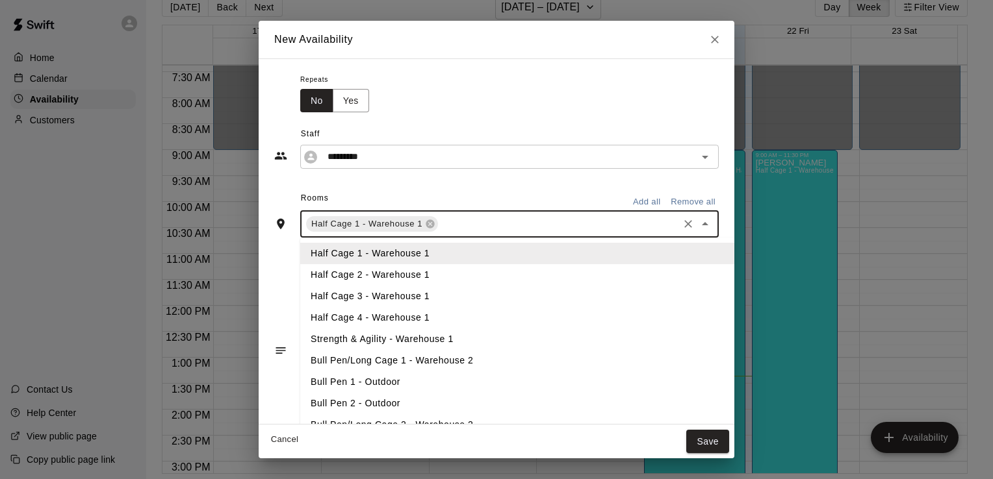
click at [408, 267] on li "Half Cage 2 - Warehouse 1" at bounding box center [532, 274] width 464 height 21
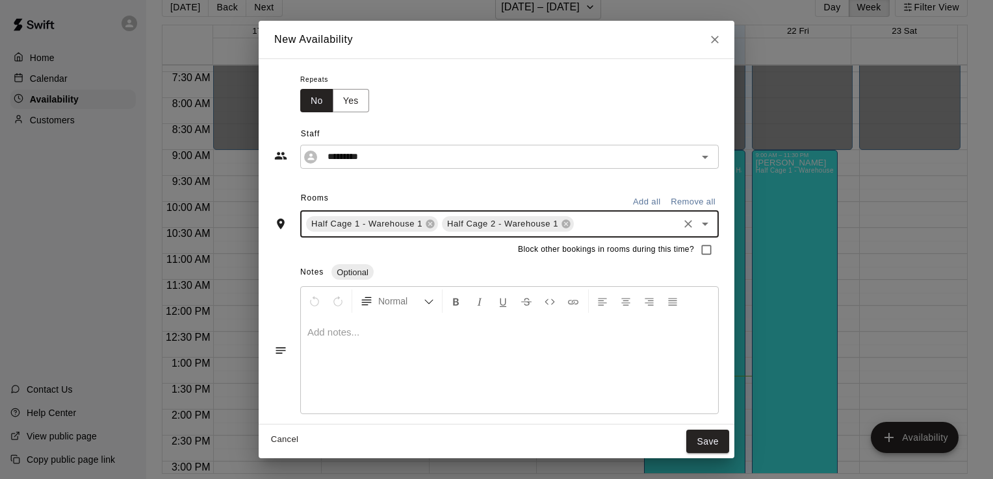
click at [590, 227] on input "text" at bounding box center [626, 224] width 101 height 16
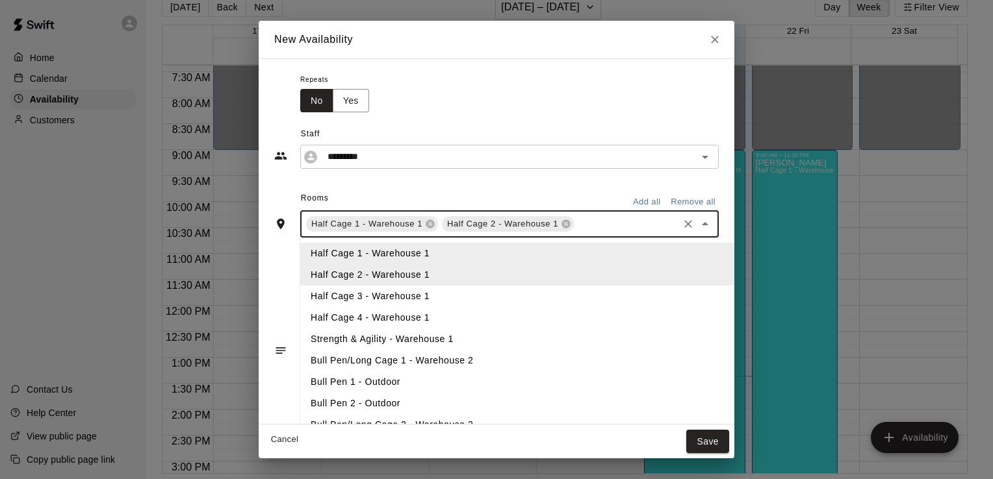
click at [452, 290] on li "Half Cage 3 - Warehouse 1" at bounding box center [532, 296] width 464 height 21
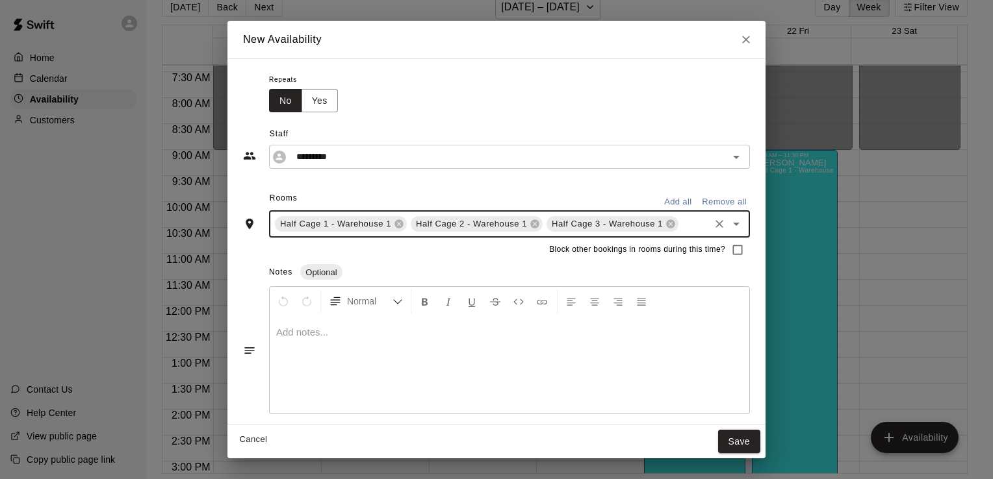
click at [683, 224] on input "text" at bounding box center [693, 224] width 27 height 16
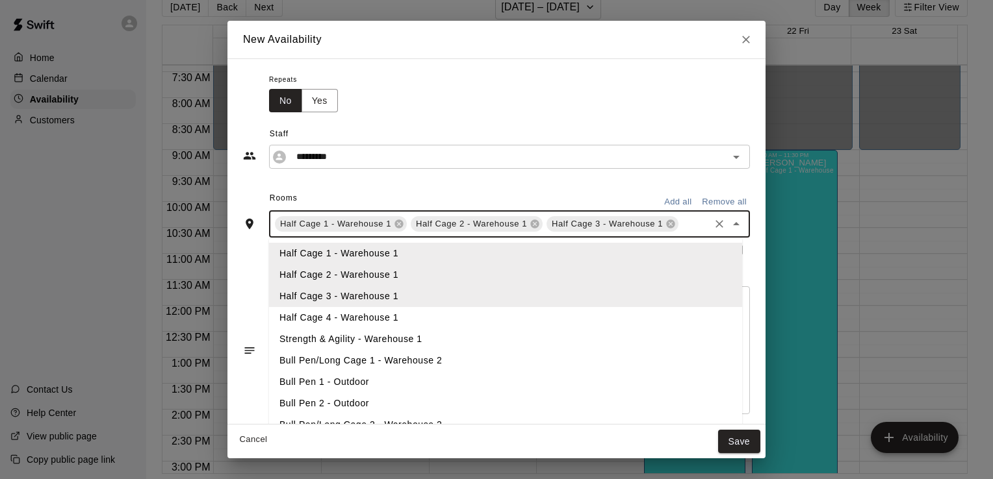
click at [368, 311] on li "Half Cage 4 - Warehouse 1" at bounding box center [505, 317] width 473 height 21
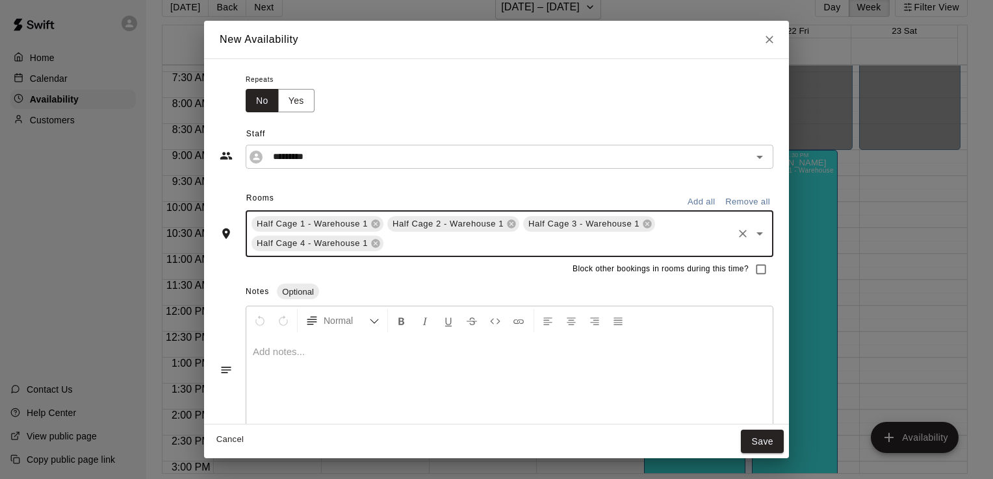
click at [574, 253] on div "Half Cage 1 - Warehouse 1 Half Cage 2 - Warehouse 1 Half Cage 3 - Warehouse 1 H…" at bounding box center [510, 234] width 528 height 47
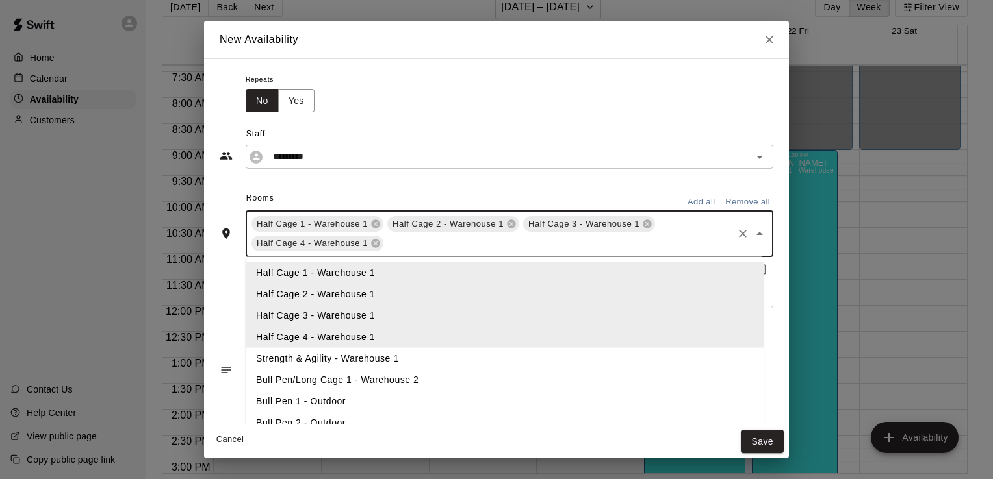
click at [385, 373] on li "Bull Pen/Long Cage 1 - Warehouse 2" at bounding box center [505, 380] width 518 height 21
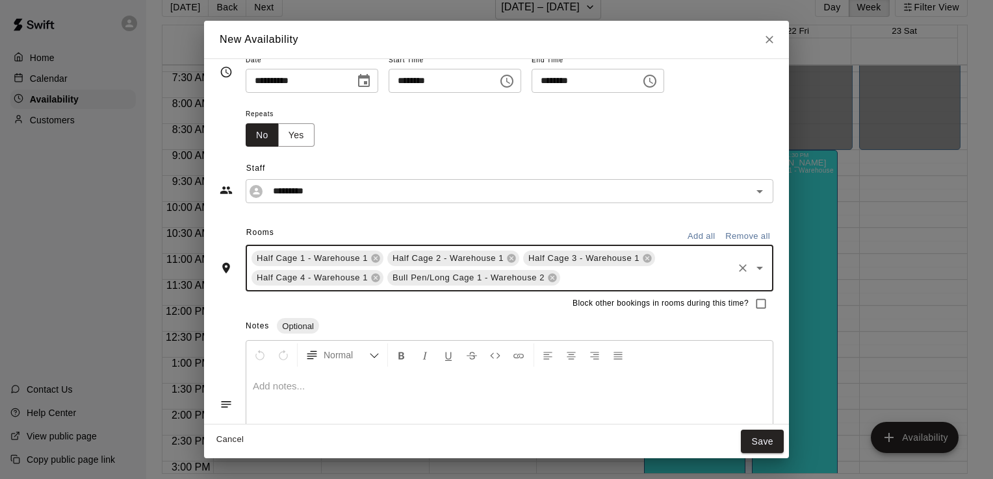
scroll to position [0, 0]
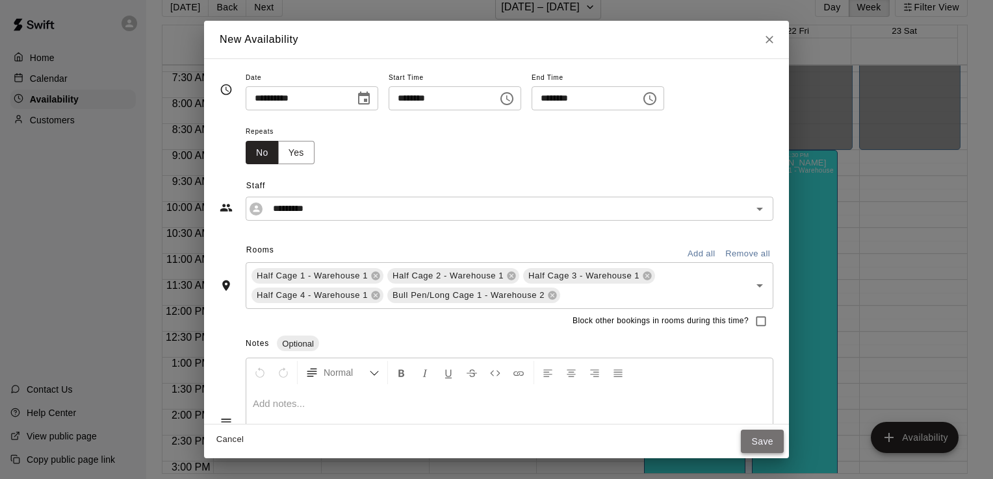
click at [750, 435] on button "Save" at bounding box center [762, 442] width 43 height 24
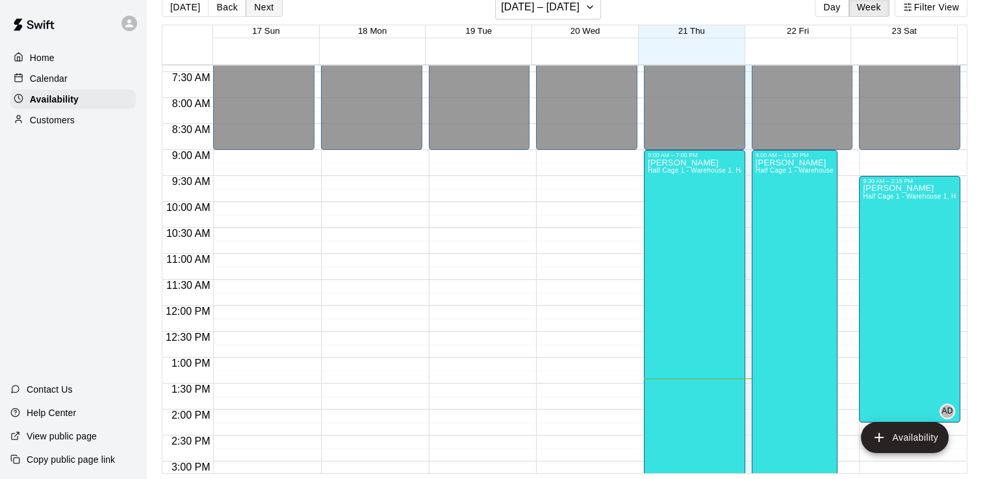
click at [253, 6] on button "Next" at bounding box center [264, 6] width 36 height 19
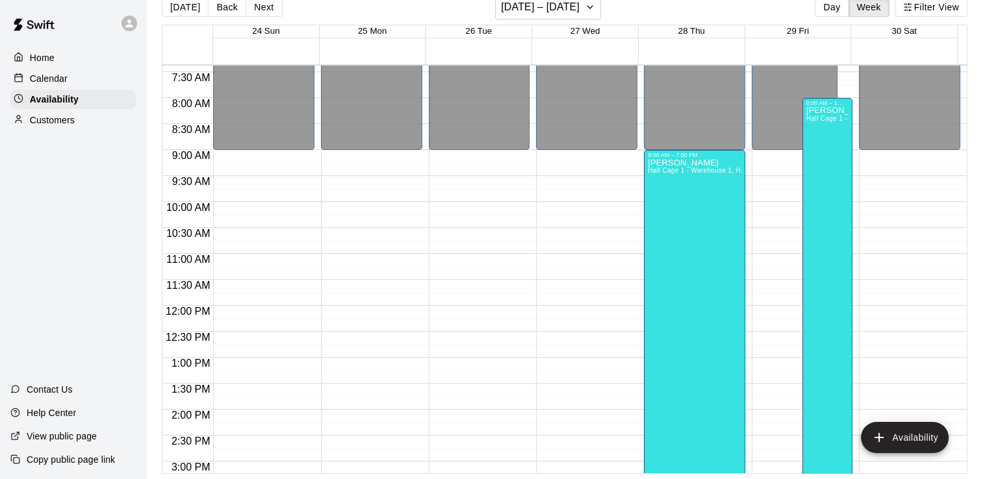
click at [350, 162] on div "12:00 AM – 9:00 AM Closed 10:00 PM – 11:59 PM Closed" at bounding box center [371, 305] width 101 height 1247
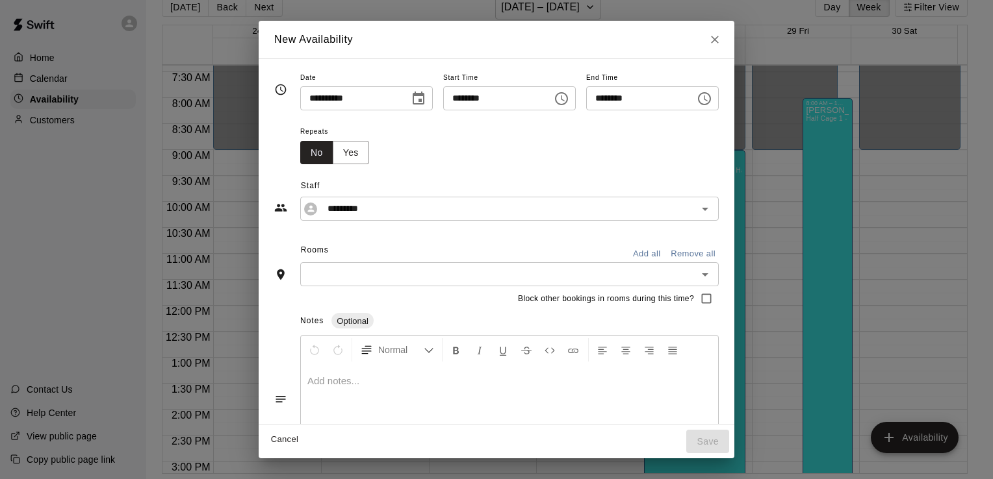
click at [624, 101] on input "********" at bounding box center [636, 98] width 100 height 24
click at [607, 97] on input "********" at bounding box center [636, 98] width 100 height 24
click at [711, 104] on icon "Choose time, selected time is 10:30 AM" at bounding box center [704, 98] width 13 height 13
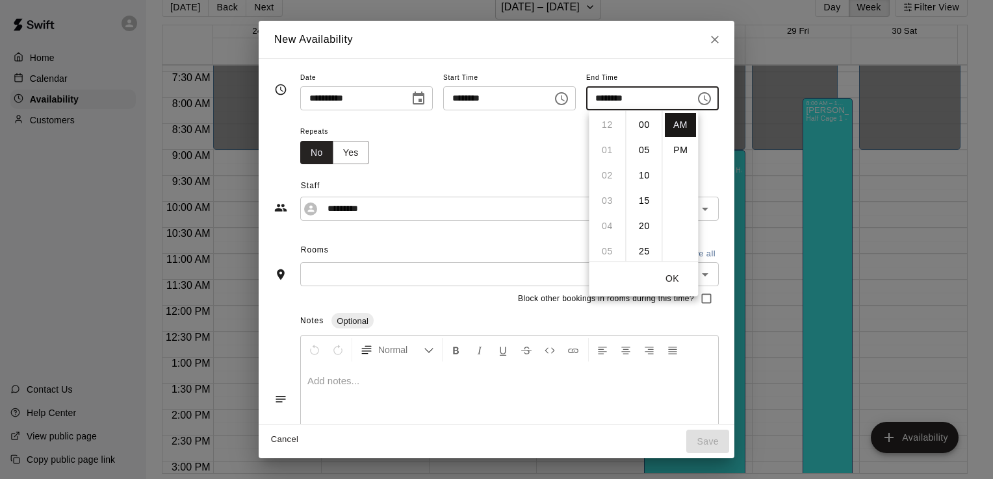
scroll to position [152, 0]
click at [604, 149] on li "11" at bounding box center [606, 150] width 31 height 24
click at [678, 147] on li "PM" at bounding box center [680, 150] width 31 height 24
type input "********"
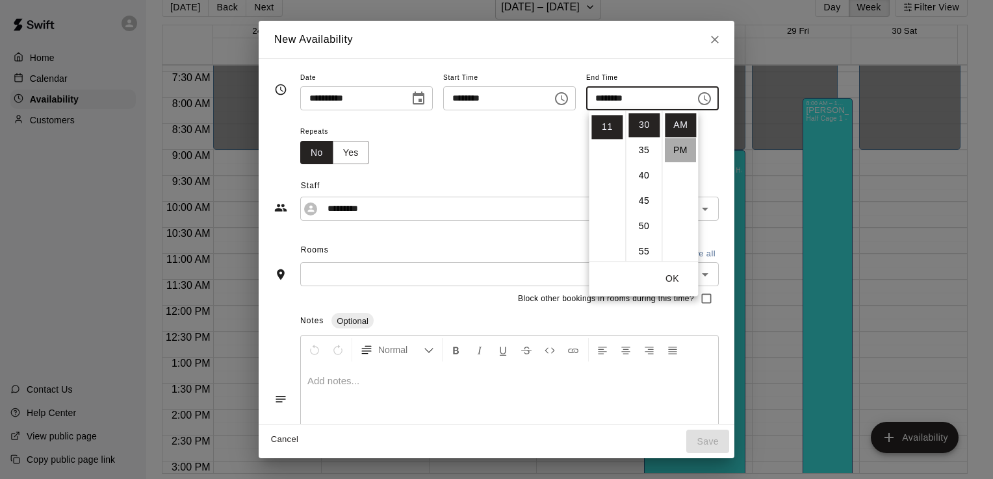
scroll to position [23, 0]
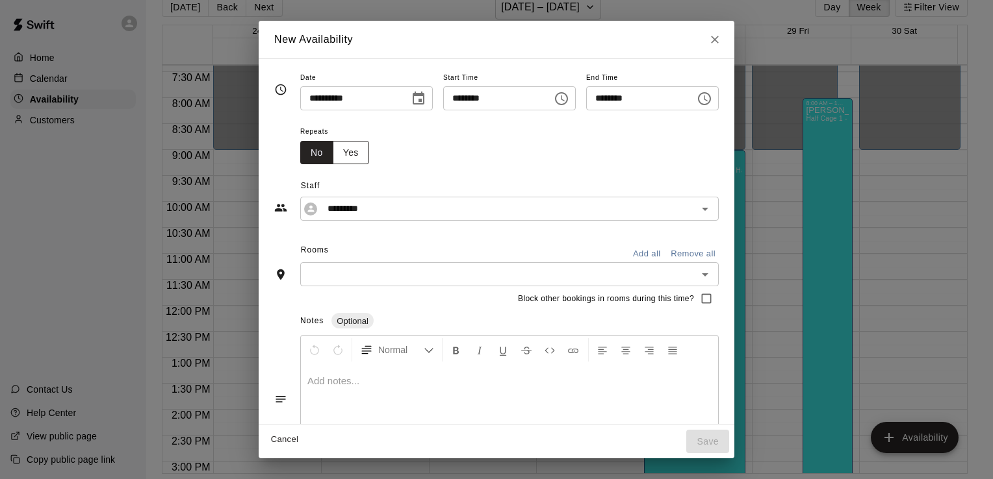
click at [333, 152] on button "Yes" at bounding box center [351, 153] width 36 height 24
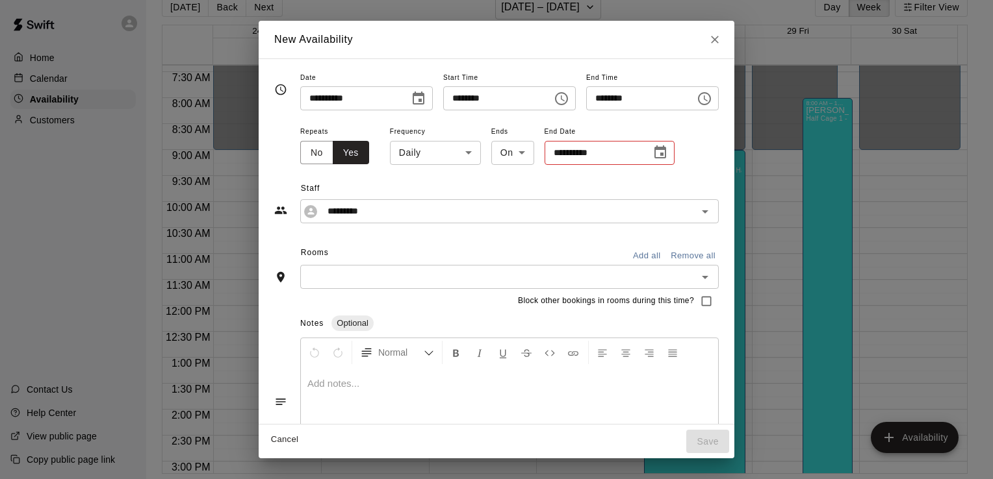
click at [402, 164] on body "Home Calendar Availability Customers Contact Us Help Center View public page Co…" at bounding box center [496, 229] width 993 height 500
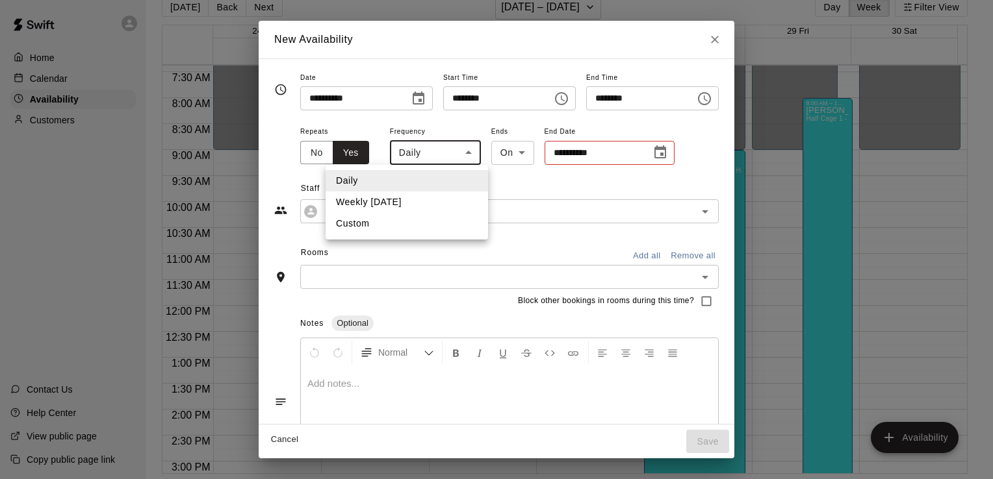
click at [416, 204] on li "Weekly on Monday" at bounding box center [407, 202] width 162 height 21
type input "******"
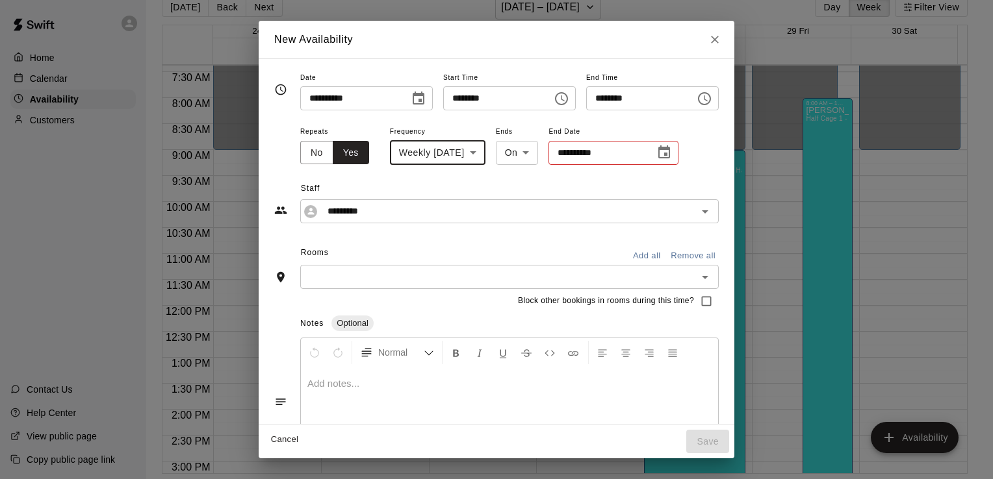
click at [574, 157] on input "**********" at bounding box center [596, 153] width 97 height 24
click at [656, 152] on icon "Choose date" at bounding box center [664, 153] width 16 height 16
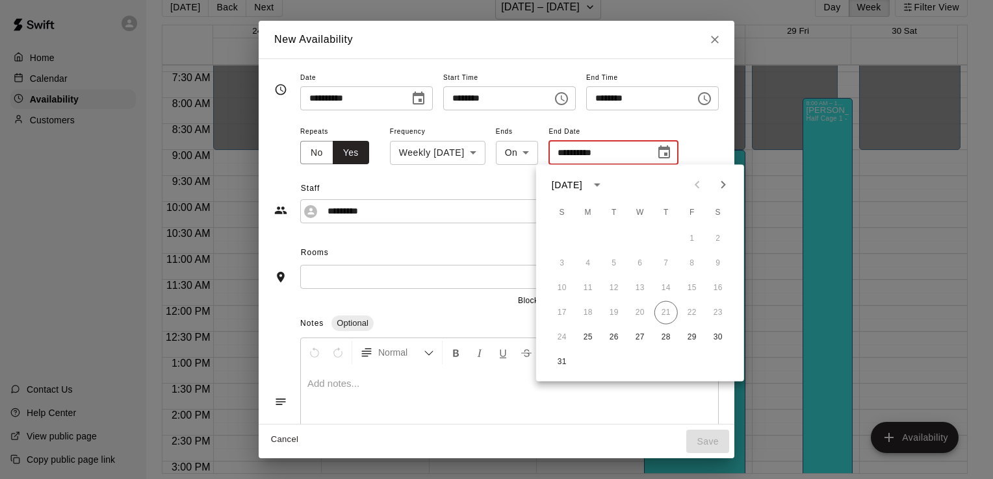
click at [718, 184] on icon "Next month" at bounding box center [723, 185] width 16 height 16
click at [719, 184] on icon "Next month" at bounding box center [723, 185] width 16 height 16
click at [667, 286] on button "18" at bounding box center [665, 288] width 23 height 23
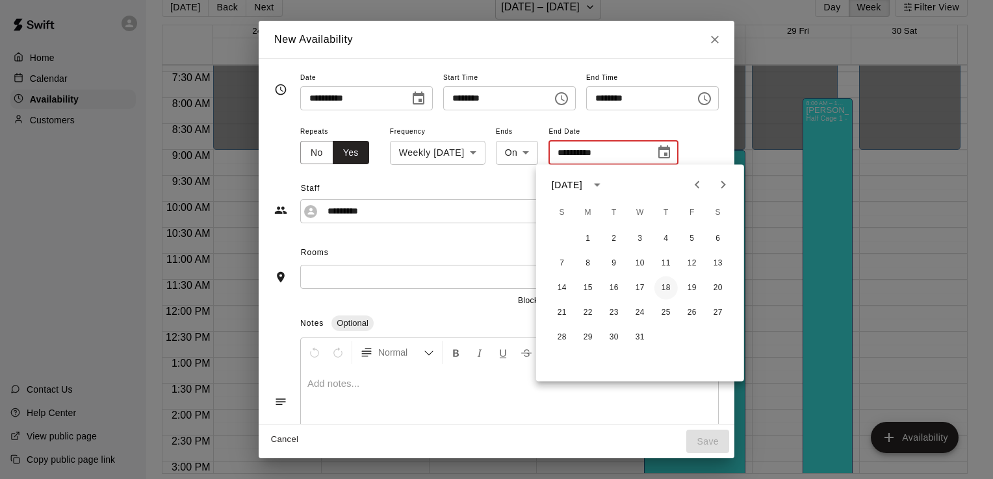
type input "**********"
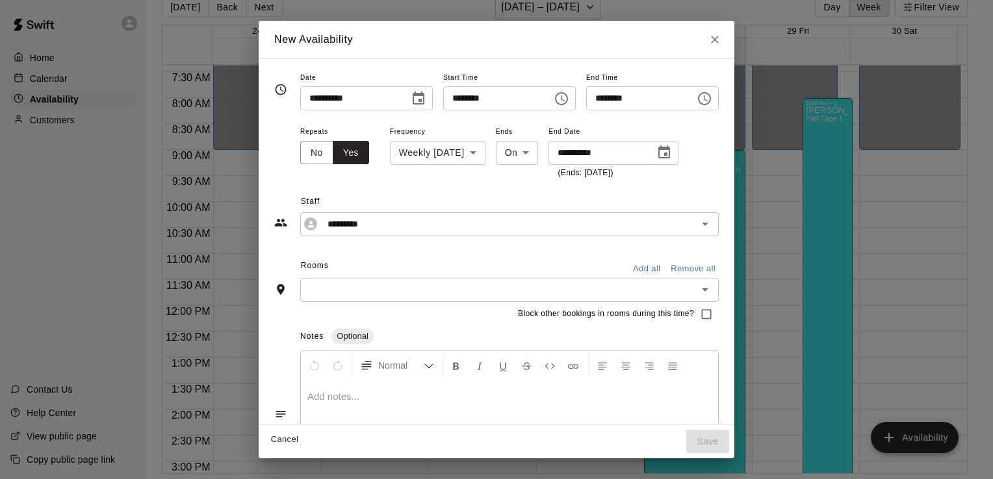
click at [442, 282] on input "text" at bounding box center [498, 290] width 389 height 16
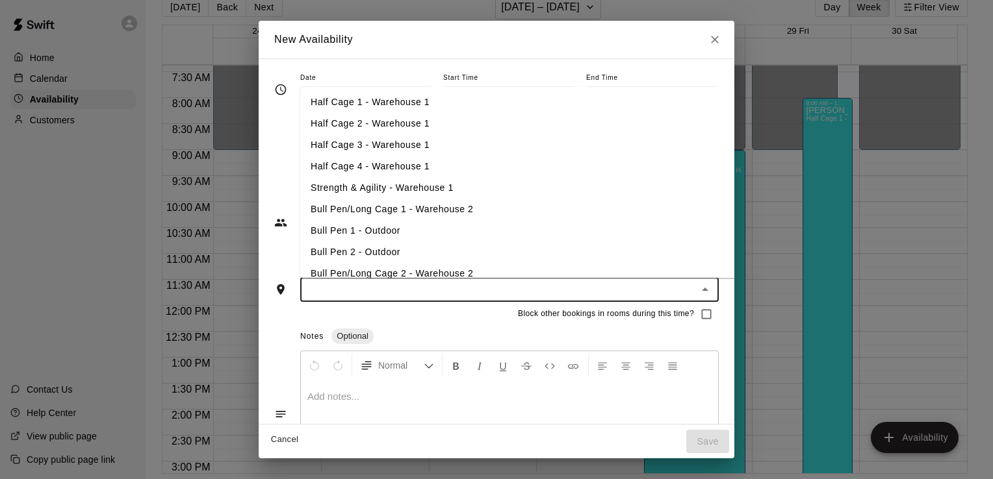
click at [383, 101] on li "Half Cage 1 - Warehouse 1" at bounding box center [532, 102] width 464 height 21
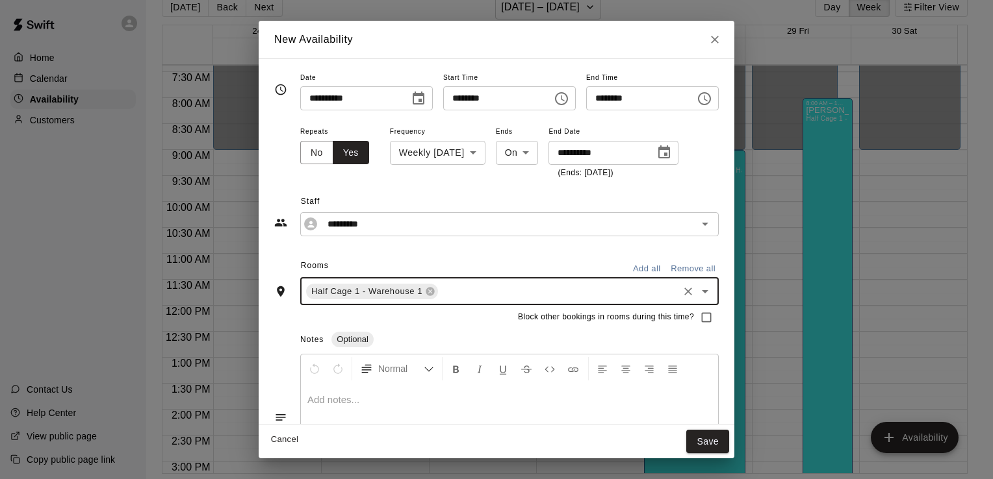
click at [440, 291] on input "text" at bounding box center [558, 291] width 236 height 16
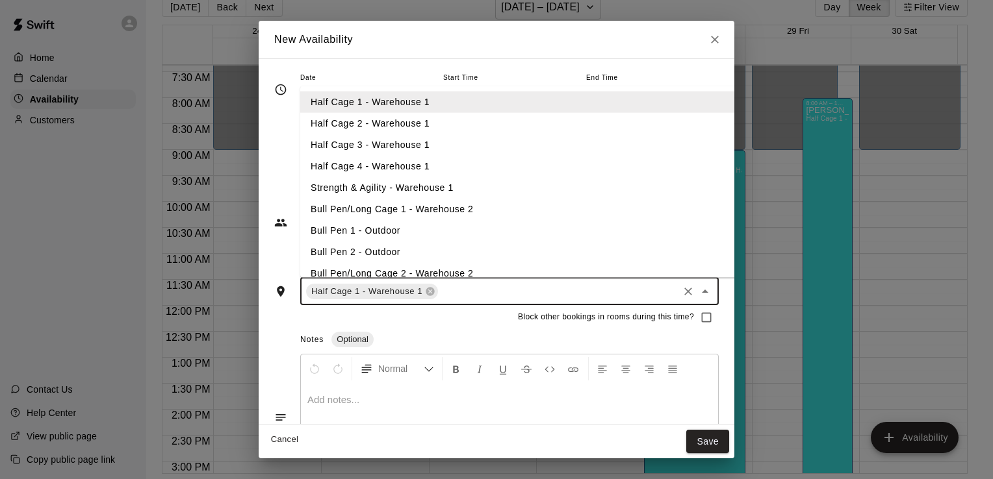
click at [415, 129] on li "Half Cage 2 - Warehouse 1" at bounding box center [532, 122] width 464 height 21
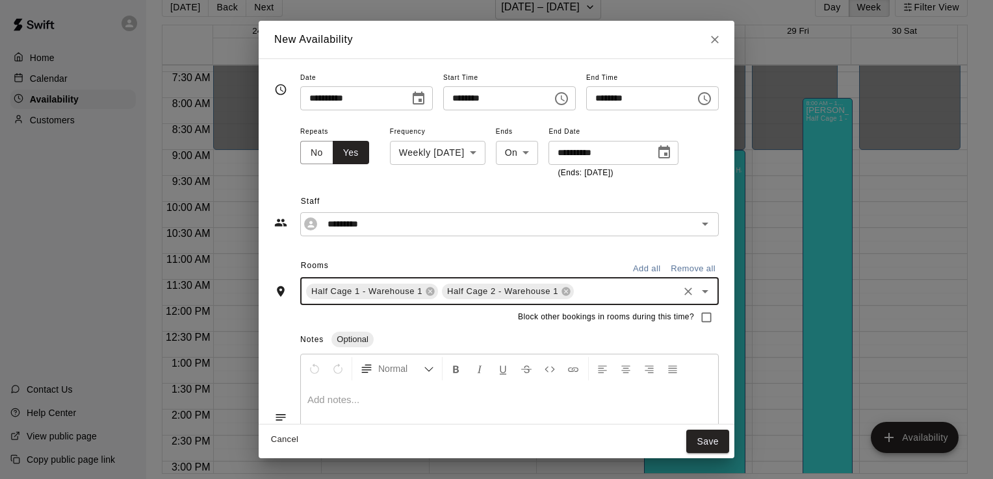
click at [576, 292] on input "text" at bounding box center [626, 291] width 101 height 16
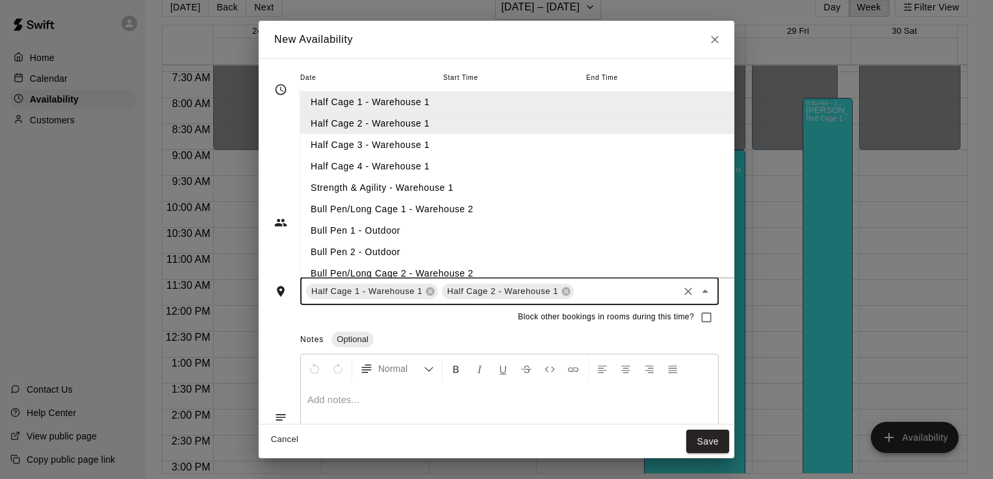
click at [496, 144] on li "Half Cage 3 - Warehouse 1" at bounding box center [532, 144] width 464 height 21
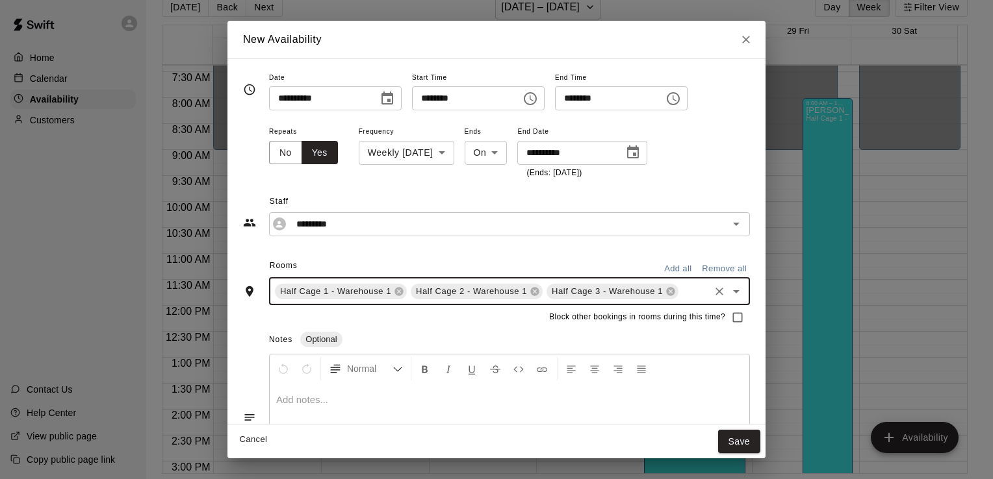
drag, startPoint x: 683, startPoint y: 290, endPoint x: 679, endPoint y: 285, distance: 7.0
click at [683, 290] on input "text" at bounding box center [693, 291] width 27 height 16
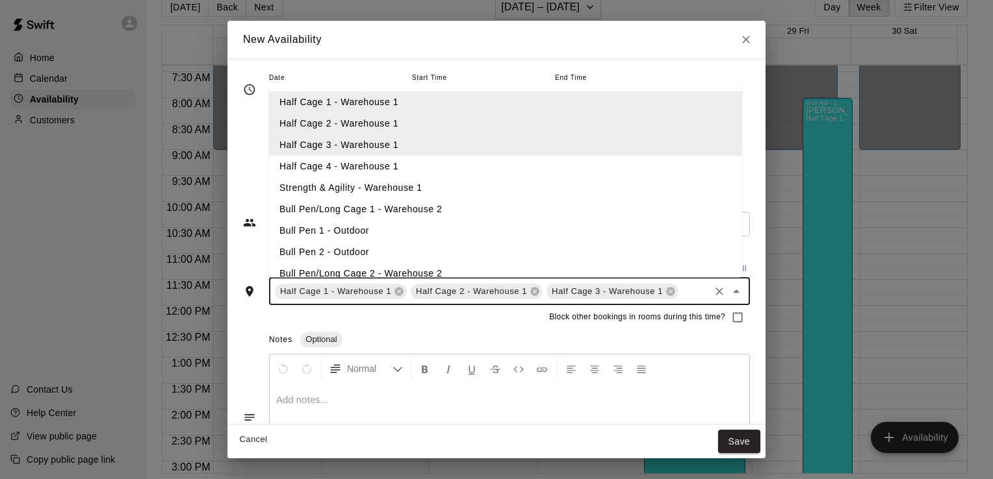
click at [565, 170] on li "Half Cage 4 - Warehouse 1" at bounding box center [505, 165] width 473 height 21
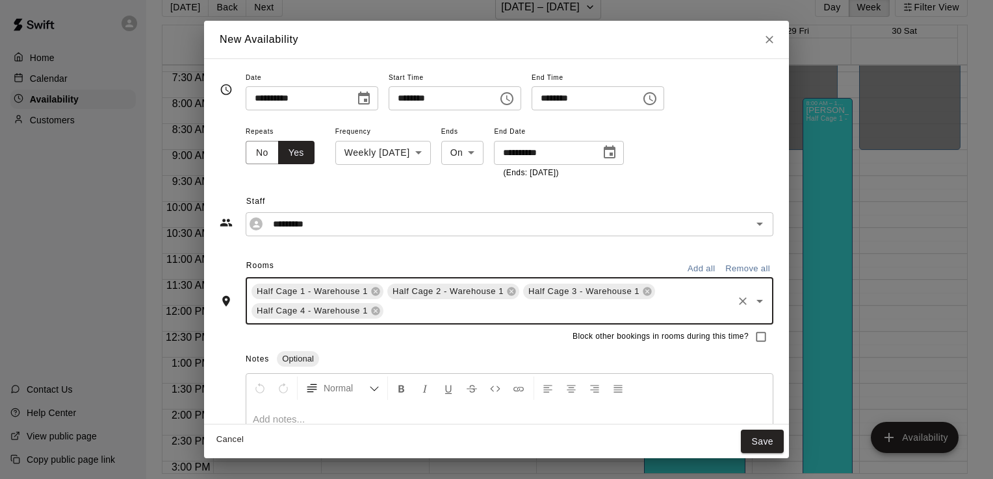
click at [529, 341] on div "Block other bookings in rooms during this time?" at bounding box center [497, 337] width 554 height 25
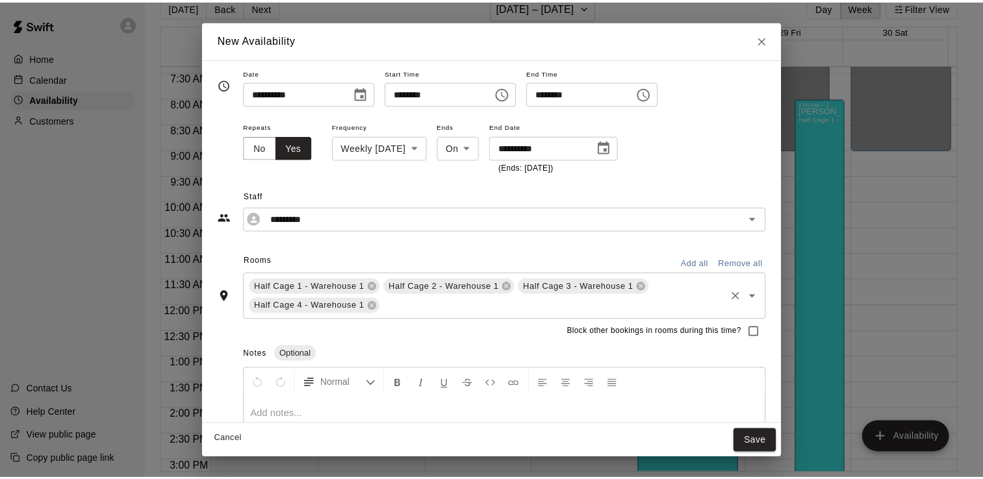
scroll to position [0, 0]
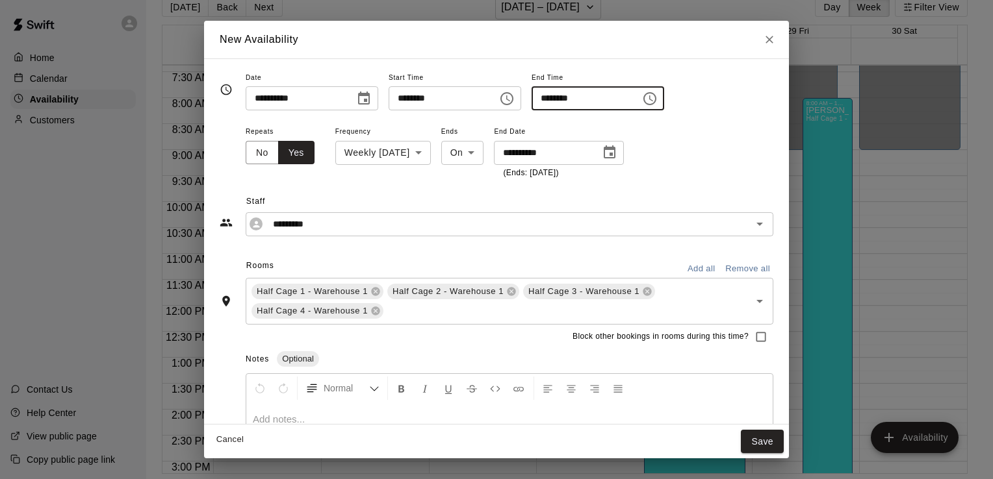
click at [627, 99] on input "********" at bounding box center [581, 98] width 100 height 24
type input "********"
click at [694, 135] on div "**********" at bounding box center [510, 151] width 528 height 57
click at [767, 444] on button "Save" at bounding box center [762, 442] width 43 height 24
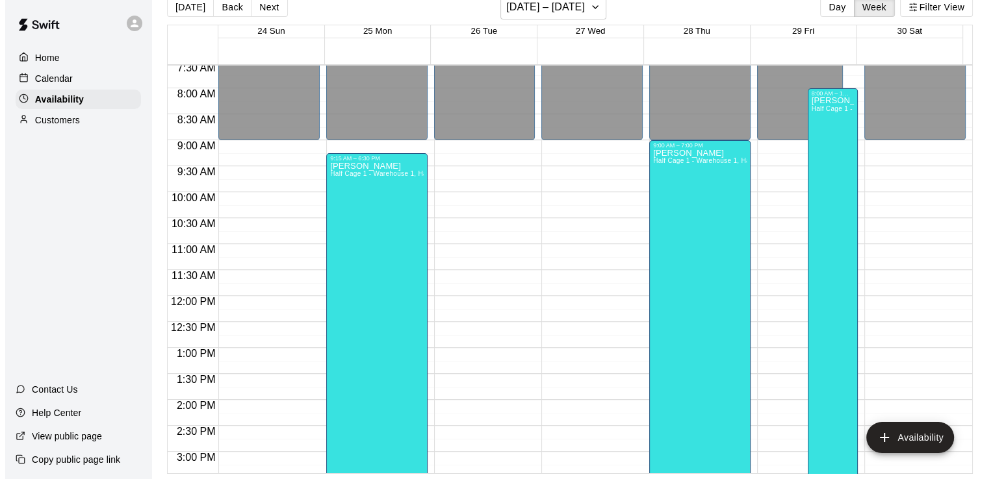
scroll to position [383, 0]
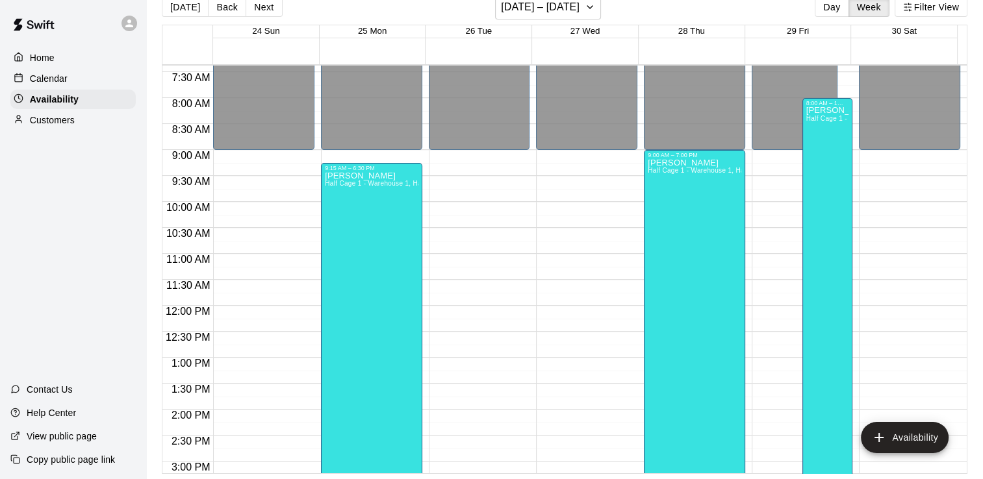
click at [455, 176] on div "12:00 AM – 9:00 AM Closed 10:00 PM – 11:59 PM Closed" at bounding box center [479, 305] width 101 height 1247
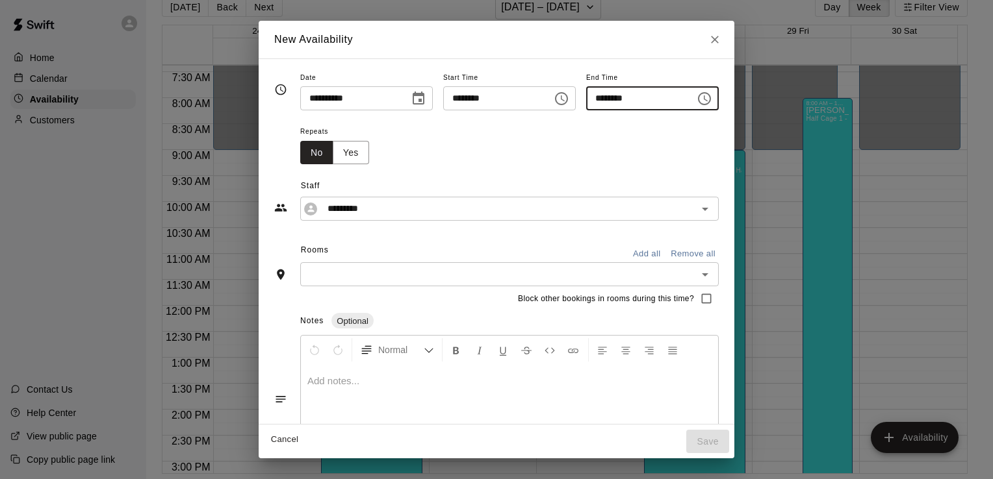
click at [607, 96] on input "********" at bounding box center [636, 98] width 100 height 24
click at [603, 100] on input "********" at bounding box center [636, 98] width 100 height 24
click at [711, 98] on icon "Choose time" at bounding box center [704, 98] width 13 height 13
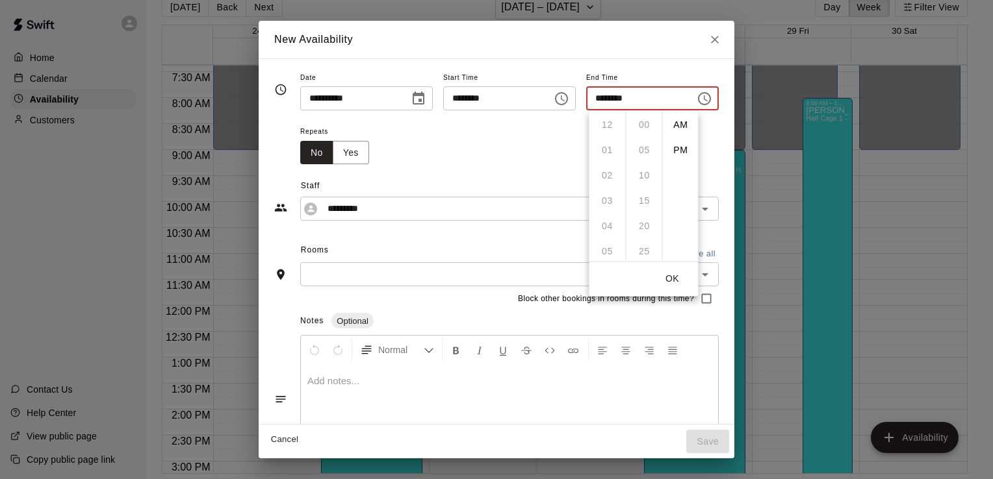
scroll to position [167, 0]
click at [678, 149] on li "PM" at bounding box center [680, 150] width 31 height 24
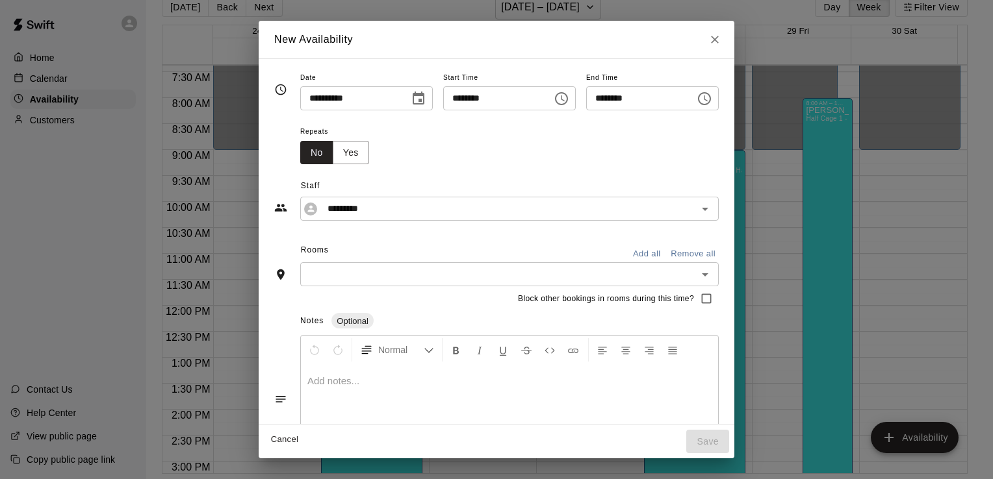
scroll to position [253, 0]
click at [712, 98] on icon "Choose time, selected time is 10:00 AM" at bounding box center [704, 99] width 16 height 16
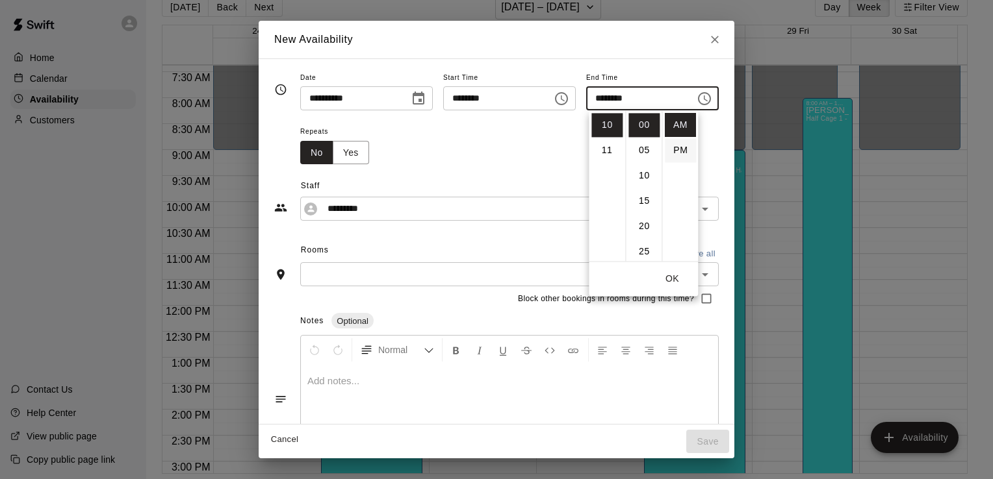
click at [683, 147] on li "PM" at bounding box center [680, 150] width 31 height 24
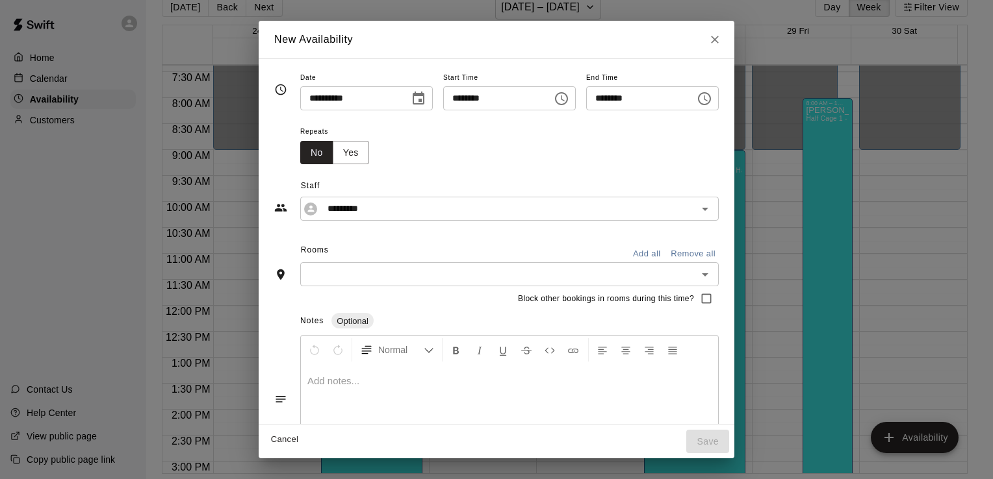
scroll to position [23, 0]
click at [606, 97] on input "********" at bounding box center [636, 98] width 100 height 24
click at [717, 106] on button "Choose time, selected time is 10:00 PM" at bounding box center [704, 99] width 26 height 26
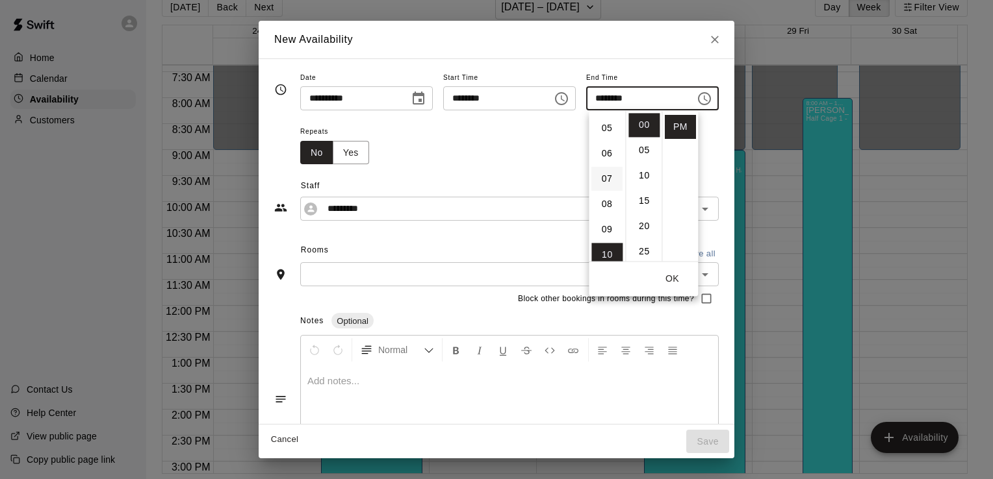
click at [606, 179] on li "07" at bounding box center [606, 179] width 31 height 24
click at [646, 207] on li "30" at bounding box center [643, 212] width 31 height 24
type input "********"
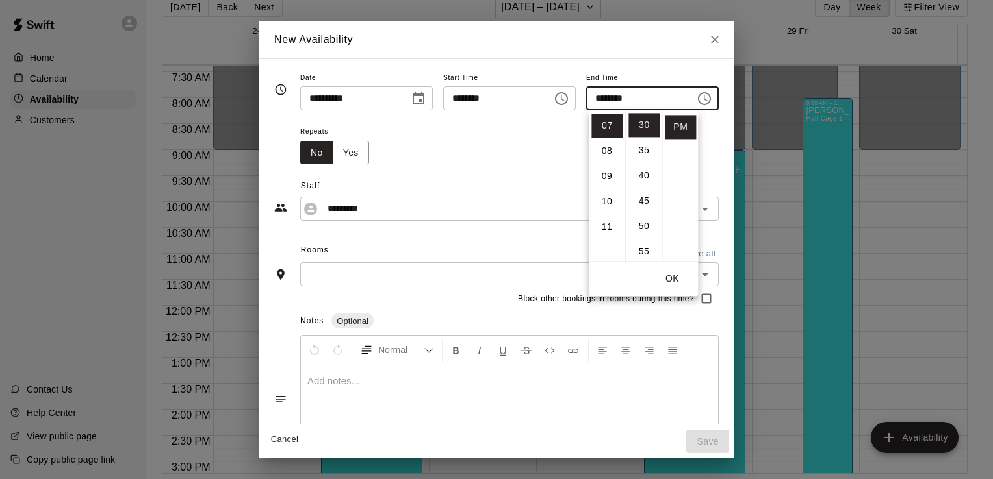
click at [486, 148] on div "Repeats No Yes" at bounding box center [509, 143] width 418 height 41
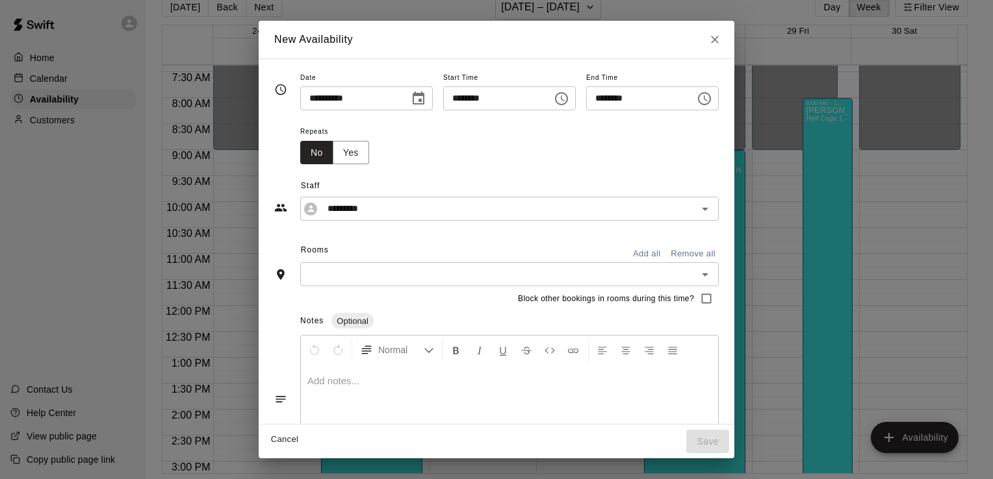
click at [342, 157] on div "Repeats No Yes" at bounding box center [339, 143] width 79 height 41
click at [333, 153] on button "Yes" at bounding box center [351, 153] width 36 height 24
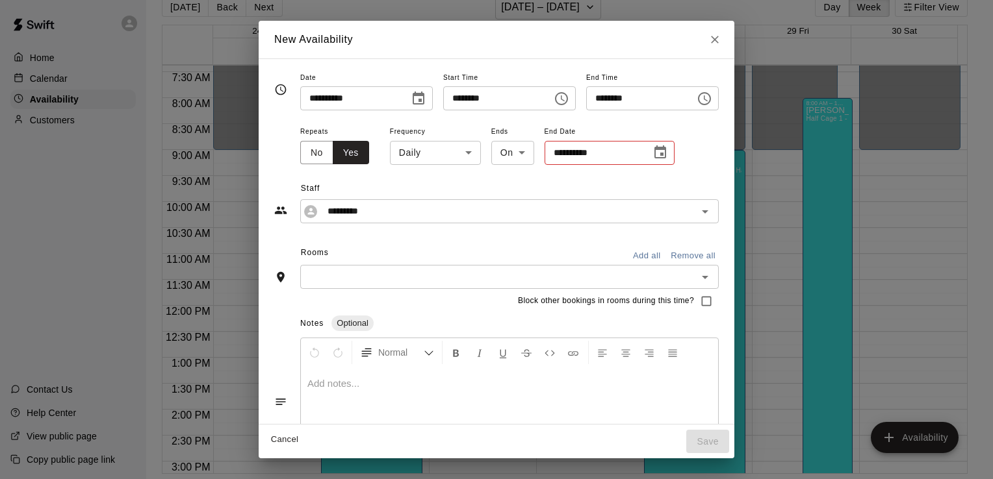
click at [418, 152] on body "Home Calendar Availability Customers Contact Us Help Center View public page Co…" at bounding box center [496, 229] width 993 height 500
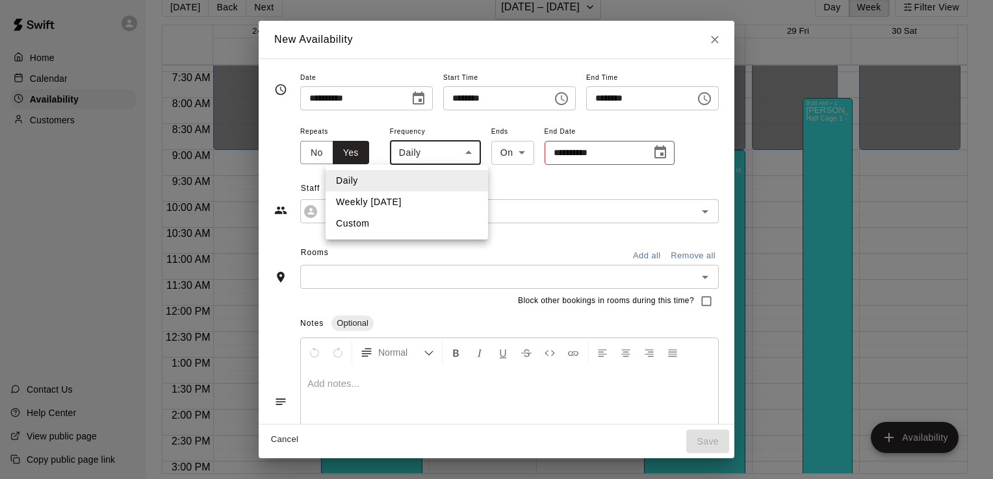
click at [433, 199] on li "Weekly on Tuesday" at bounding box center [407, 202] width 162 height 21
type input "******"
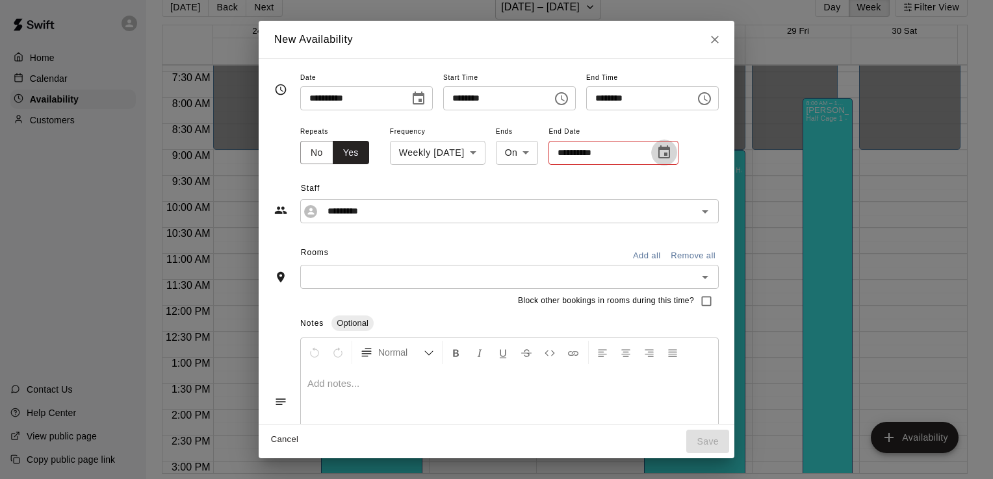
click at [656, 153] on icon "Choose date" at bounding box center [664, 153] width 16 height 16
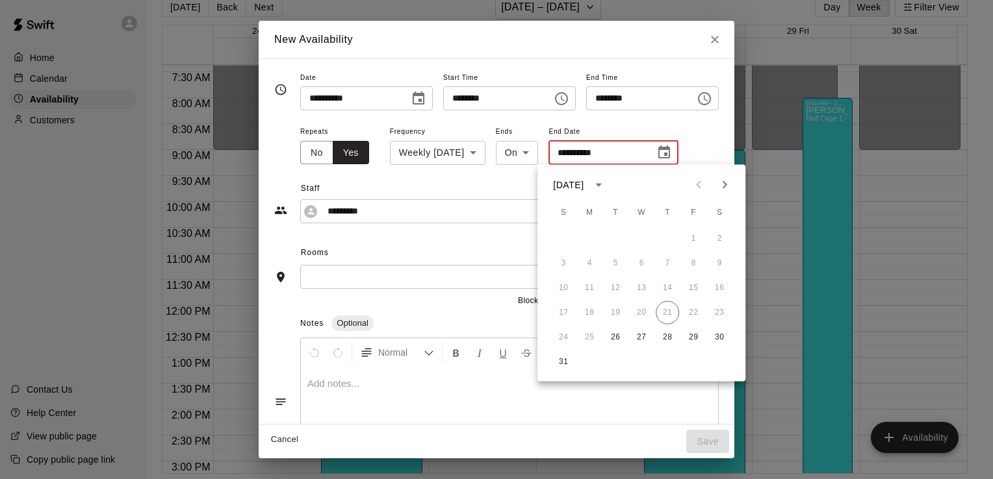
click at [720, 185] on icon "Next month" at bounding box center [725, 185] width 16 height 16
click at [720, 186] on icon "Next month" at bounding box center [725, 185] width 16 height 16
click at [671, 285] on button "18" at bounding box center [667, 288] width 23 height 23
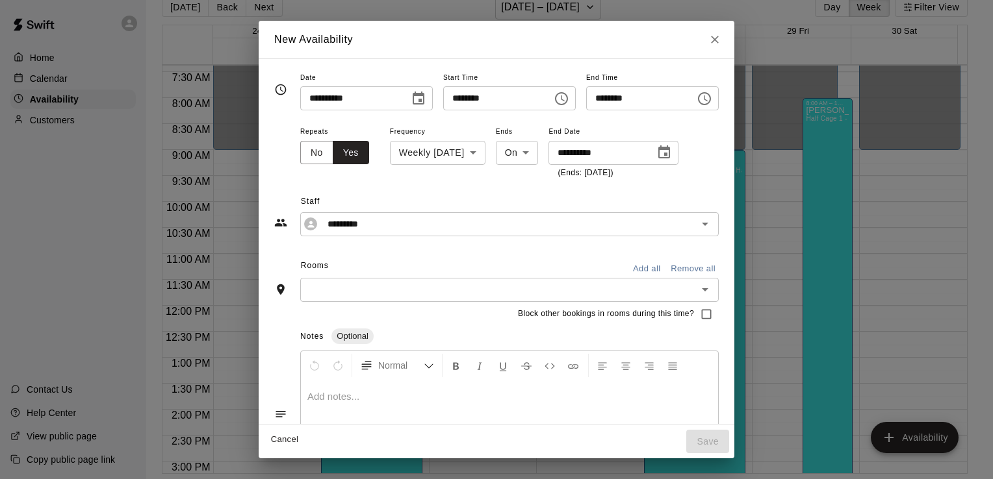
type input "**********"
click at [538, 301] on div "​" at bounding box center [509, 290] width 418 height 24
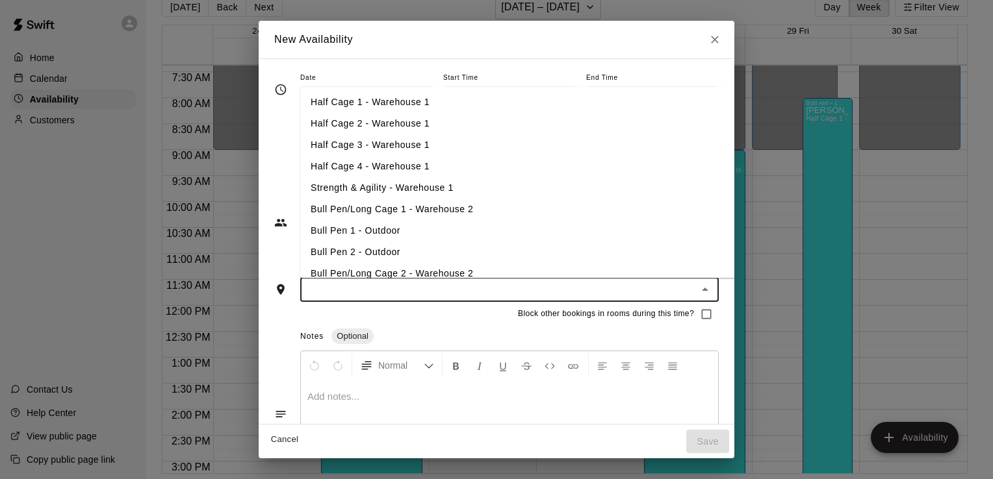
click at [365, 96] on li "Half Cage 1 - Warehouse 1" at bounding box center [532, 102] width 464 height 21
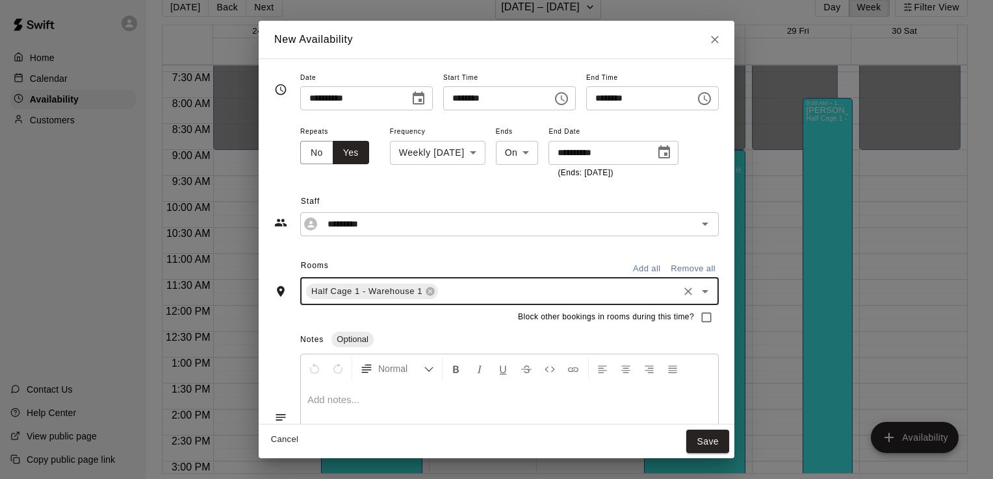
click at [454, 293] on input "text" at bounding box center [558, 291] width 236 height 16
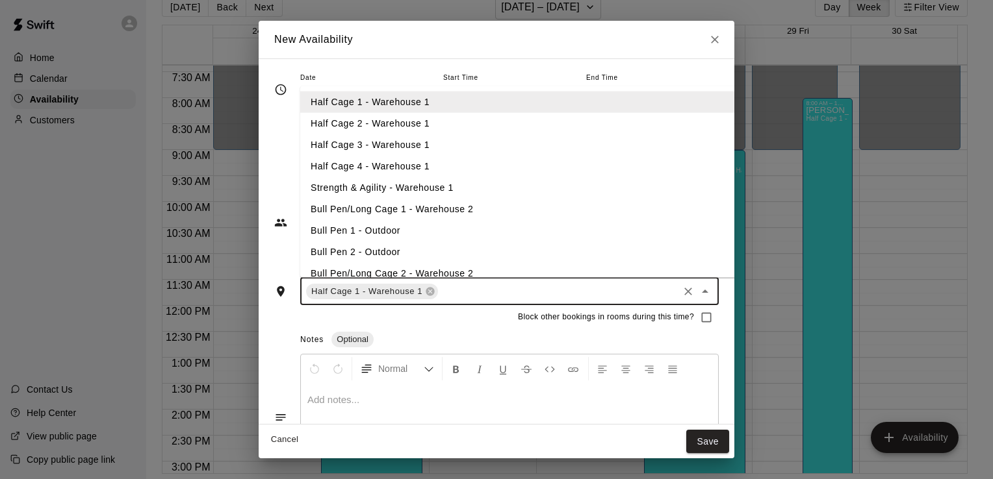
click at [434, 129] on li "Half Cage 2 - Warehouse 1" at bounding box center [532, 122] width 464 height 21
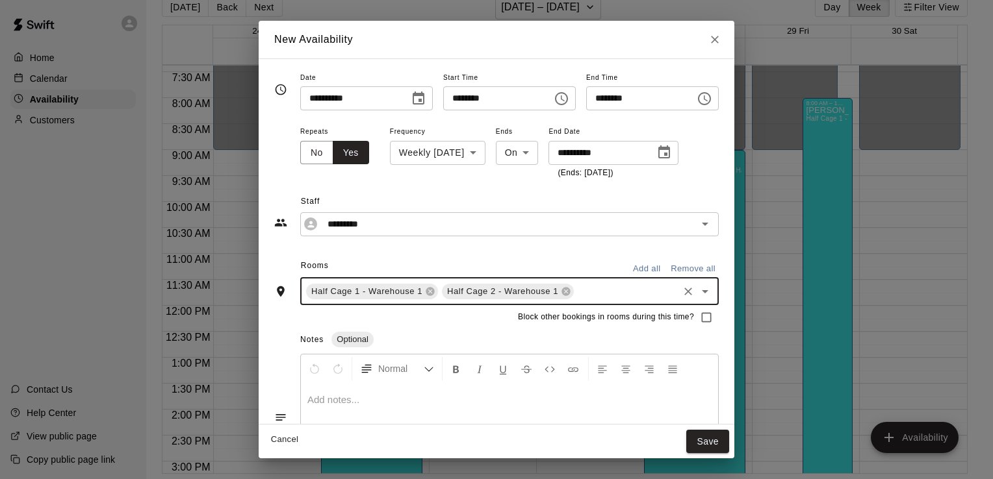
click at [576, 294] on input "text" at bounding box center [626, 291] width 101 height 16
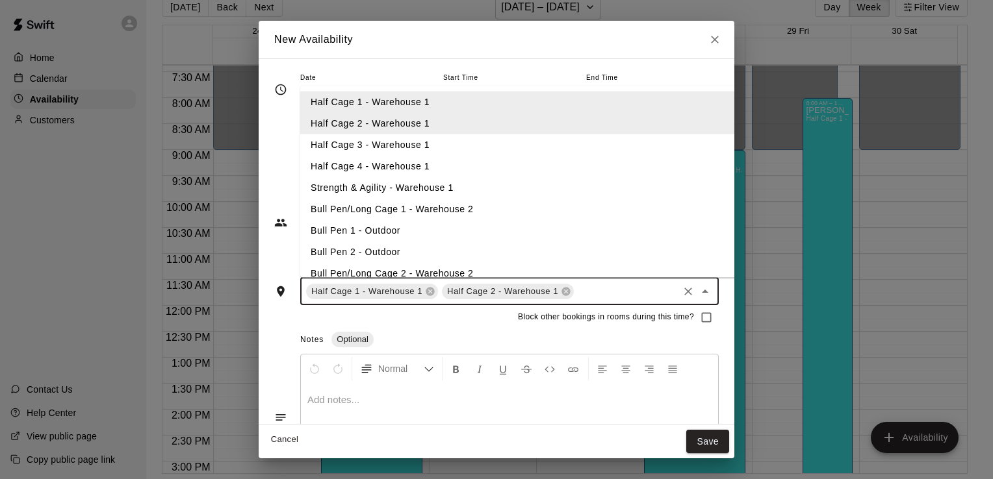
click at [468, 148] on li "Half Cage 3 - Warehouse 1" at bounding box center [532, 144] width 464 height 21
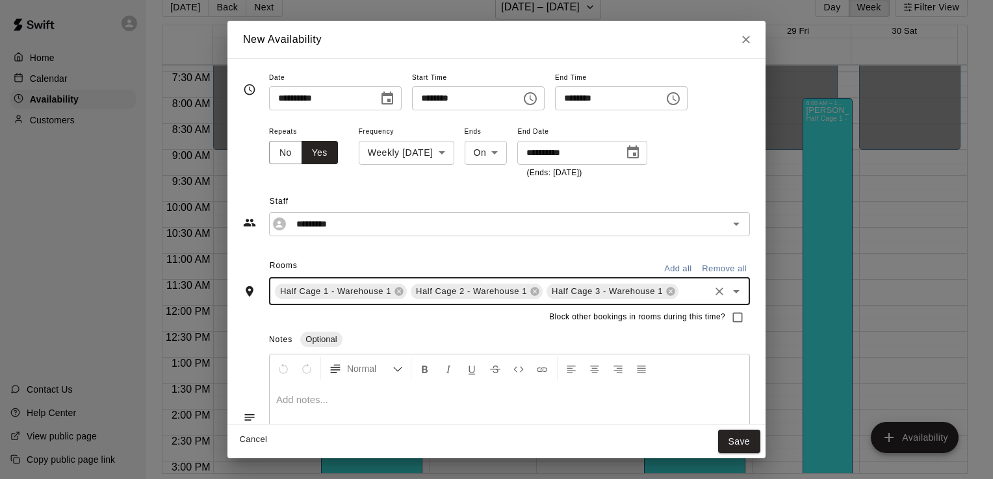
click at [682, 290] on input "text" at bounding box center [693, 291] width 27 height 16
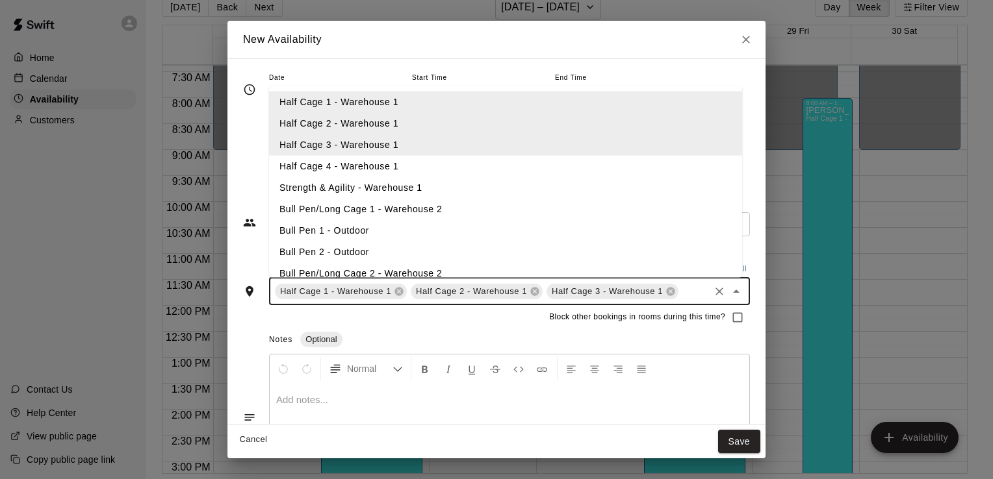
click at [426, 165] on li "Half Cage 4 - Warehouse 1" at bounding box center [505, 165] width 473 height 21
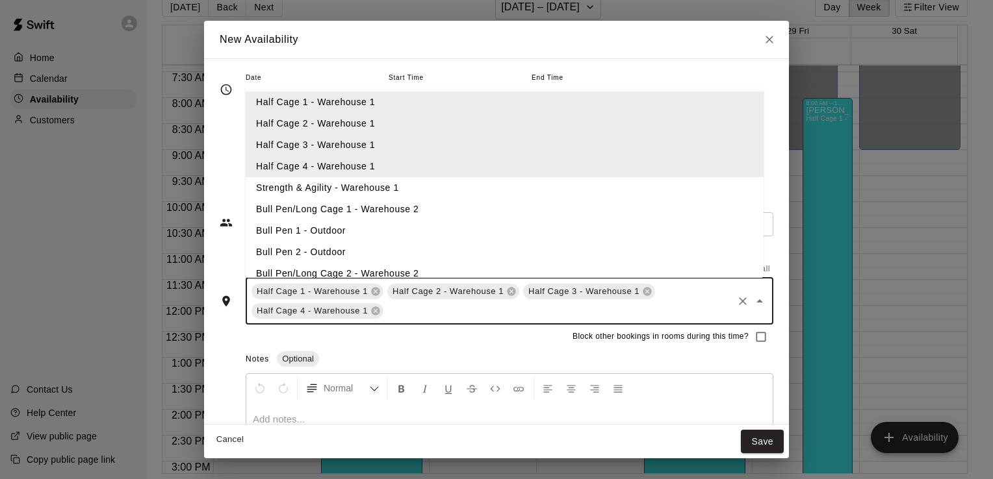
click at [421, 314] on input "text" at bounding box center [558, 311] width 346 height 16
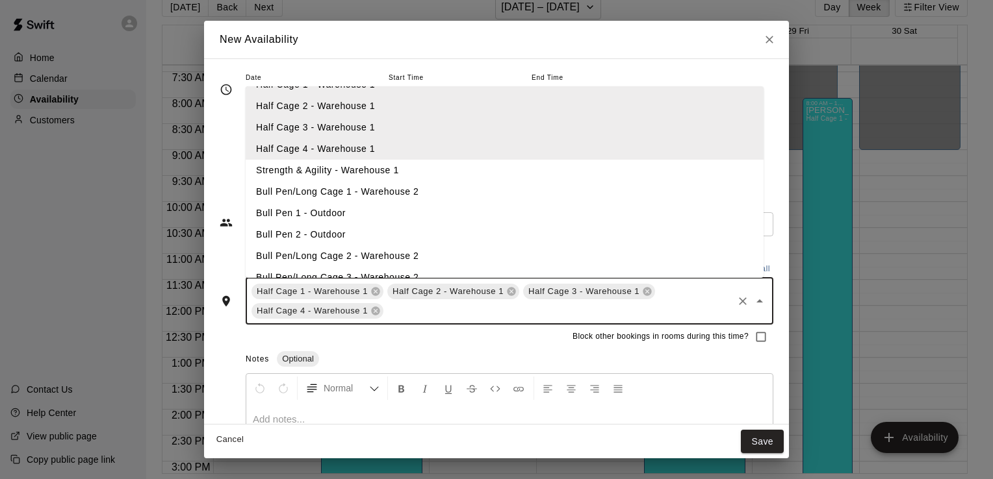
scroll to position [32, 0]
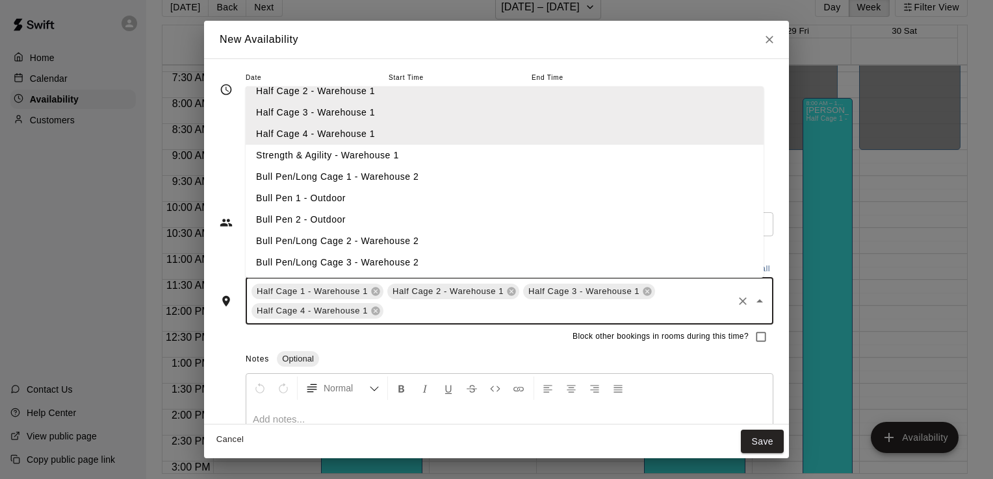
click at [408, 175] on li "Bull Pen/Long Cage 1 - Warehouse 2" at bounding box center [505, 176] width 518 height 21
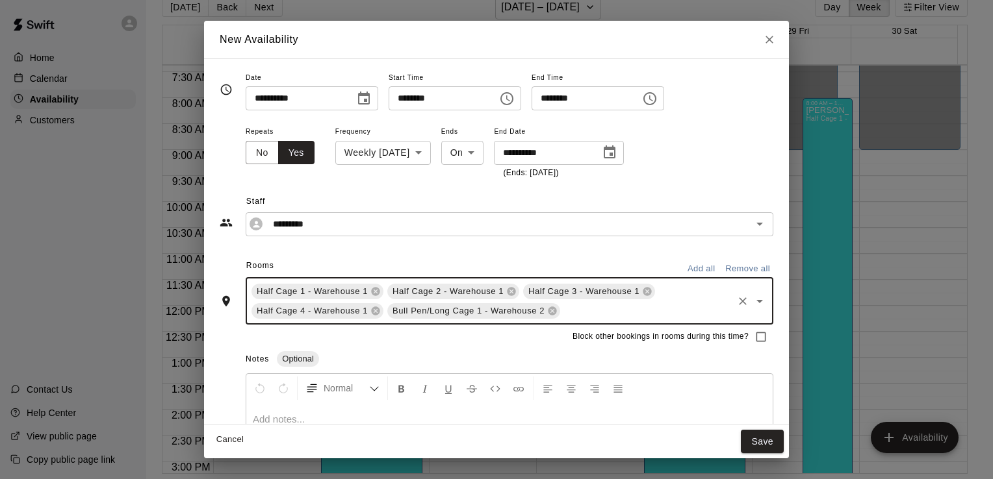
click at [485, 348] on div "Block other bookings in rooms during this time?" at bounding box center [497, 337] width 554 height 25
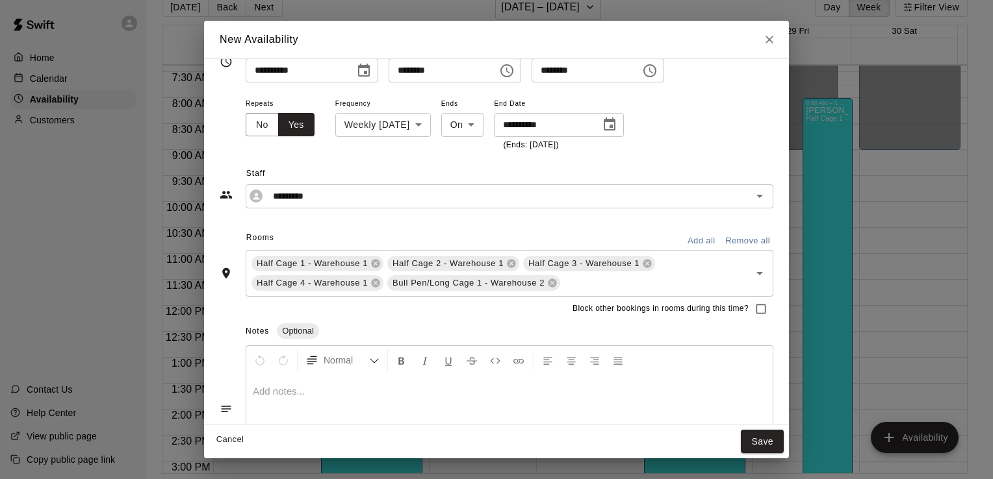
scroll to position [0, 0]
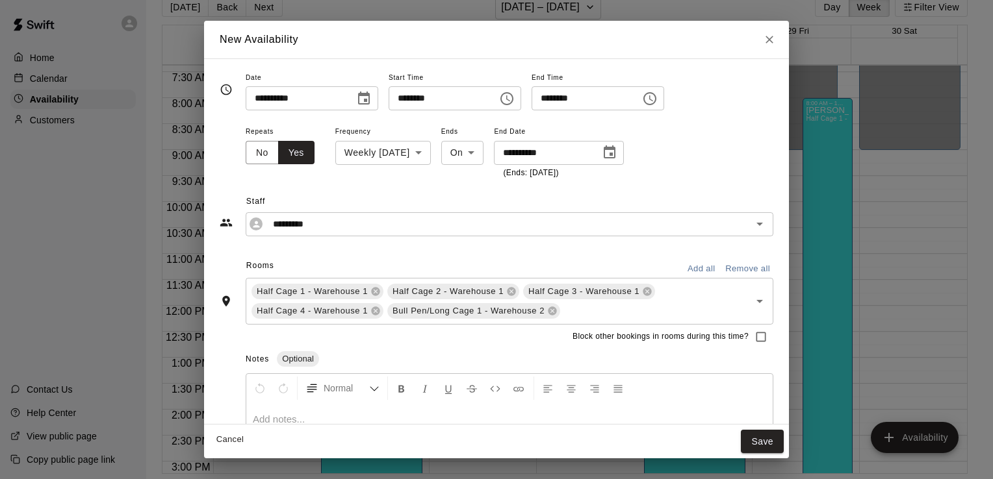
click at [515, 103] on icon "Choose time, selected time is 9:30 AM" at bounding box center [507, 99] width 16 height 16
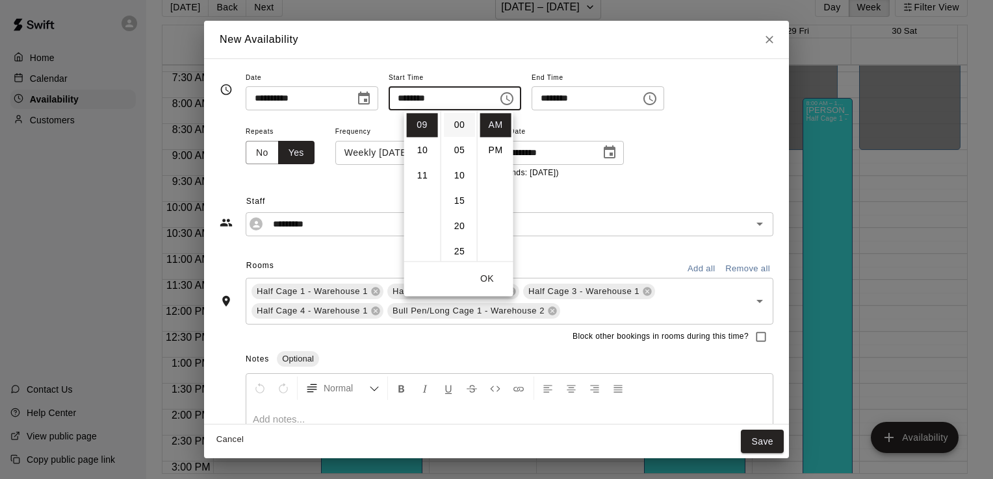
click at [460, 123] on li "00" at bounding box center [459, 125] width 31 height 24
type input "********"
click at [665, 207] on span "Staff" at bounding box center [509, 202] width 527 height 21
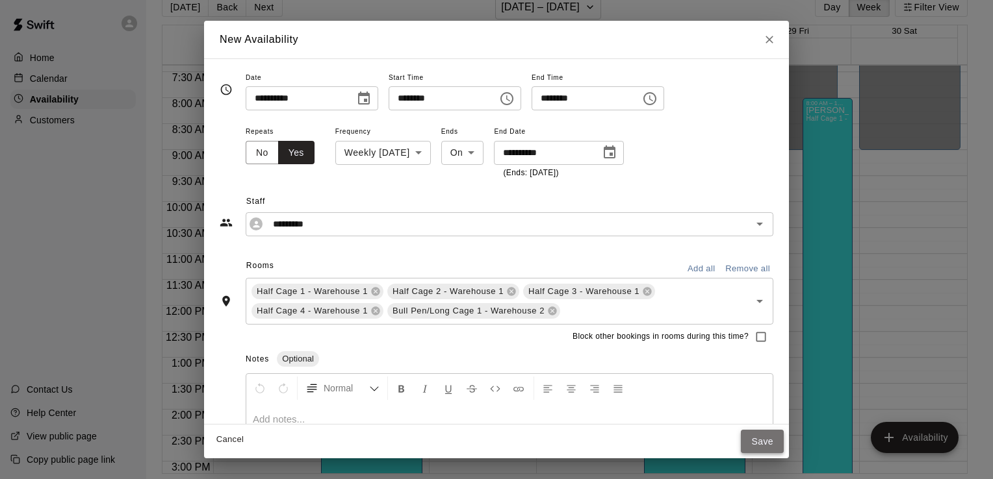
click at [756, 436] on button "Save" at bounding box center [762, 442] width 43 height 24
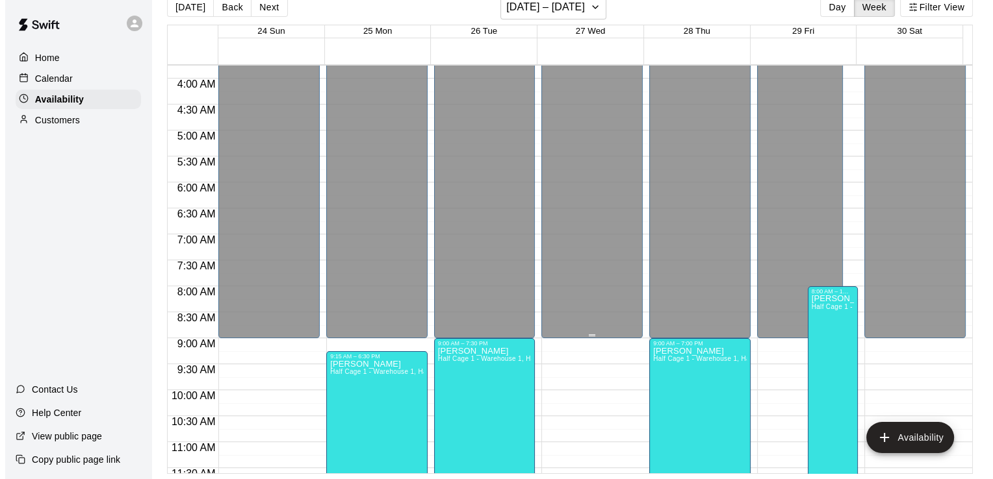
scroll to position [390, 0]
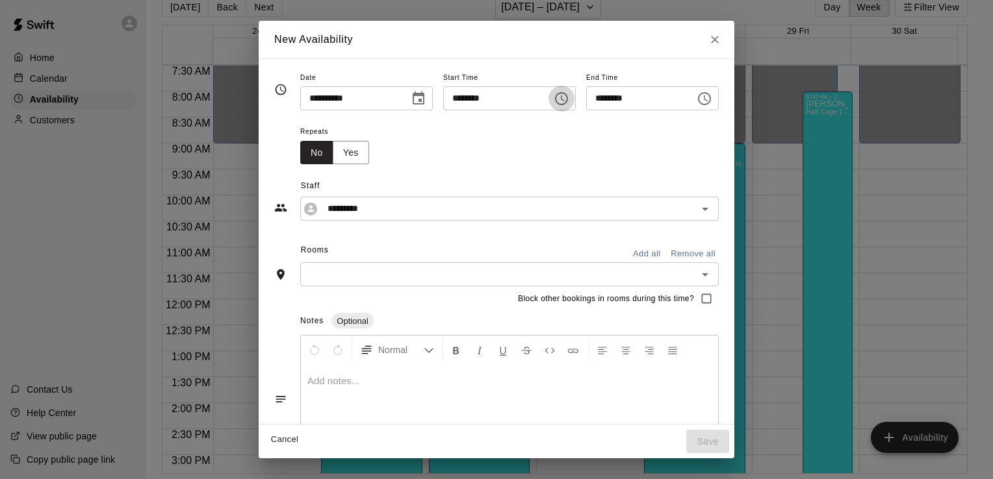
click at [561, 99] on icon "Choose time, selected time is 9:15 AM" at bounding box center [562, 99] width 16 height 16
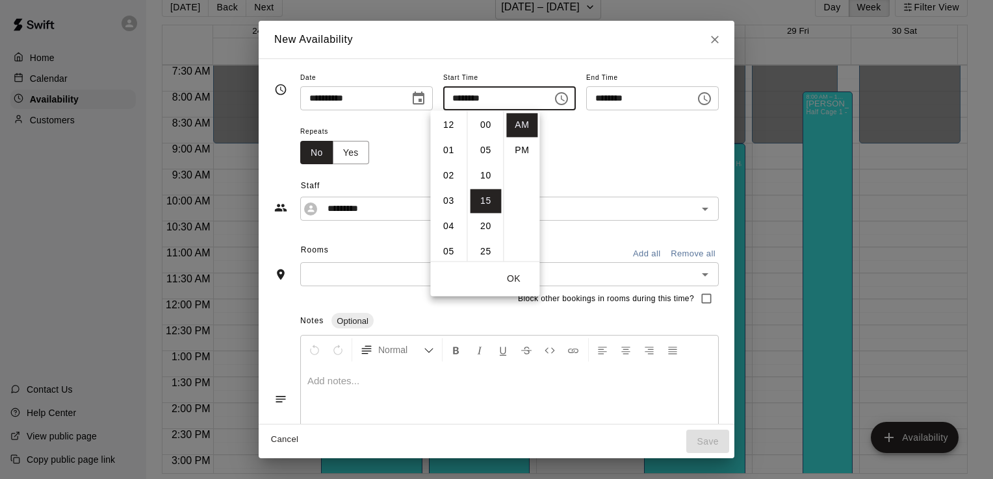
scroll to position [75, 0]
click at [491, 138] on li "05" at bounding box center [485, 140] width 31 height 24
click at [487, 129] on li "00" at bounding box center [485, 125] width 31 height 24
type input "********"
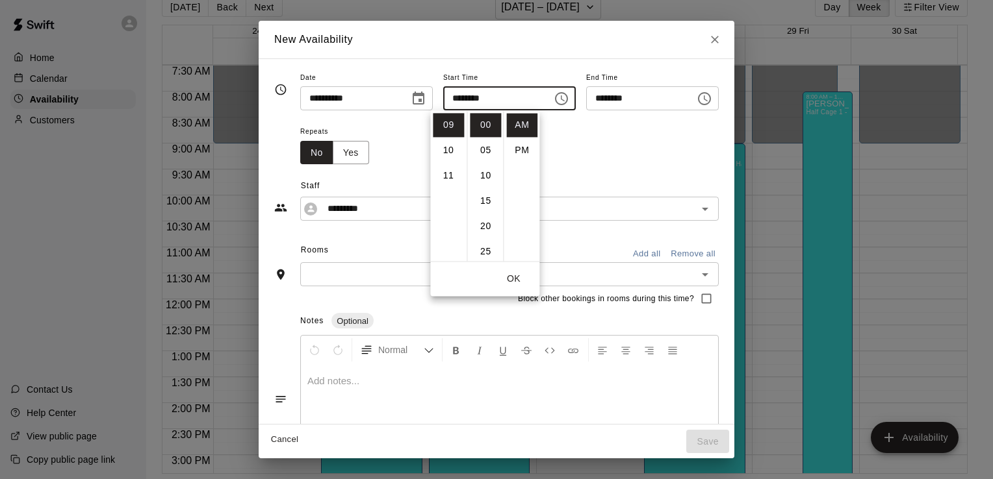
click at [712, 97] on icon "Choose time, selected time is 9:45 AM" at bounding box center [704, 99] width 16 height 16
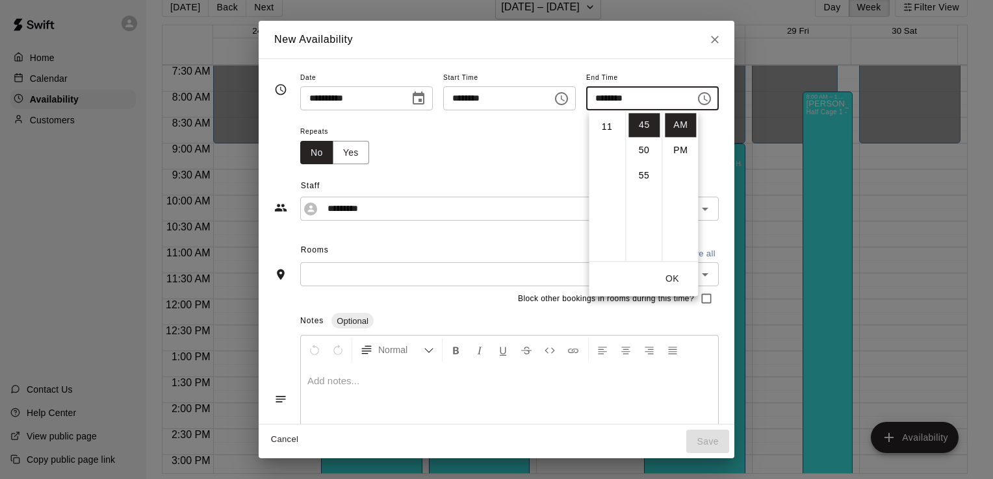
scroll to position [147, 0]
click at [608, 154] on ul "12 01 02 03 04 05 06 07 08 09 10 11" at bounding box center [607, 185] width 36 height 151
click at [676, 152] on li "PM" at bounding box center [680, 150] width 31 height 24
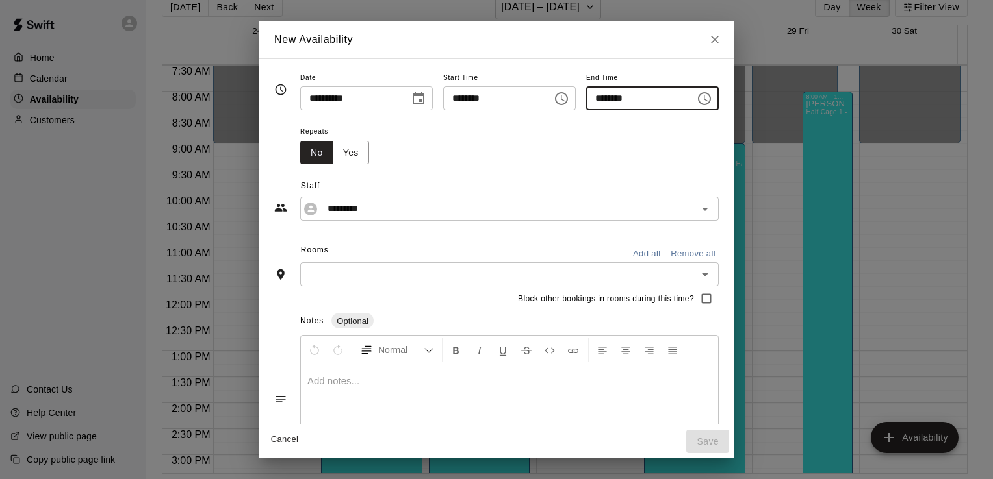
click at [607, 98] on input "********" at bounding box center [636, 98] width 100 height 24
click at [602, 100] on input "********" at bounding box center [636, 98] width 100 height 24
click at [712, 100] on icon "Choose time, selected time is 9:45 PM" at bounding box center [704, 99] width 16 height 16
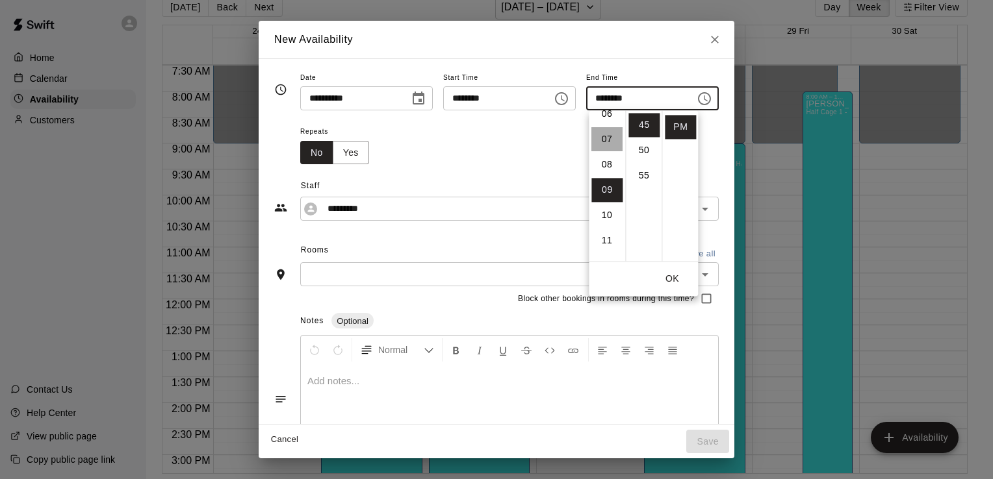
click at [607, 142] on li "07" at bounding box center [606, 139] width 31 height 24
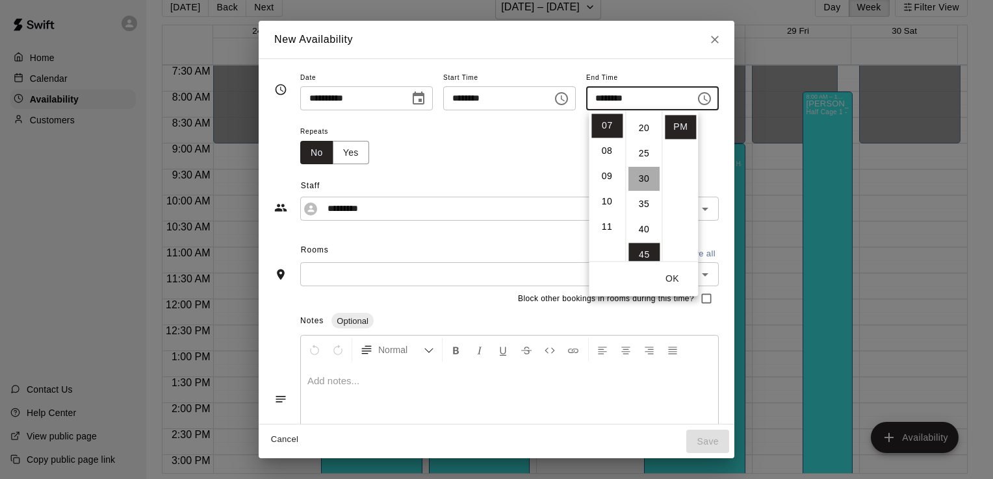
click at [639, 180] on li "30" at bounding box center [643, 179] width 31 height 24
type input "********"
click at [673, 282] on button "OK" at bounding box center [672, 279] width 42 height 24
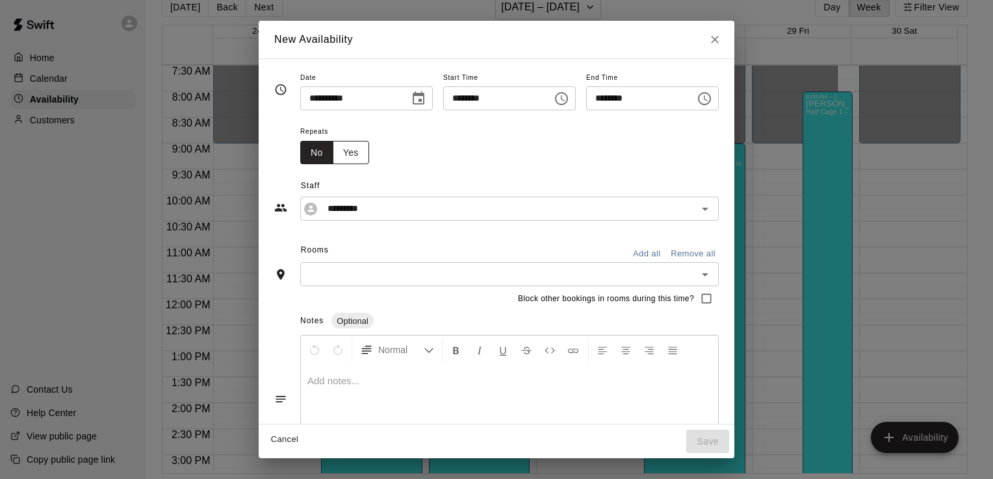
click at [333, 147] on button "Yes" at bounding box center [351, 153] width 36 height 24
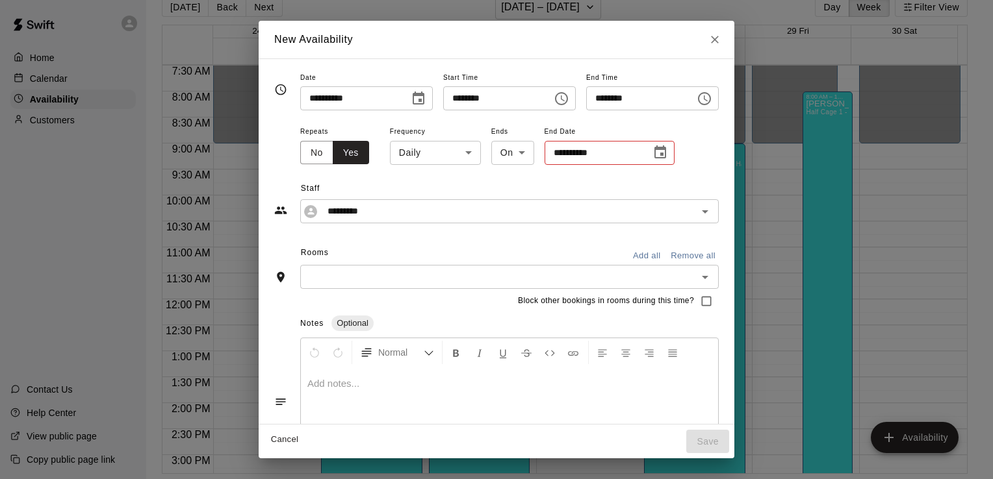
click at [430, 152] on body "Home Calendar Availability Customers Contact Us Help Center View public page Co…" at bounding box center [496, 229] width 993 height 500
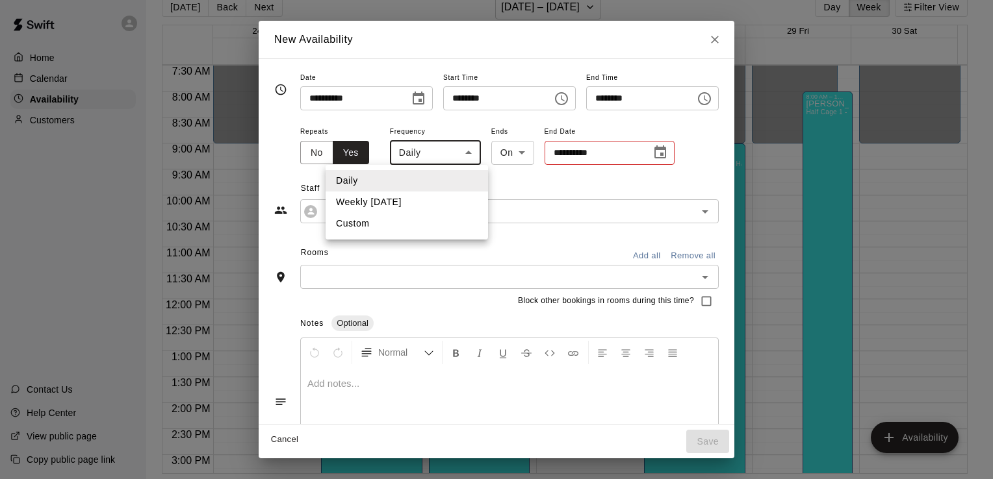
click at [428, 200] on li "Weekly on Wednesday" at bounding box center [407, 202] width 162 height 21
type input "******"
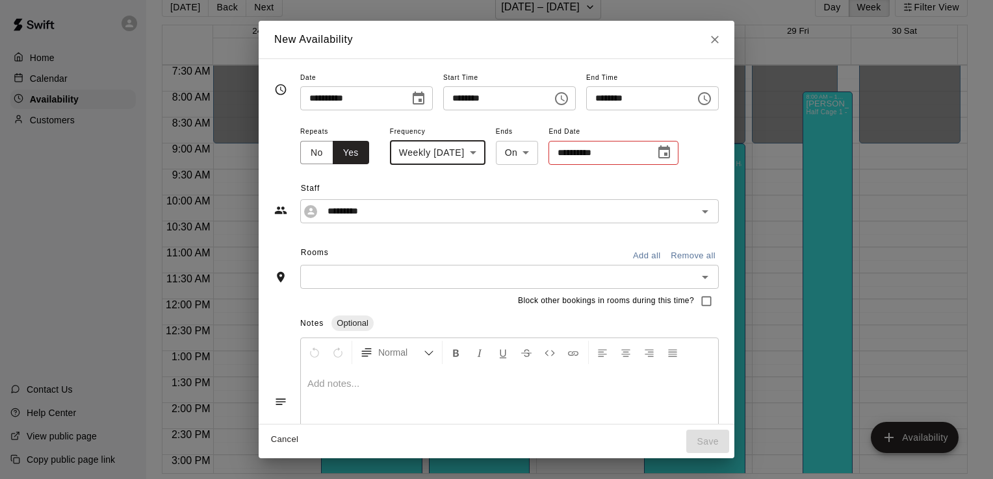
click at [662, 154] on icon "Choose date" at bounding box center [664, 152] width 12 height 13
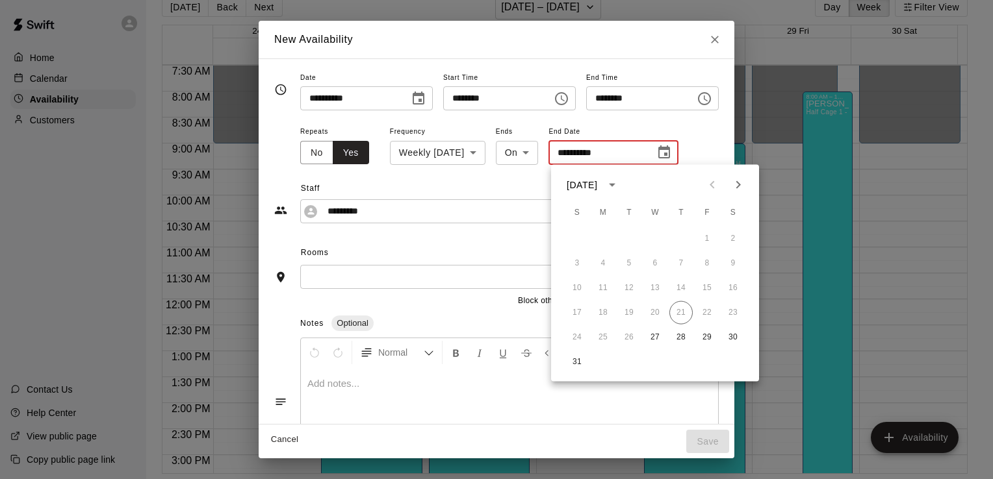
click at [738, 183] on icon "Next month" at bounding box center [738, 185] width 5 height 8
click at [738, 185] on icon "Next month" at bounding box center [738, 185] width 16 height 16
click at [683, 285] on button "18" at bounding box center [680, 288] width 23 height 23
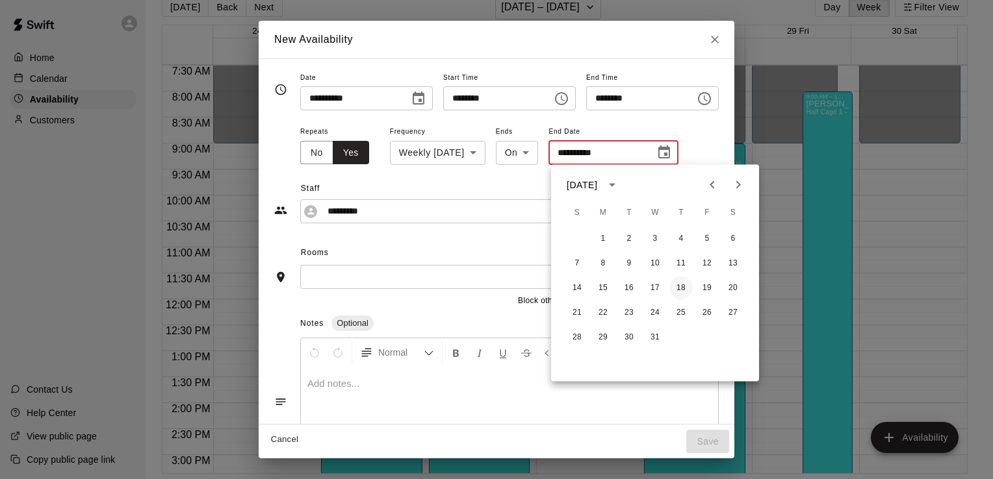
type input "**********"
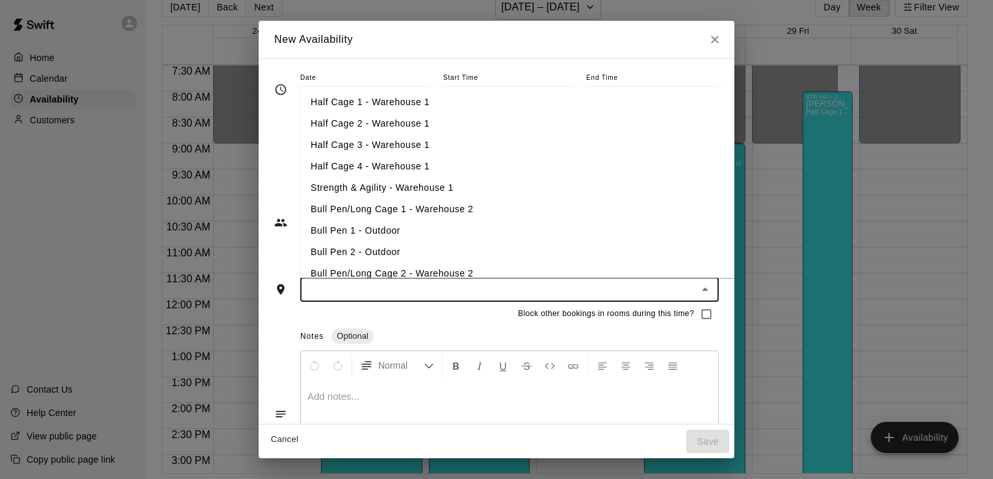
click at [426, 285] on input "text" at bounding box center [498, 290] width 389 height 16
click at [417, 101] on li "Half Cage 1 - Warehouse 1" at bounding box center [532, 102] width 464 height 21
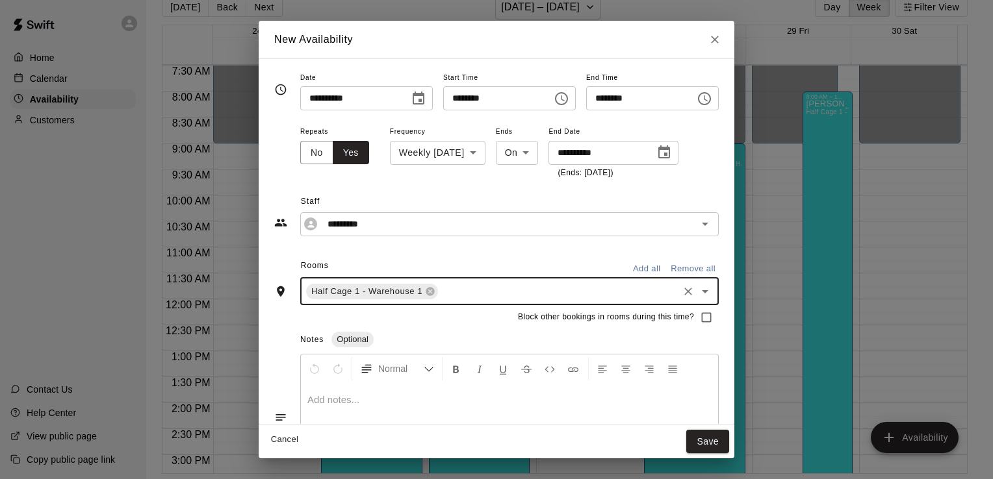
click at [440, 296] on input "text" at bounding box center [558, 291] width 236 height 16
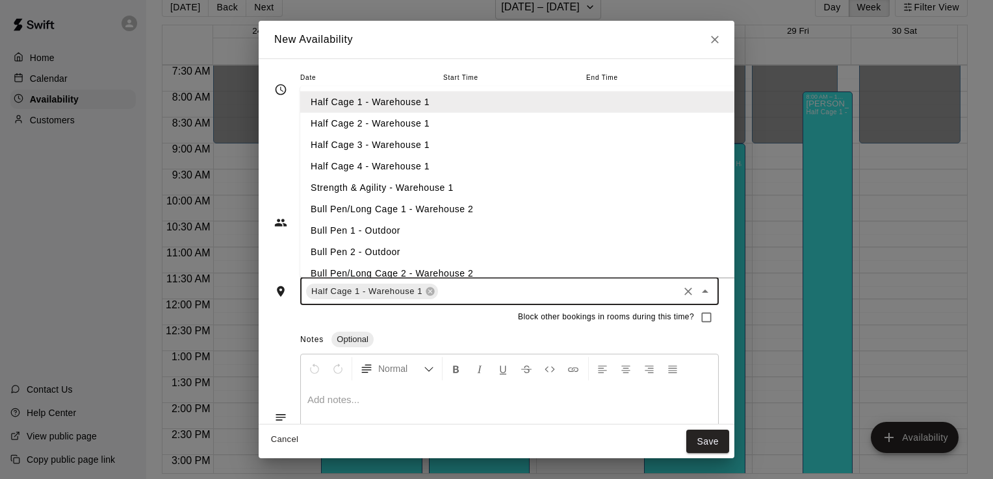
click at [433, 126] on li "Half Cage 2 - Warehouse 1" at bounding box center [532, 122] width 464 height 21
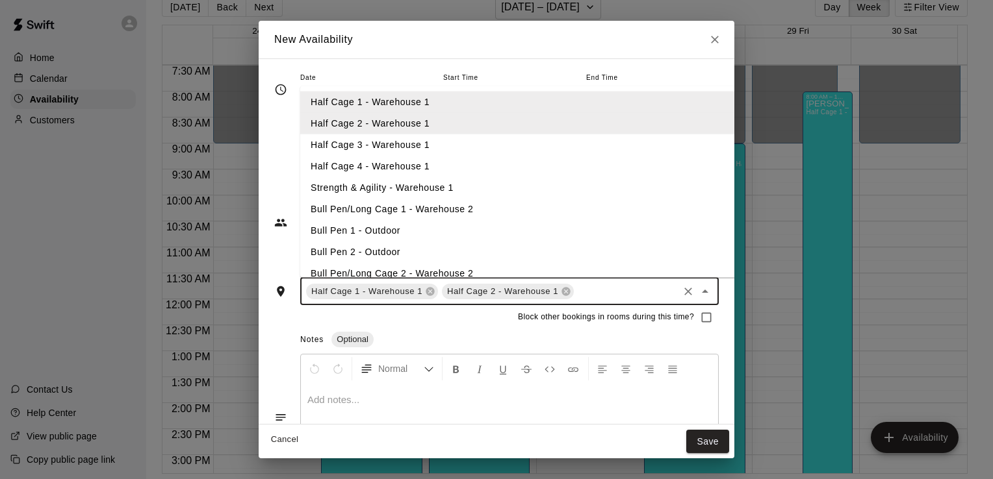
click at [576, 288] on input "text" at bounding box center [626, 291] width 101 height 16
click at [431, 140] on li "Half Cage 3 - Warehouse 1" at bounding box center [532, 144] width 464 height 21
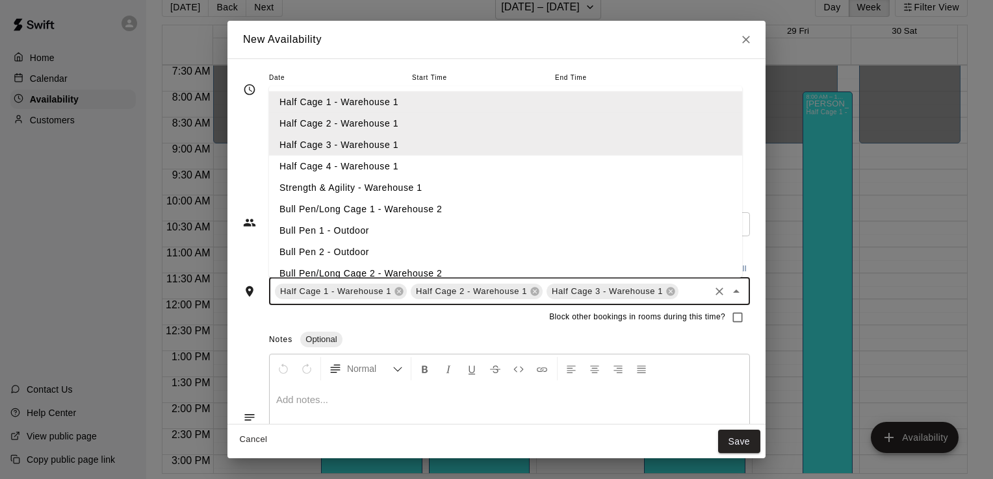
click at [680, 290] on input "text" at bounding box center [693, 291] width 27 height 16
click at [503, 165] on li "Half Cage 4 - Warehouse 1" at bounding box center [505, 165] width 473 height 21
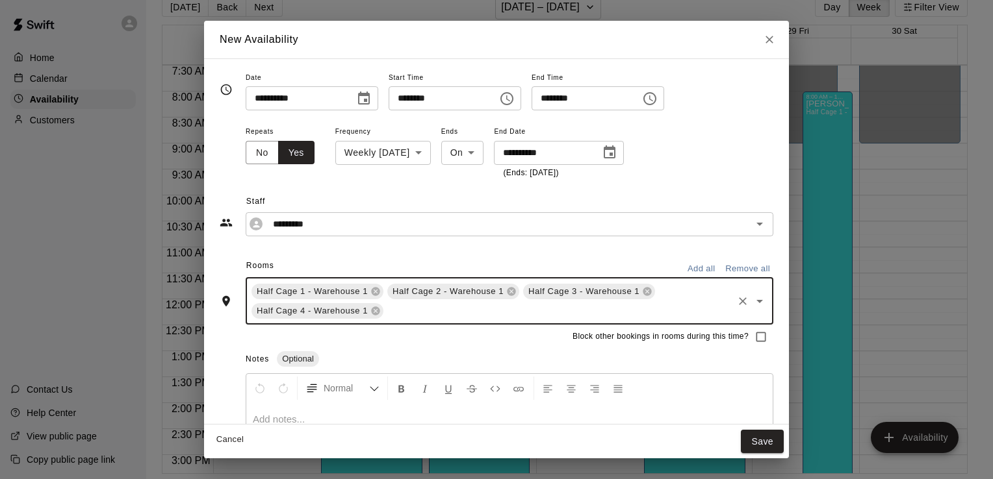
click at [421, 316] on input "text" at bounding box center [558, 311] width 346 height 16
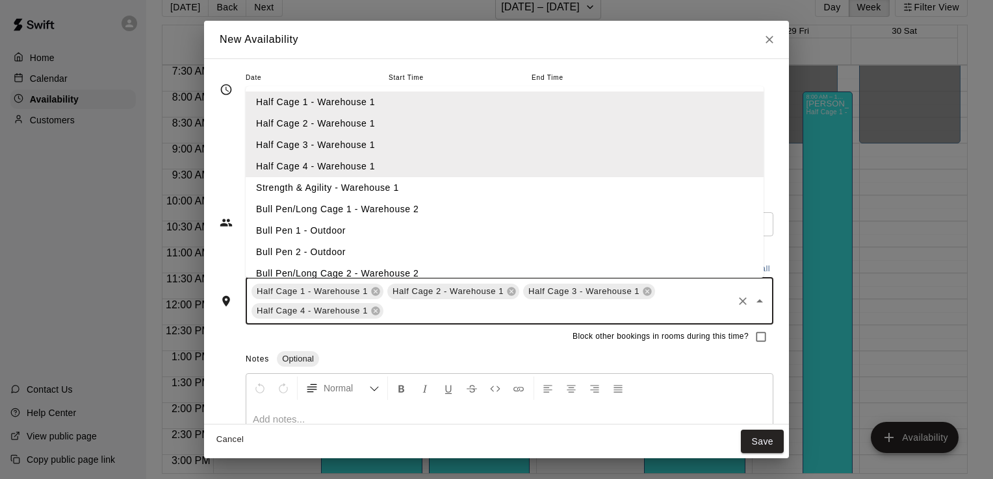
click at [421, 212] on li "Bull Pen/Long Cage 1 - Warehouse 2" at bounding box center [505, 209] width 518 height 21
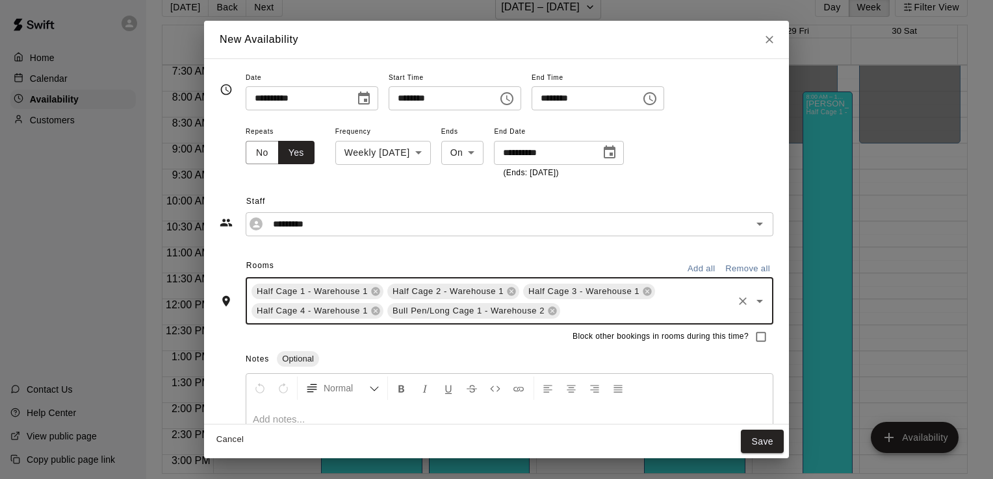
click at [470, 342] on div "Block other bookings in rooms during this time?" at bounding box center [497, 337] width 554 height 25
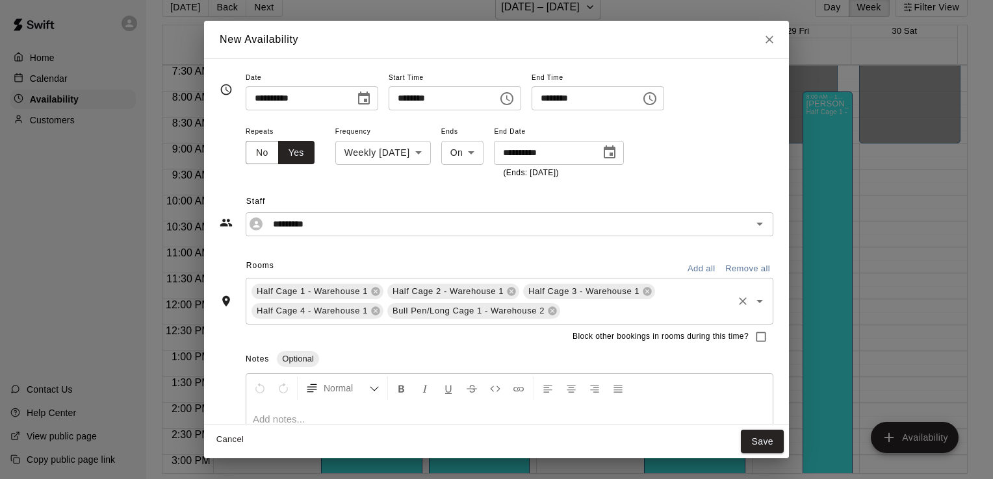
scroll to position [0, 0]
click at [761, 435] on button "Save" at bounding box center [762, 442] width 43 height 24
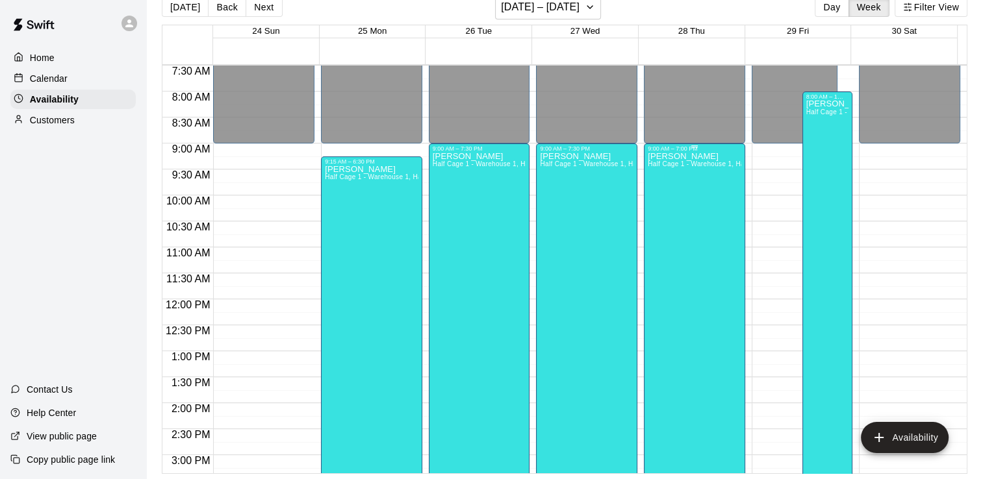
click at [681, 242] on div "Alex Diaz Half Cage 1 - Warehouse 1, Half Cage 2 - Warehouse 1, Half Cage 3 - W…" at bounding box center [695, 391] width 94 height 479
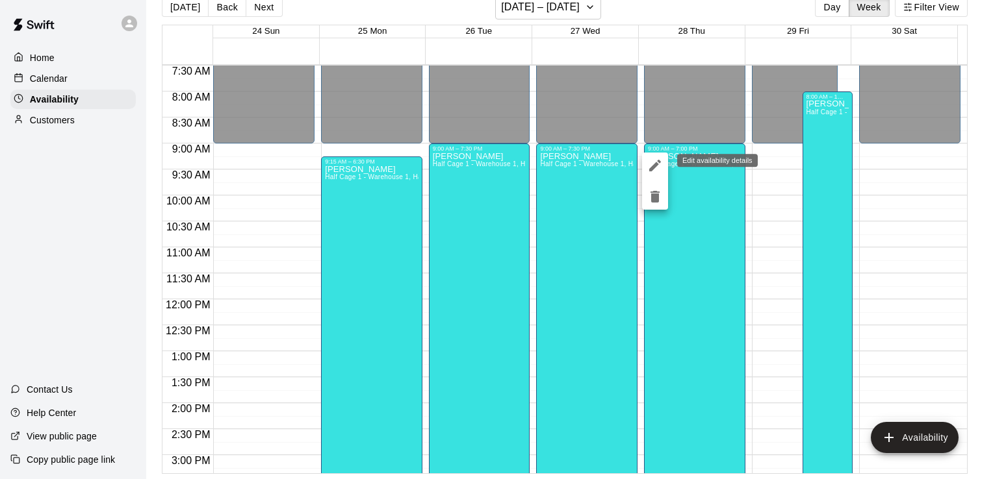
click at [649, 159] on icon "edit" at bounding box center [655, 166] width 16 height 16
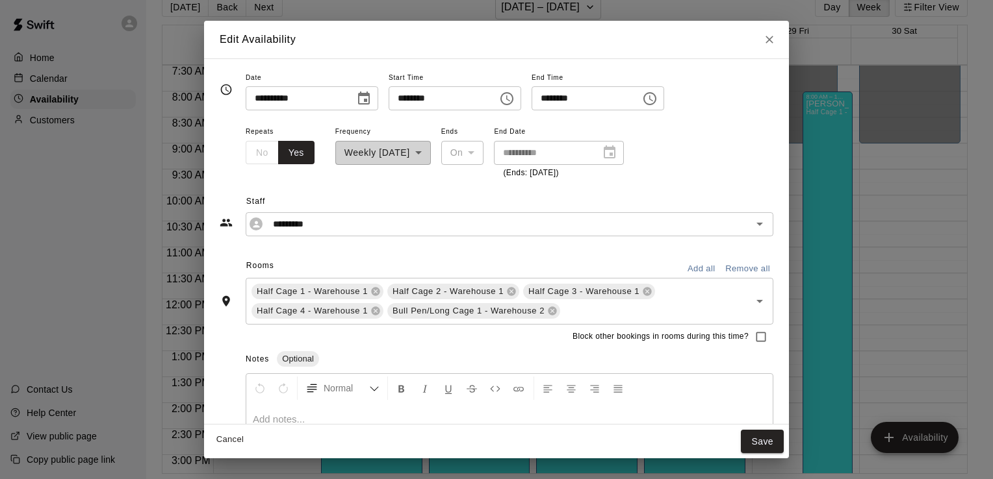
click at [656, 103] on icon "Choose time, selected time is 7:00 PM" at bounding box center [649, 98] width 13 height 13
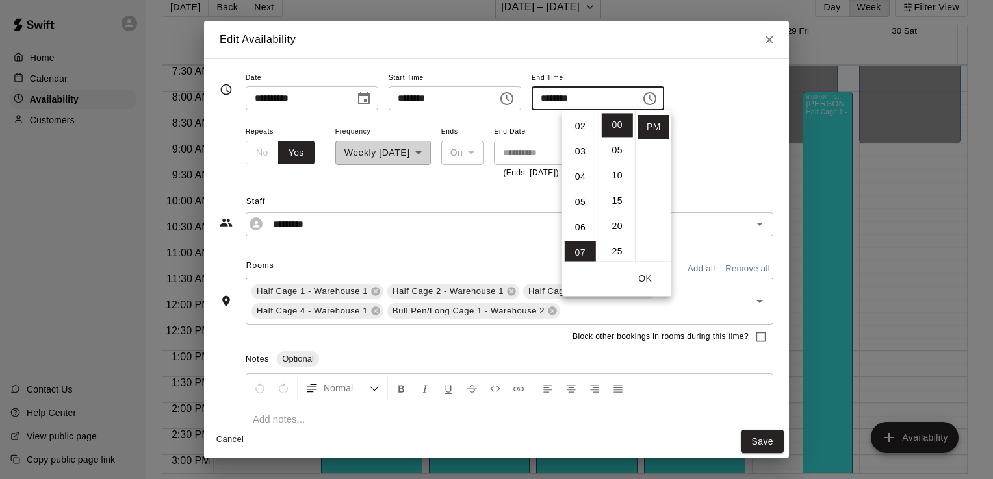
scroll to position [47, 0]
click at [580, 227] on li "06" at bounding box center [580, 230] width 31 height 24
click at [619, 206] on li "30" at bounding box center [617, 212] width 31 height 24
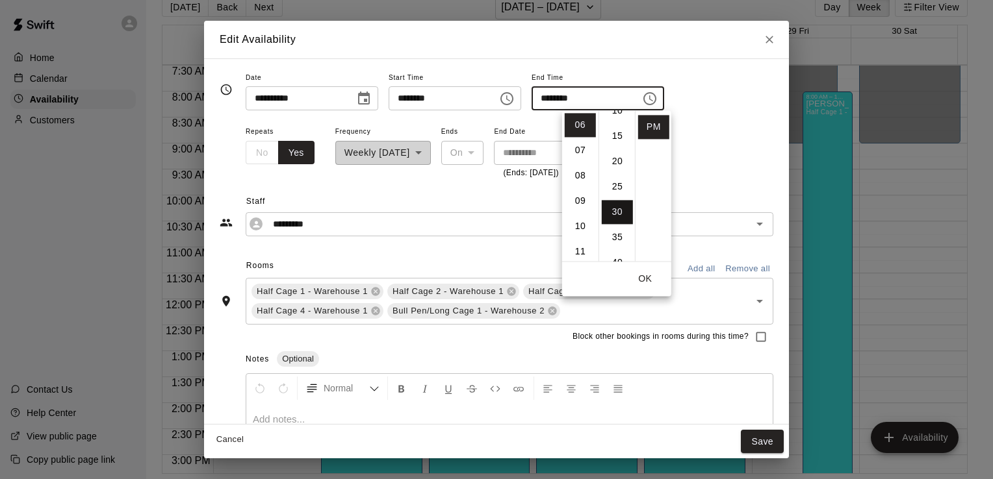
type input "********"
click at [715, 179] on div "**********" at bounding box center [510, 151] width 528 height 57
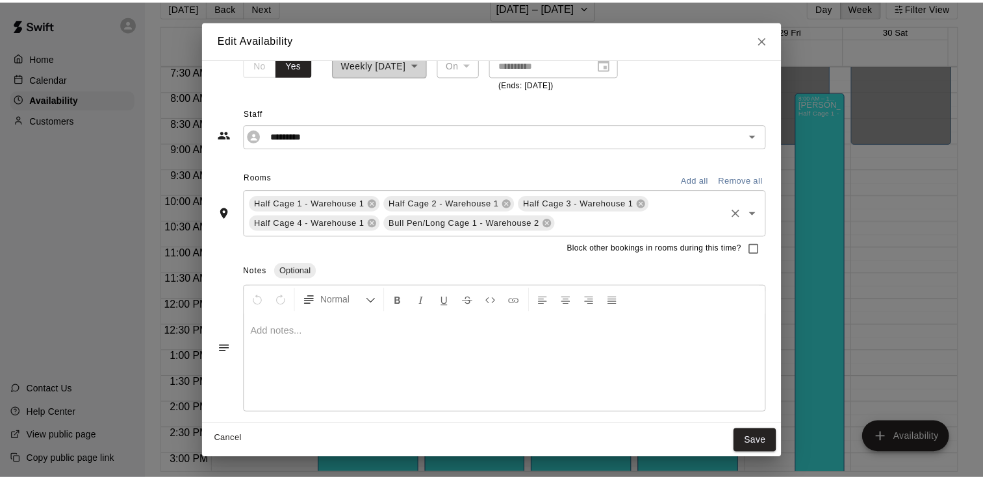
scroll to position [90, 0]
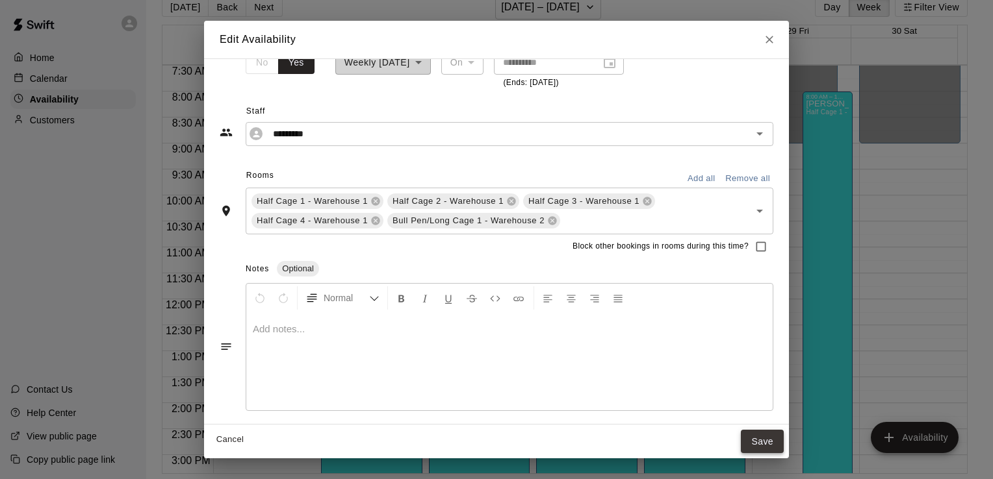
click at [755, 438] on button "Save" at bounding box center [762, 442] width 43 height 24
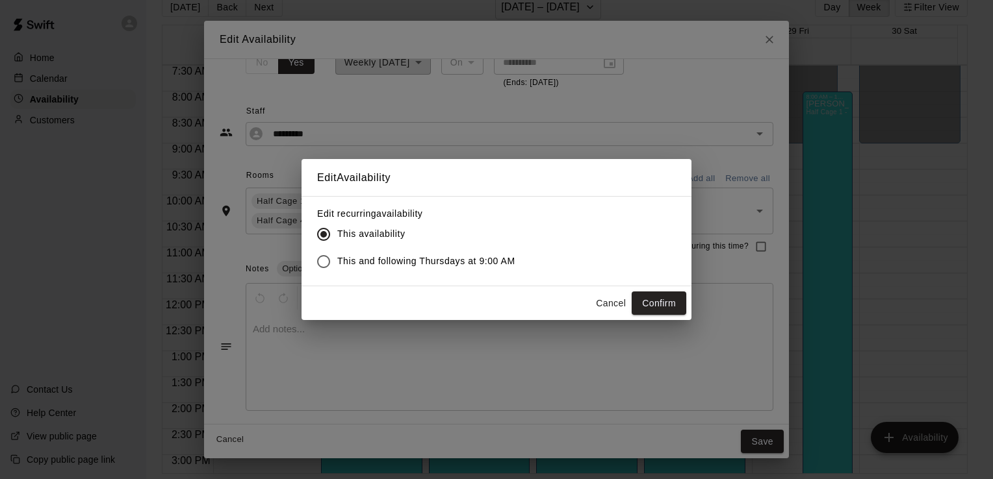
click at [478, 255] on span "This and following Thursdays at 9:00 AM" at bounding box center [426, 262] width 178 height 14
click at [660, 305] on button "Confirm" at bounding box center [659, 304] width 55 height 24
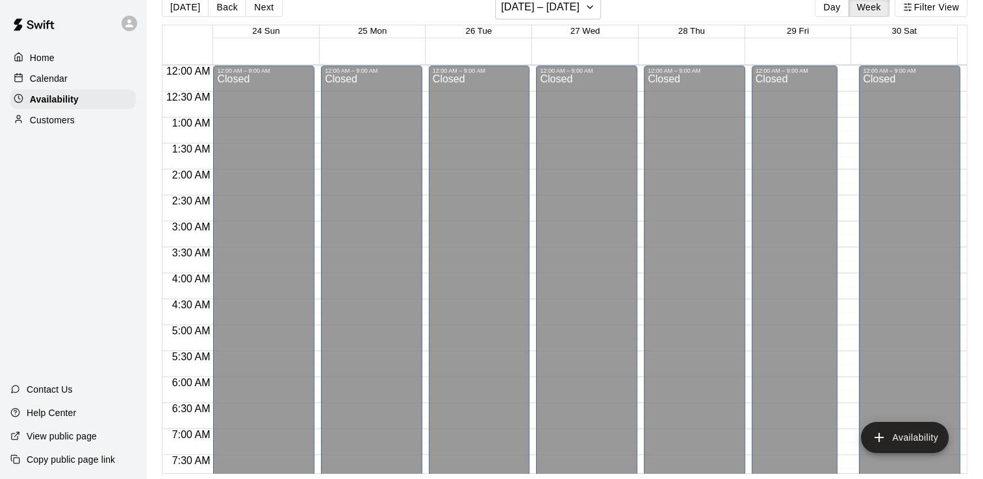
scroll to position [0, 0]
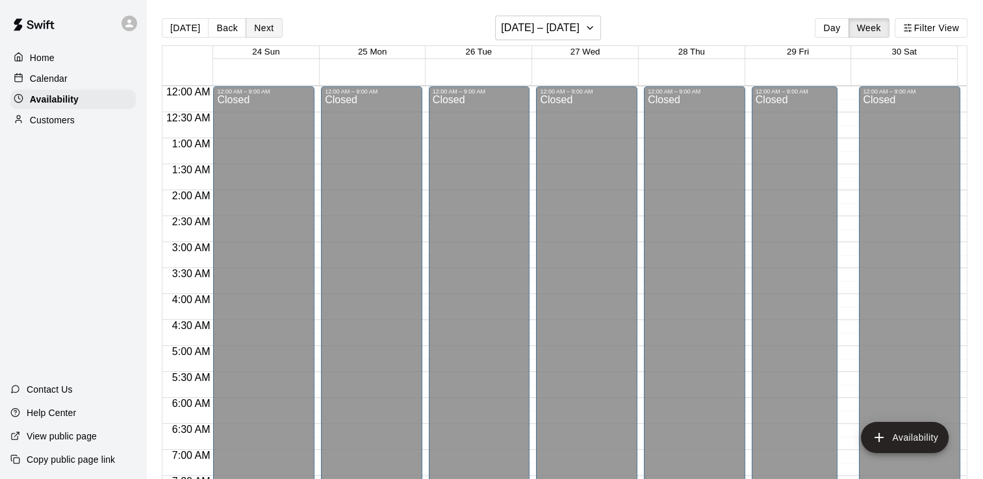
click at [257, 30] on button "Next" at bounding box center [264, 27] width 36 height 19
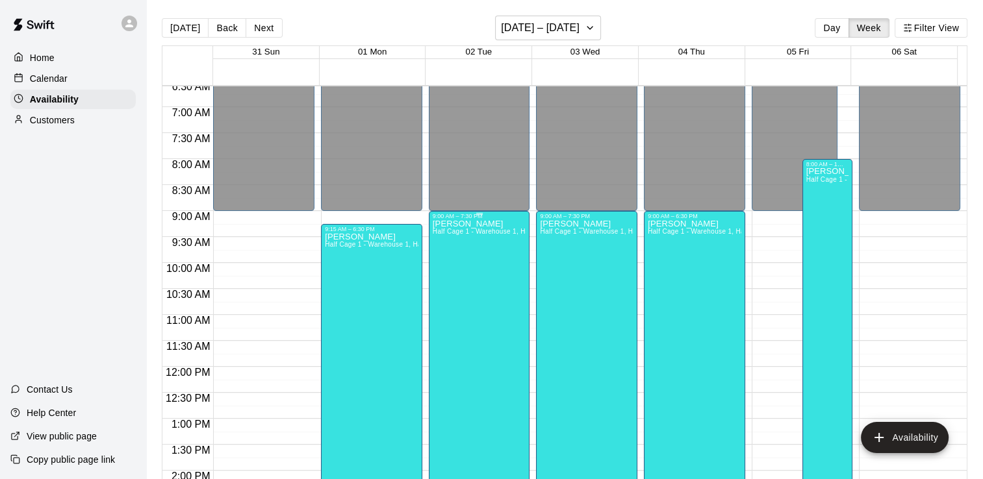
scroll to position [325, 0]
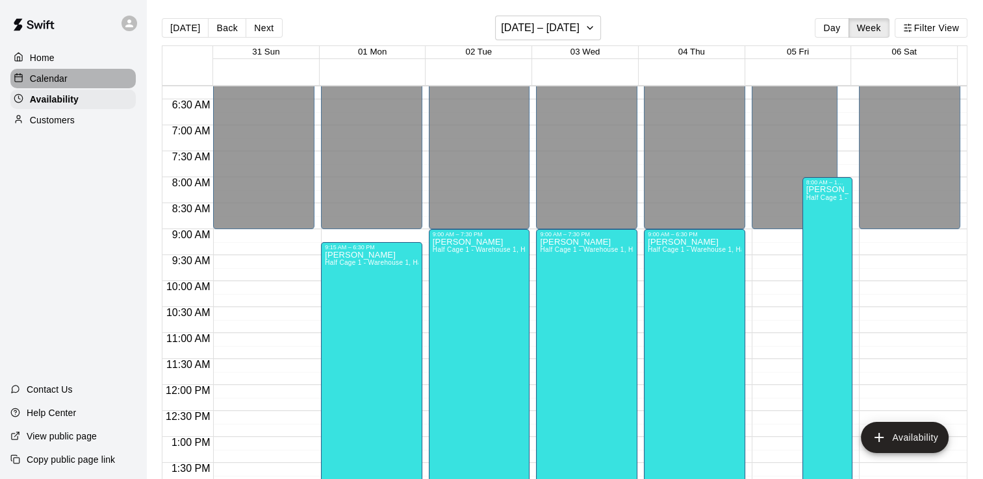
click at [52, 77] on p "Calendar" at bounding box center [49, 78] width 38 height 13
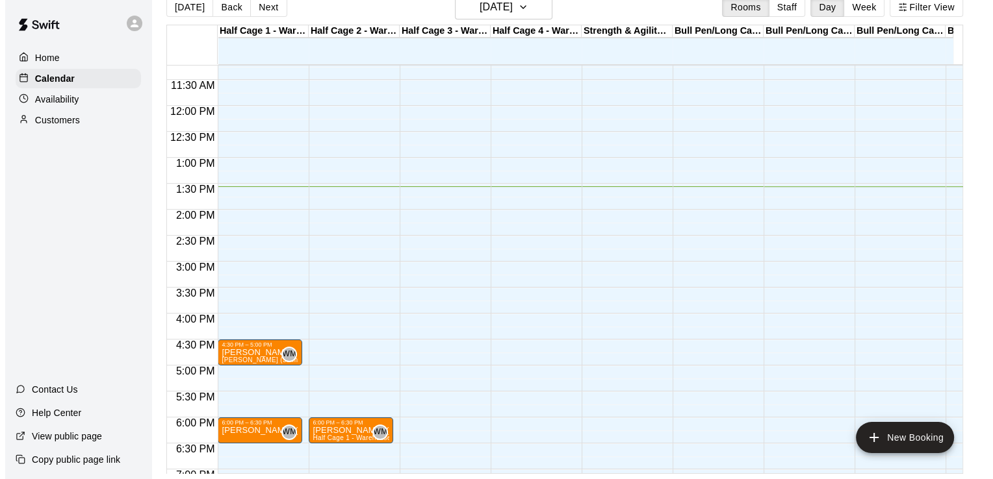
scroll to position [585, 0]
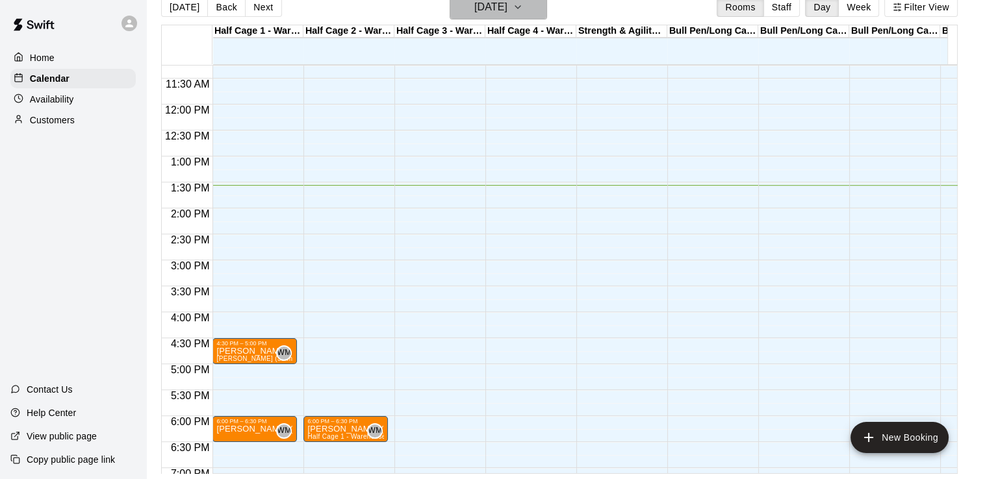
click at [507, 8] on h6 "Thursday Aug 21" at bounding box center [490, 7] width 33 height 18
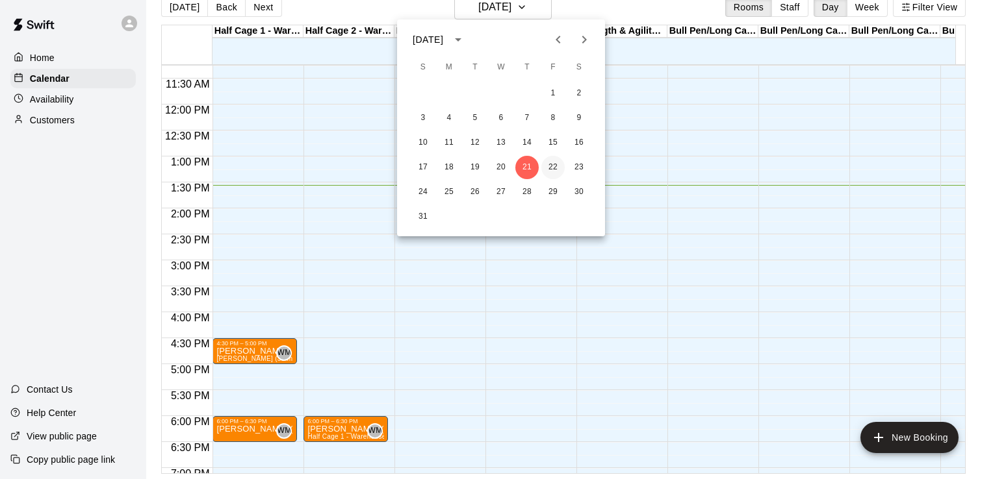
click at [554, 166] on button "22" at bounding box center [552, 167] width 23 height 23
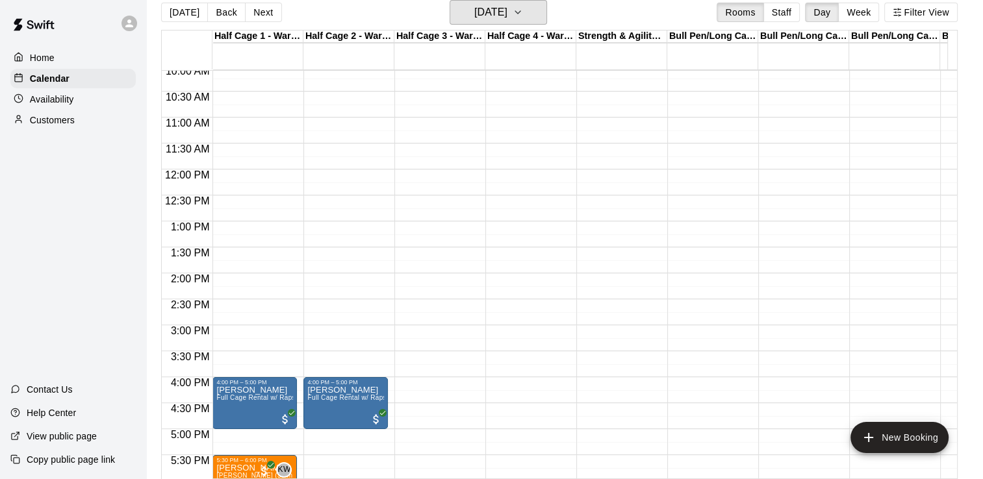
scroll to position [520, 0]
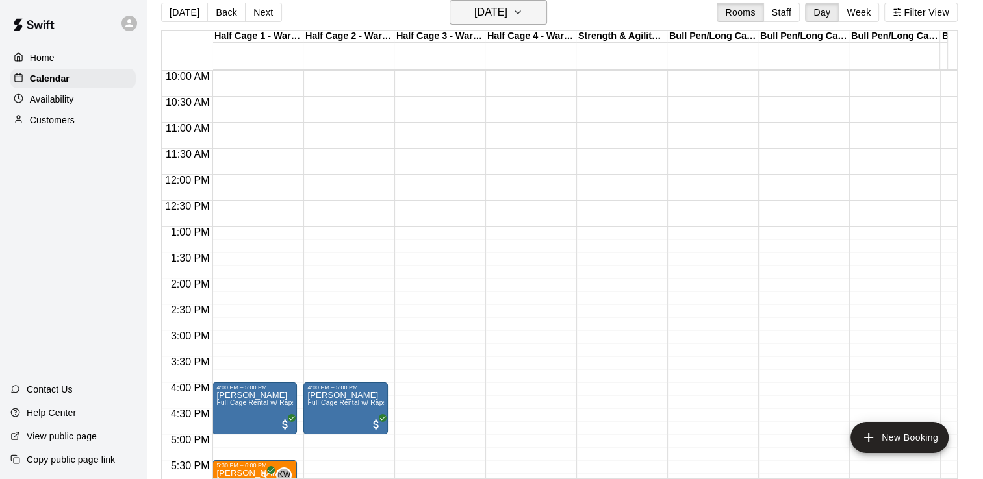
click at [507, 13] on h6 "Friday Aug 22" at bounding box center [490, 12] width 33 height 18
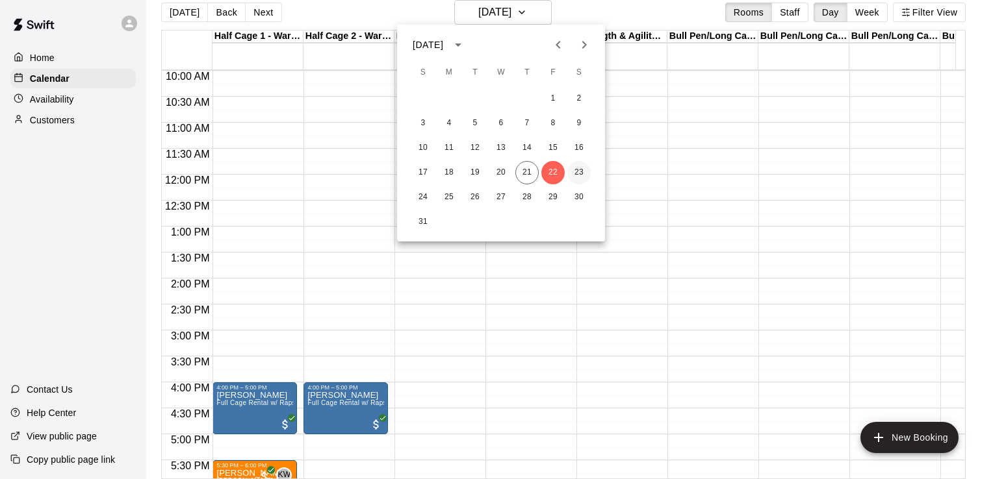
click at [576, 172] on button "23" at bounding box center [578, 172] width 23 height 23
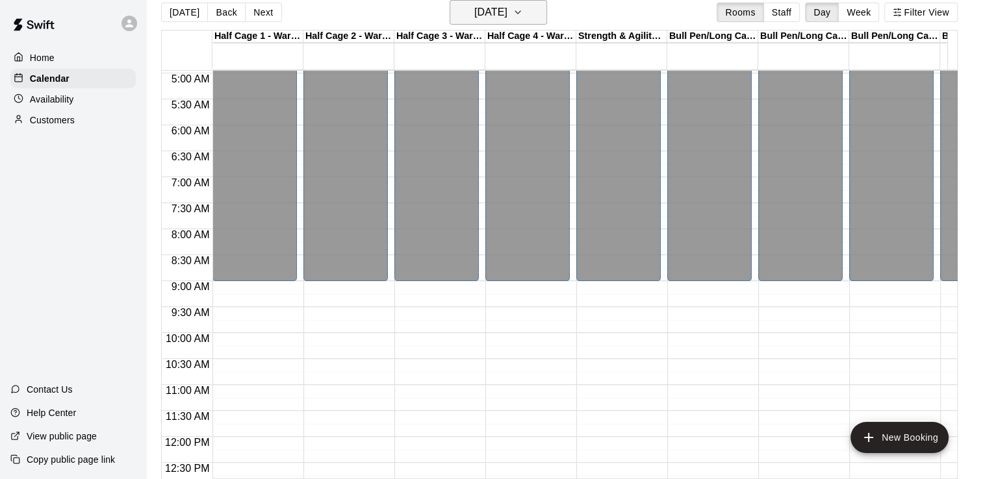
scroll to position [260, 0]
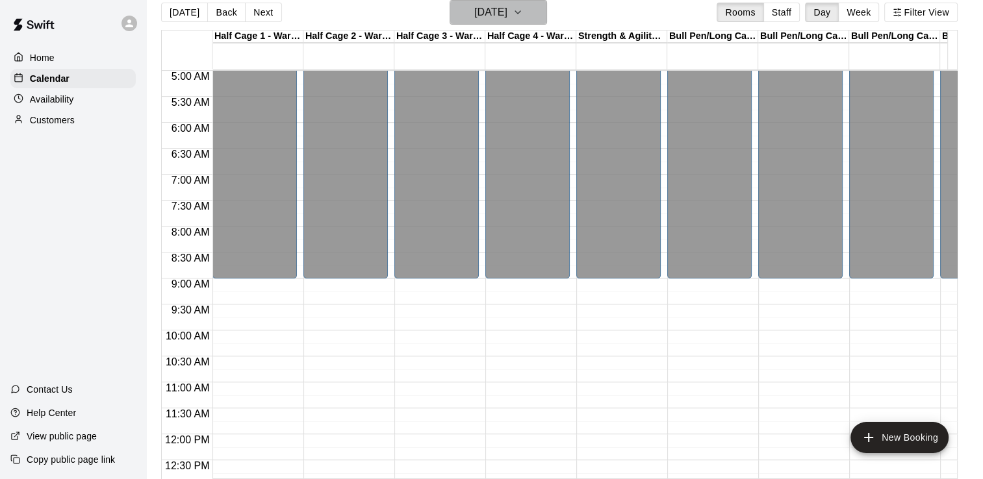
click at [489, 19] on h6 "Saturday Aug 23" at bounding box center [490, 12] width 33 height 18
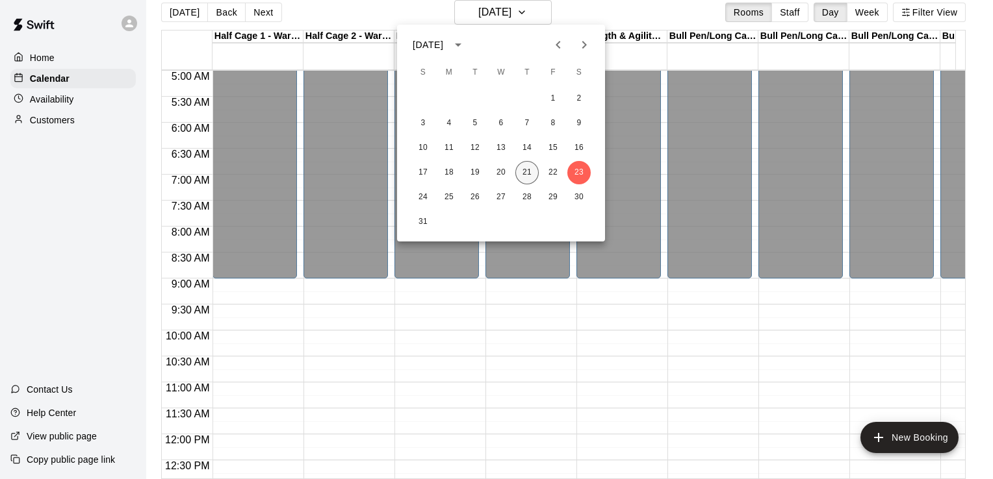
click at [523, 170] on button "21" at bounding box center [526, 172] width 23 height 23
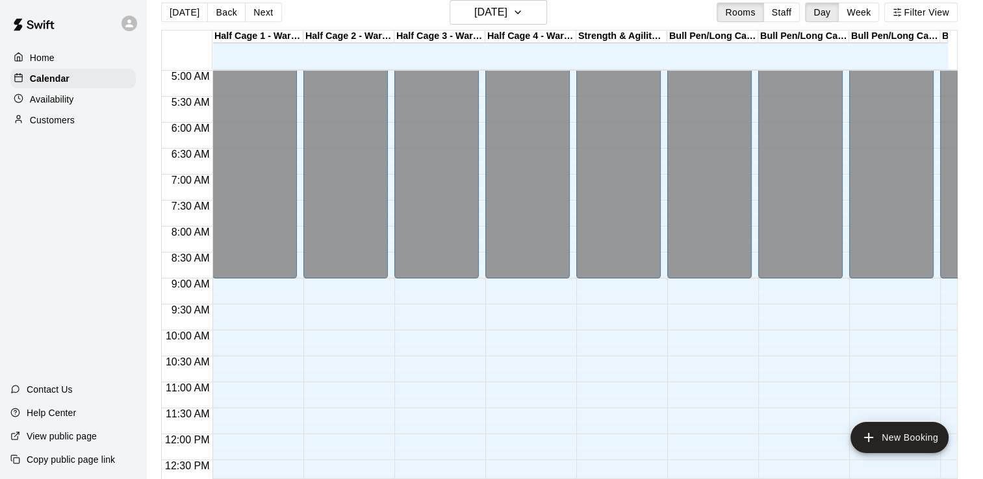
click at [108, 53] on div "Home" at bounding box center [72, 57] width 125 height 19
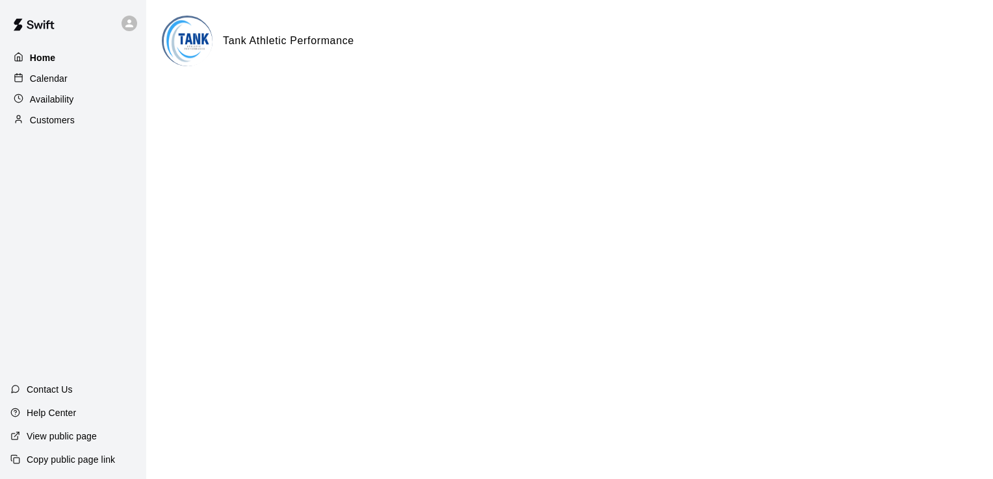
click at [44, 58] on p "Home" at bounding box center [43, 57] width 26 height 13
drag, startPoint x: 448, startPoint y: 165, endPoint x: 438, endPoint y: 155, distance: 14.2
click at [448, 104] on html "Home Calendar Availability Customers Contact Us Help Center View public page Co…" at bounding box center [496, 52] width 993 height 104
click at [55, 101] on p "Availability" at bounding box center [52, 99] width 44 height 13
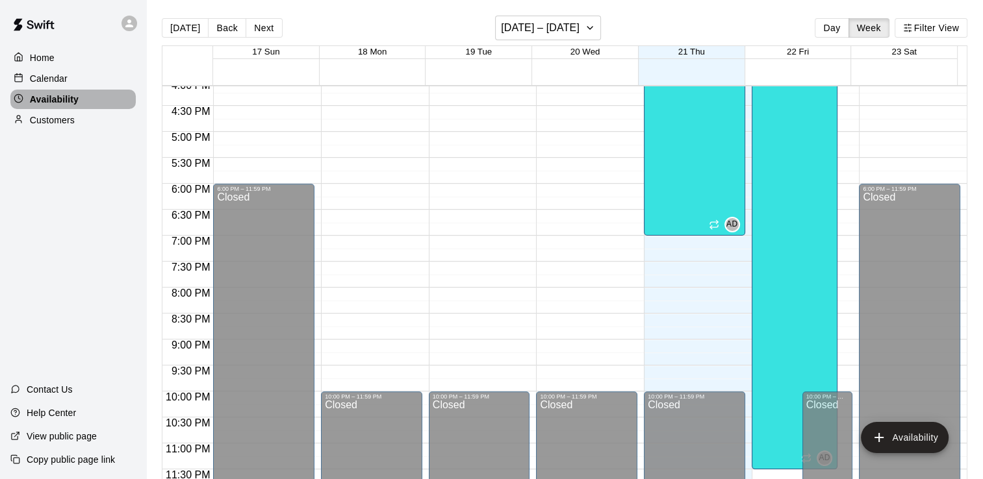
click at [112, 104] on div "Availability" at bounding box center [72, 99] width 125 height 19
click at [556, 41] on div "Today Back Next August 17 – 23 Day Week Filter View" at bounding box center [565, 31] width 806 height 30
click at [561, 29] on h6 "August 17 – 23" at bounding box center [540, 28] width 79 height 18
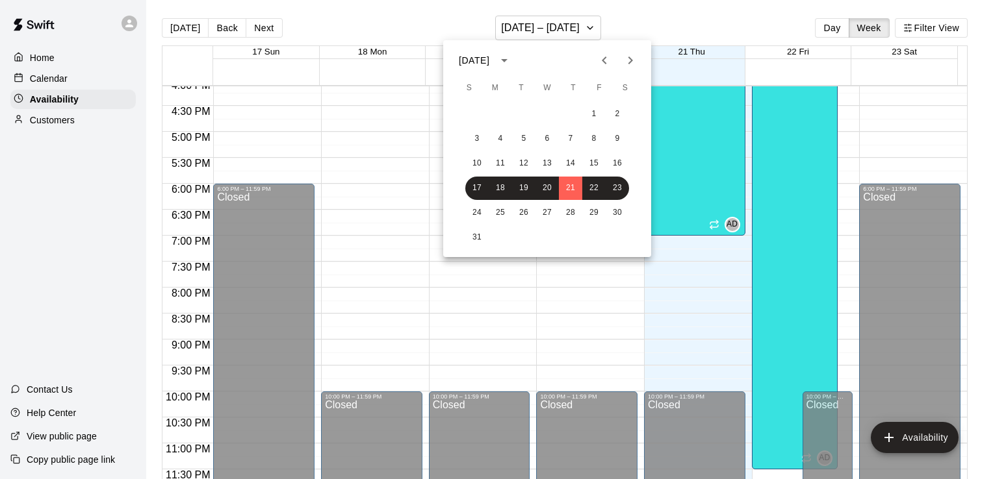
click at [633, 58] on icon "Next month" at bounding box center [630, 61] width 16 height 16
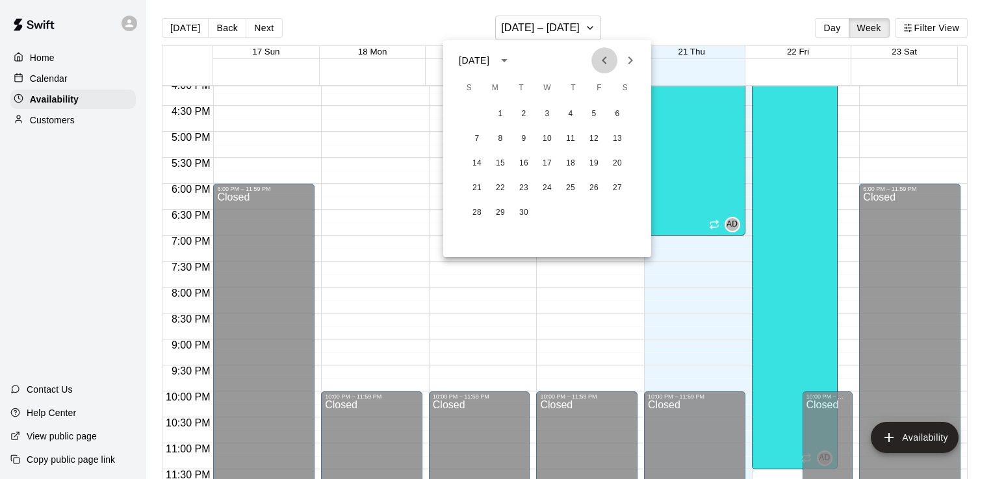
click at [606, 55] on icon "Previous month" at bounding box center [604, 61] width 16 height 16
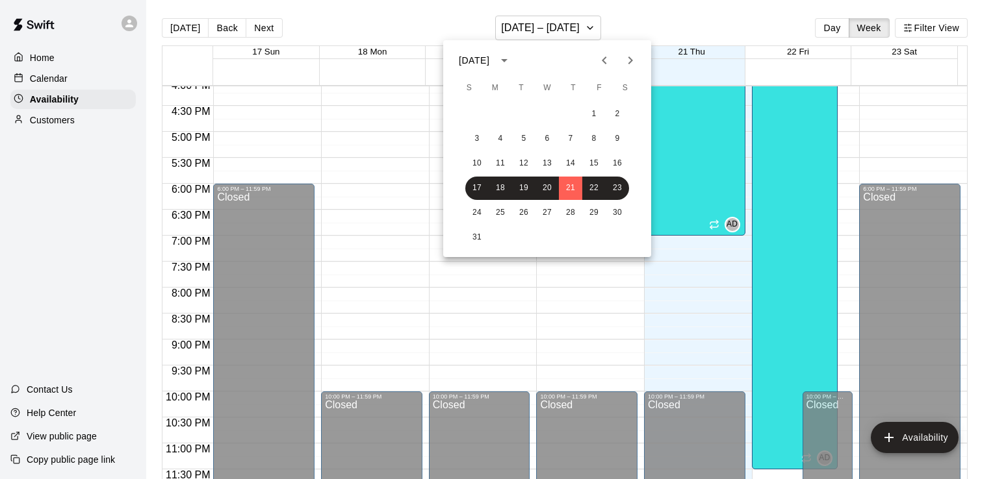
click at [455, 22] on div at bounding box center [496, 239] width 993 height 479
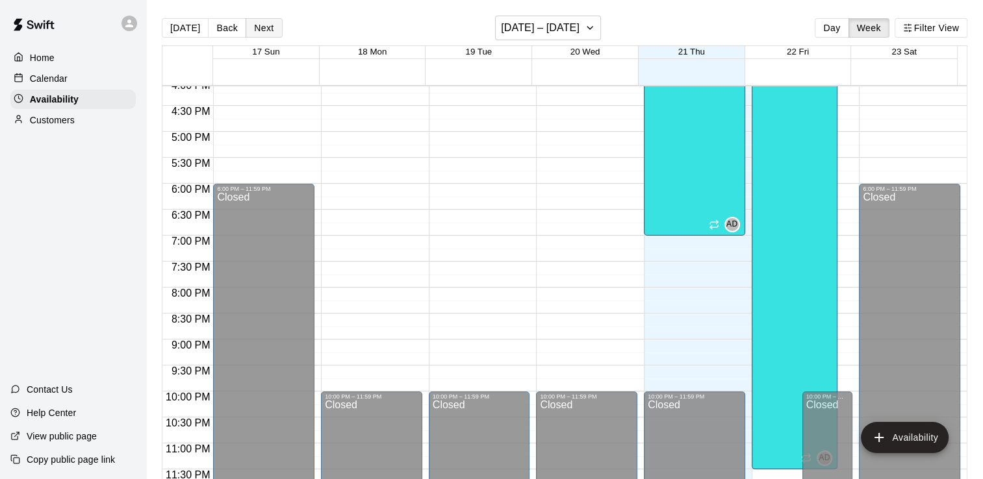
click at [269, 25] on button "Next" at bounding box center [264, 27] width 36 height 19
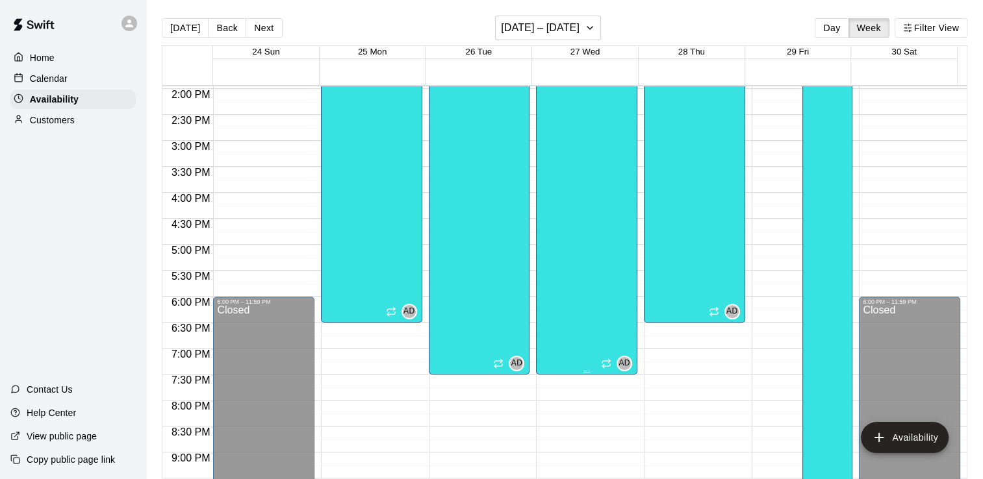
scroll to position [773, 0]
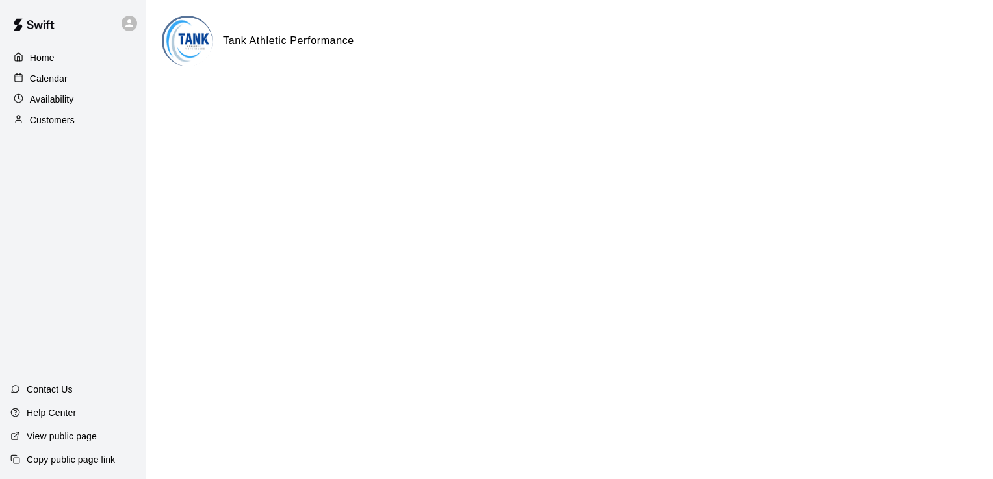
click at [69, 82] on div "Calendar" at bounding box center [72, 78] width 125 height 19
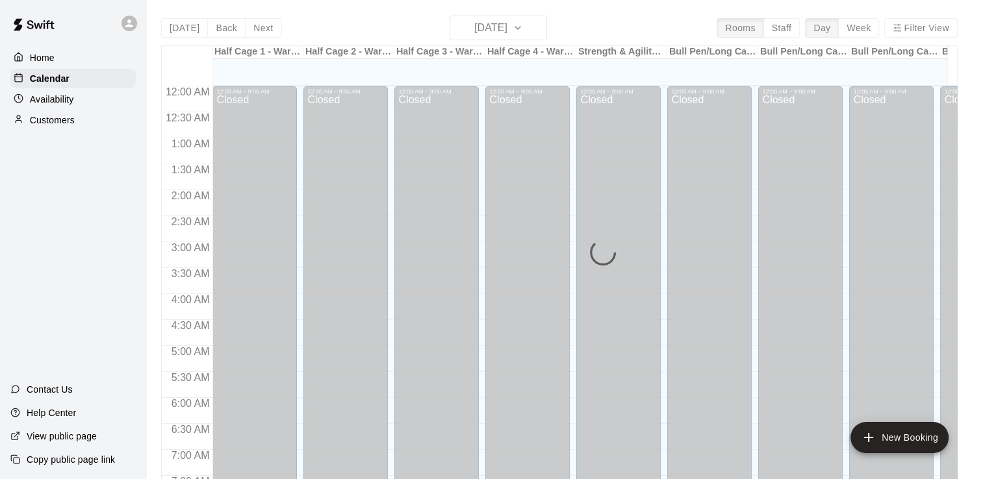
scroll to position [706, 0]
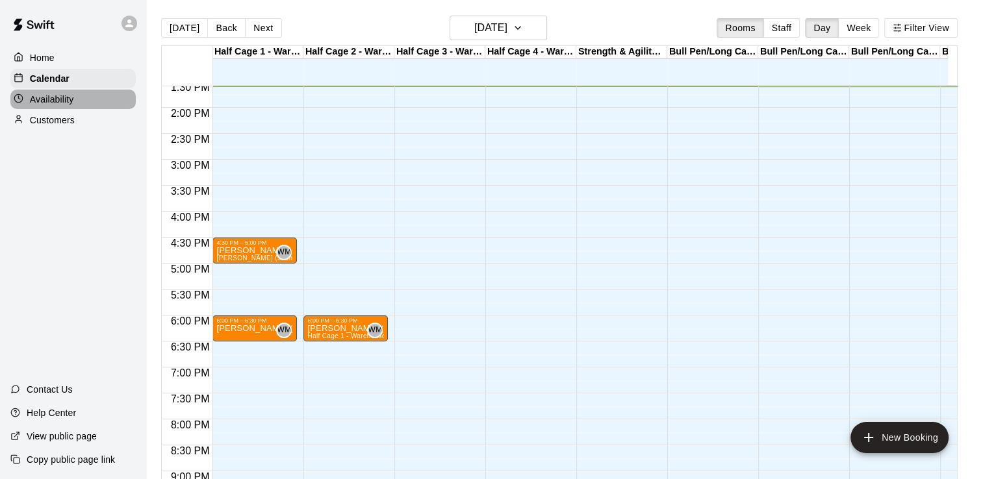
click at [76, 103] on div "Availability" at bounding box center [72, 99] width 125 height 19
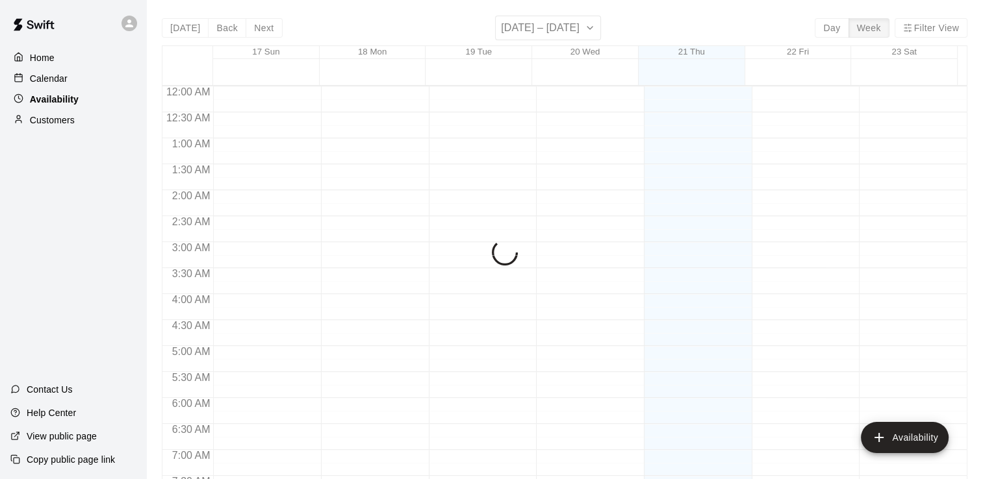
scroll to position [706, 0]
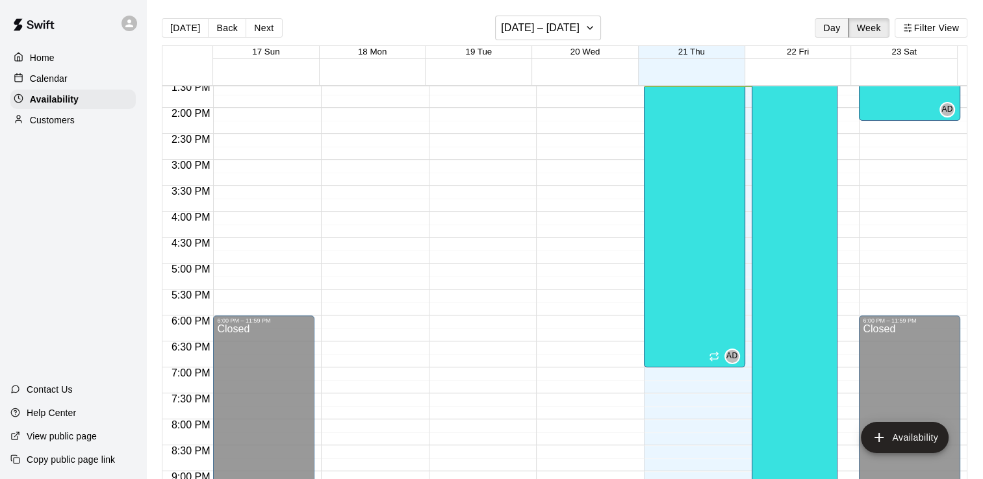
click at [821, 31] on button "Day" at bounding box center [832, 27] width 34 height 19
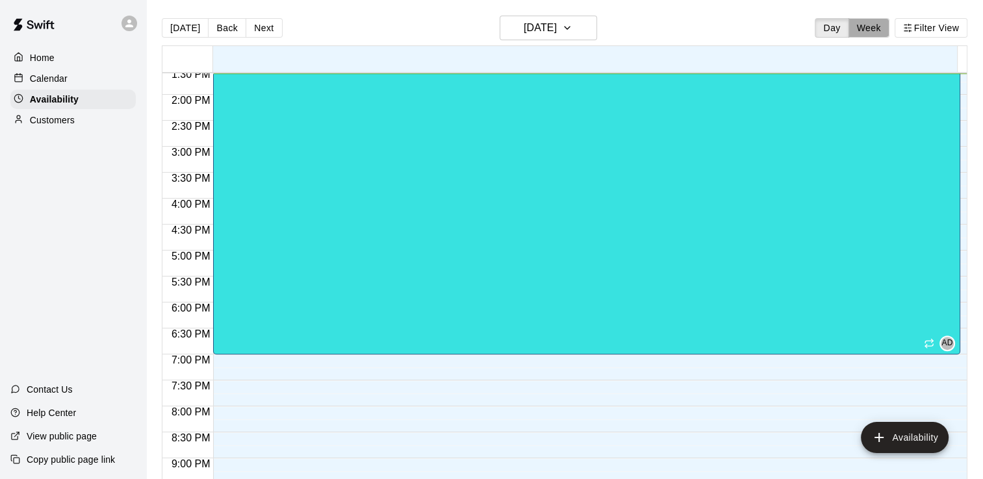
click at [873, 24] on button "Week" at bounding box center [869, 27] width 41 height 19
